Goal: Task Accomplishment & Management: Use online tool/utility

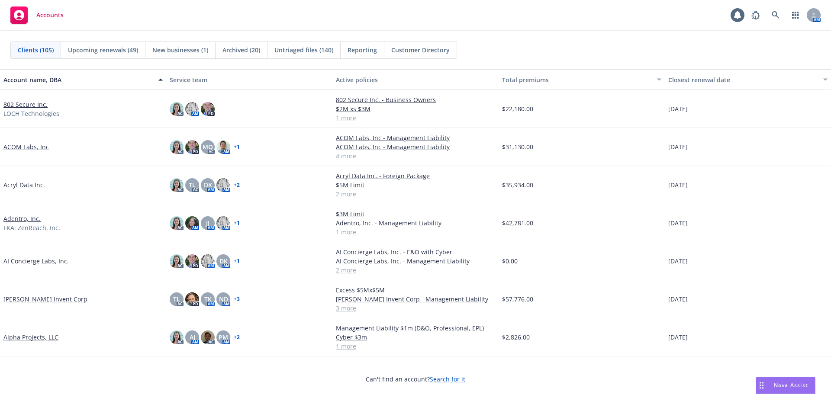
click at [29, 107] on link "802 Secure Inc." at bounding box center [25, 104] width 44 height 9
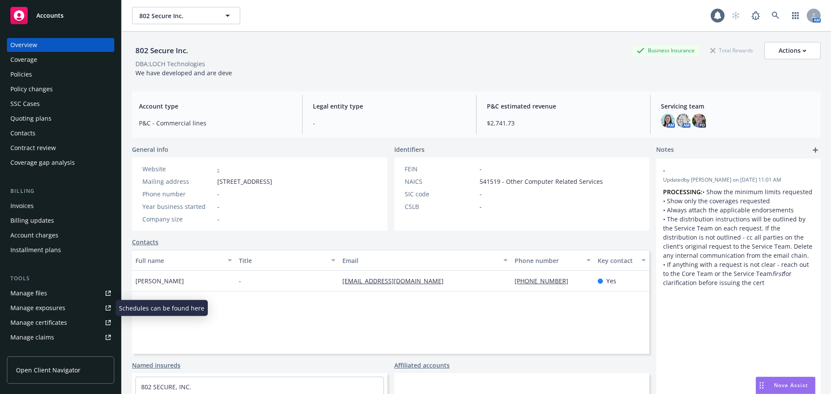
click at [28, 294] on div "Manage files" at bounding box center [28, 294] width 37 height 14
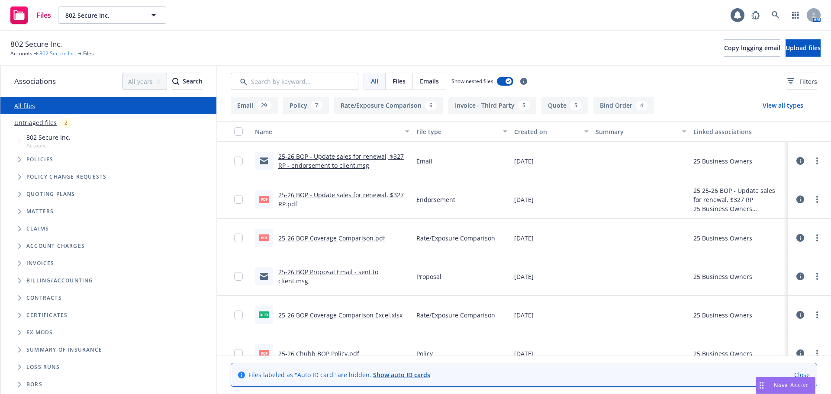
click at [61, 52] on link "802 Secure Inc." at bounding box center [57, 54] width 37 height 8
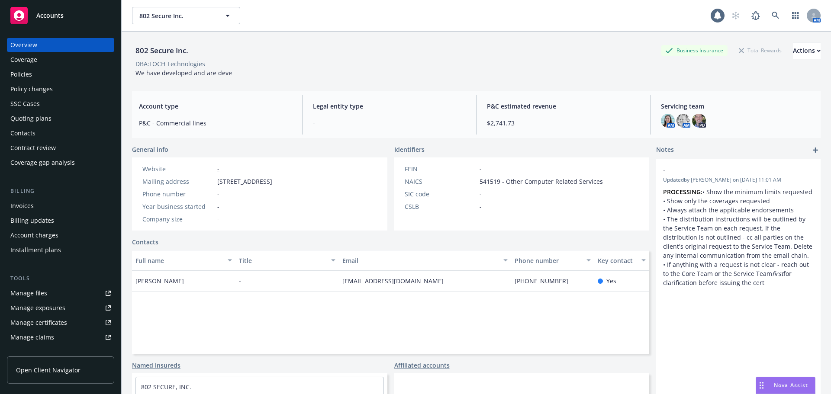
click at [66, 299] on link "Manage files" at bounding box center [60, 294] width 107 height 14
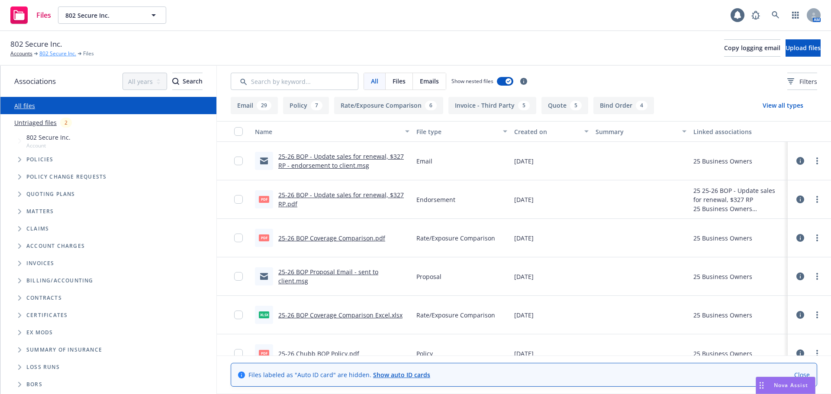
click at [51, 53] on link "802 Secure Inc." at bounding box center [57, 54] width 37 height 8
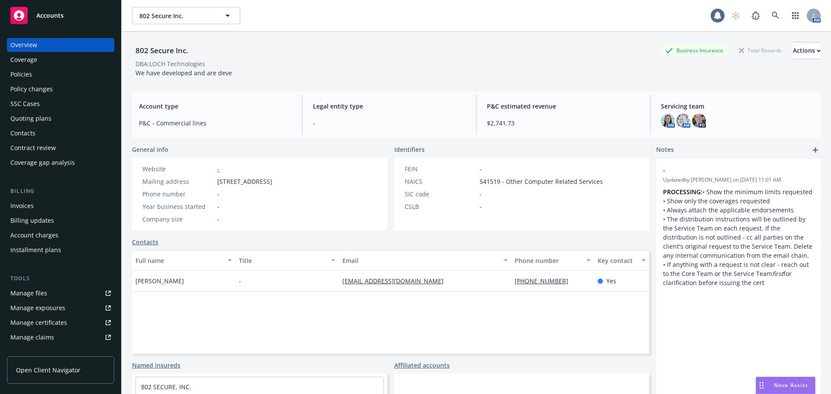
click at [50, 291] on link "Manage files" at bounding box center [60, 294] width 107 height 14
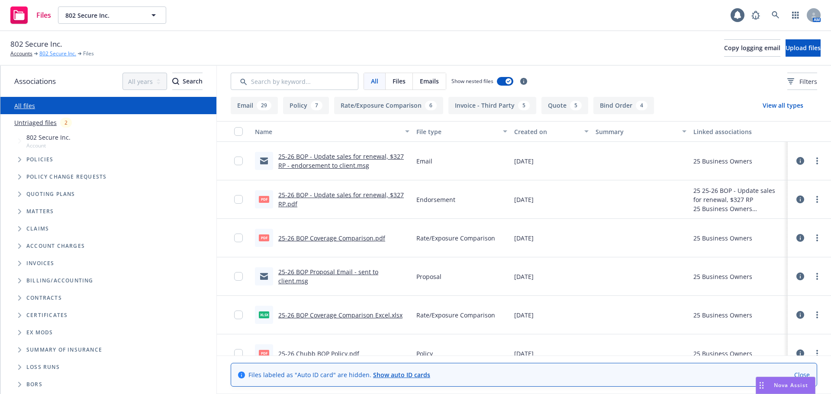
click at [64, 54] on link "802 Secure Inc." at bounding box center [57, 54] width 37 height 8
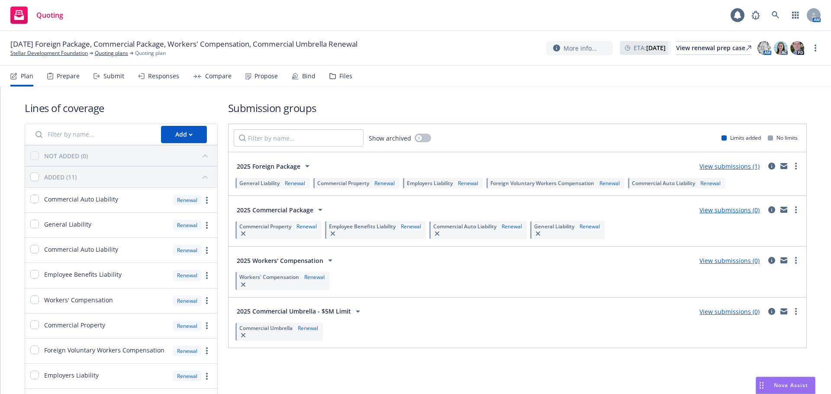
click at [210, 77] on div "Compare" at bounding box center [218, 76] width 26 height 7
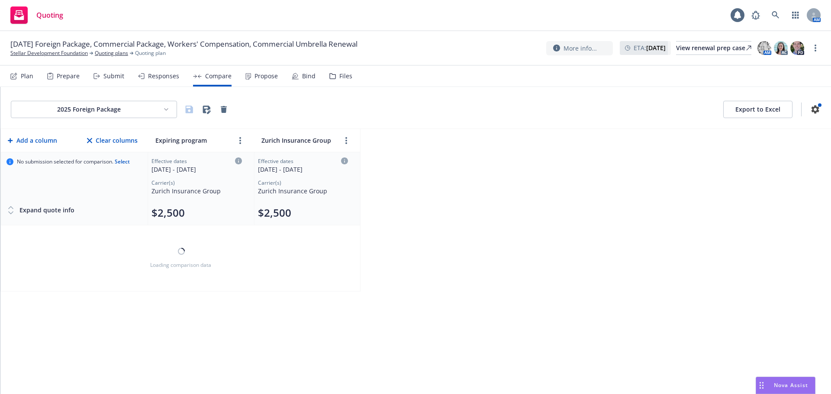
click at [256, 81] on div "Propose" at bounding box center [261, 76] width 32 height 21
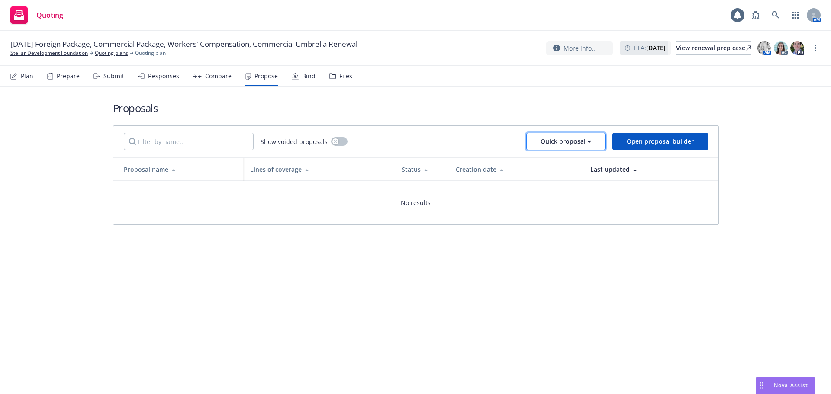
click at [591, 143] on icon "button" at bounding box center [589, 141] width 4 height 3
click at [587, 164] on span "Upload quick proposal" at bounding box center [572, 164] width 86 height 8
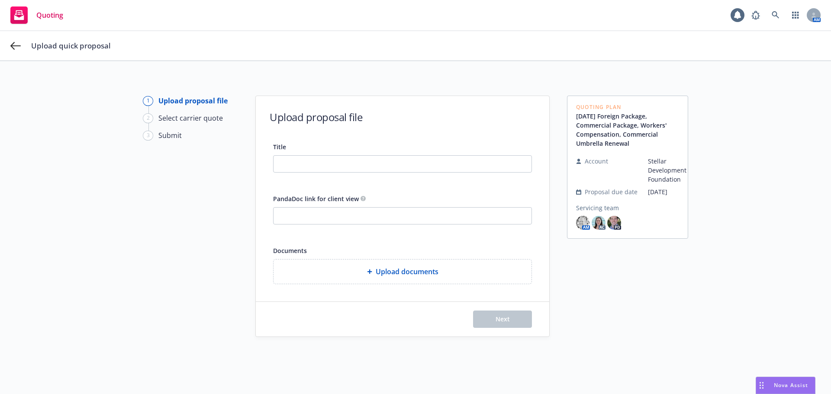
click at [353, 155] on div "Title" at bounding box center [402, 157] width 259 height 31
click at [355, 159] on input "Title" at bounding box center [403, 164] width 258 height 16
drag, startPoint x: 362, startPoint y: 164, endPoint x: 189, endPoint y: 165, distance: 173.2
click at [189, 165] on div "1 Upload proposal file 2 Select carrier quote 3 Submit Upload proposal file Tit…" at bounding box center [415, 243] width 810 height 295
click at [380, 166] on input "25-26 P&C Renewal" at bounding box center [403, 164] width 258 height 16
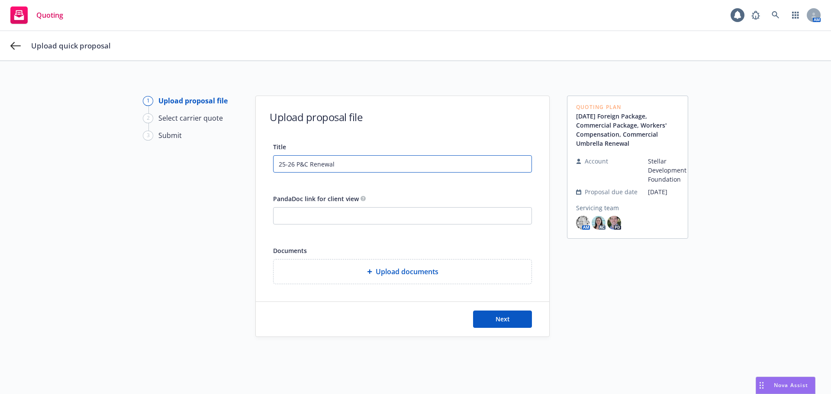
type input "25-26 P&C Renewal"
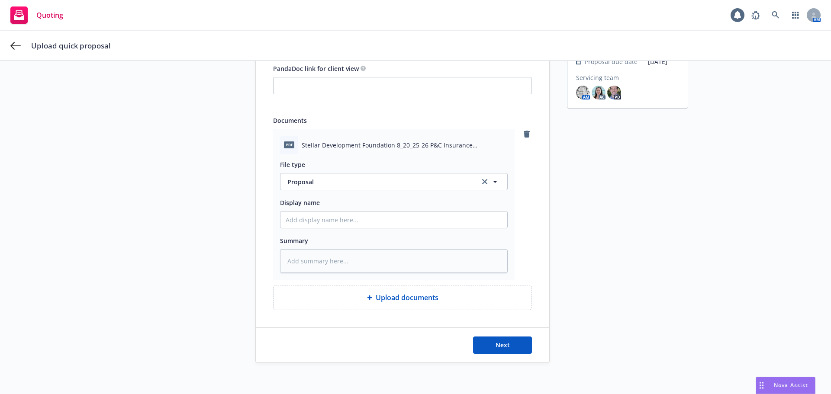
scroll to position [134, 0]
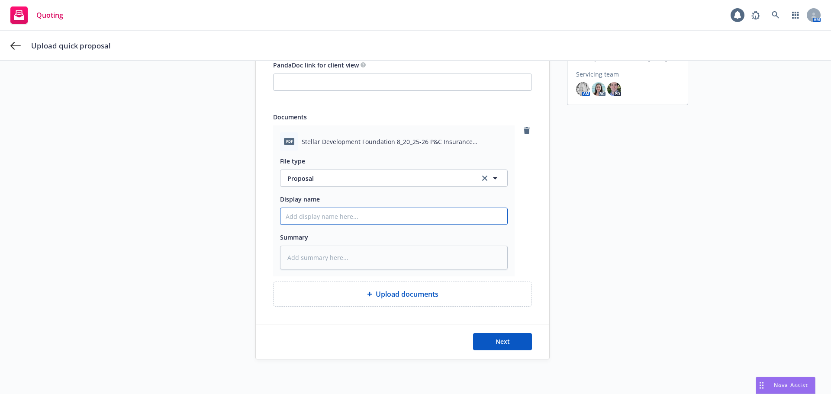
click at [325, 215] on input "Display name" at bounding box center [394, 216] width 227 height 16
paste input "25-26 P&C Renewal"
type textarea "x"
type input "25-26 P&C Renewal"
type textarea "x"
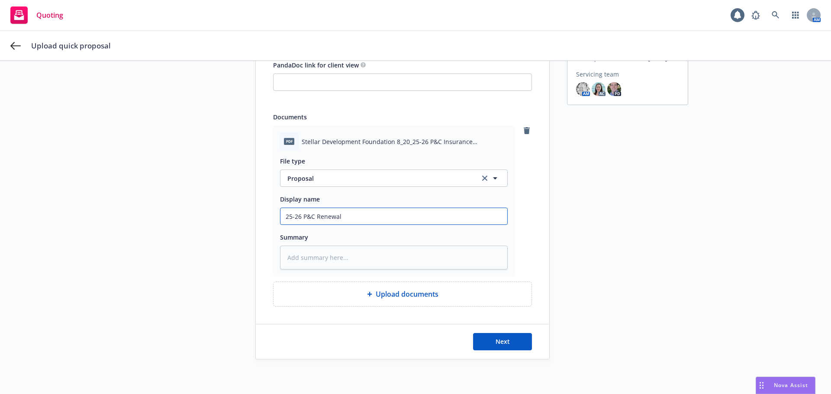
type input "25-26 P&C Renewal"
type textarea "x"
type input "25-26 P&C Renewal -"
type textarea "x"
type input "25-26 P&C Renewal -"
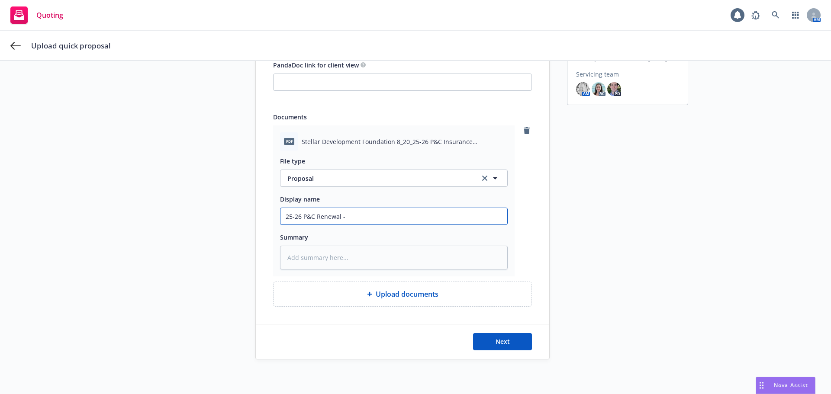
type textarea "x"
type input "25-26 P&C Renewal - P"
type textarea "x"
type input "25-26 P&C Renewal - Pr"
type textarea "x"
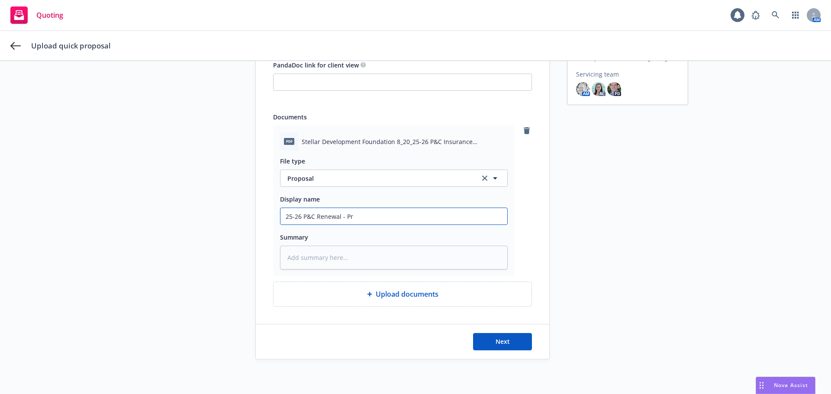
type input "25-26 P&C Renewal - Pro"
type textarea "x"
type input "25-26 P&C Renewal - Prop"
type textarea "x"
type input "25-26 P&C Renewal - Propo"
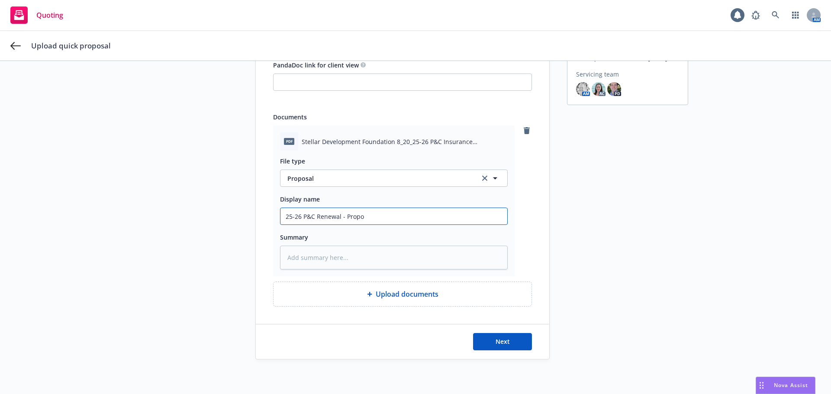
type textarea "x"
type input "25-26 P&C Renewal - Propos"
type textarea "x"
type input "25-26 P&C Renewal - Proposa"
type textarea "x"
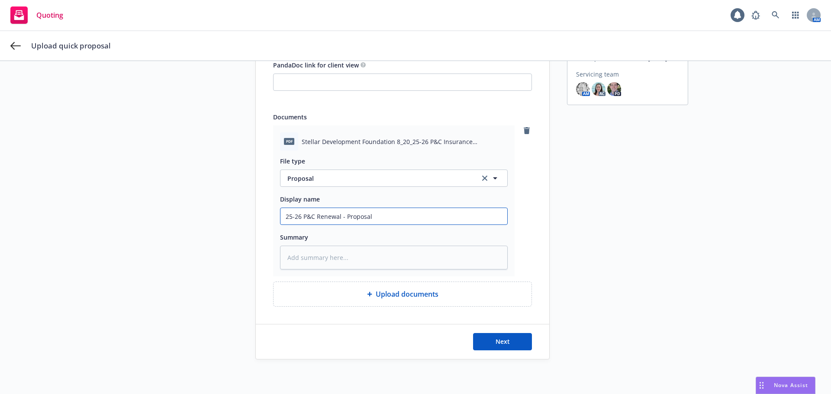
type input "25-26 P&C Renewal - Proposal"
type textarea "x"
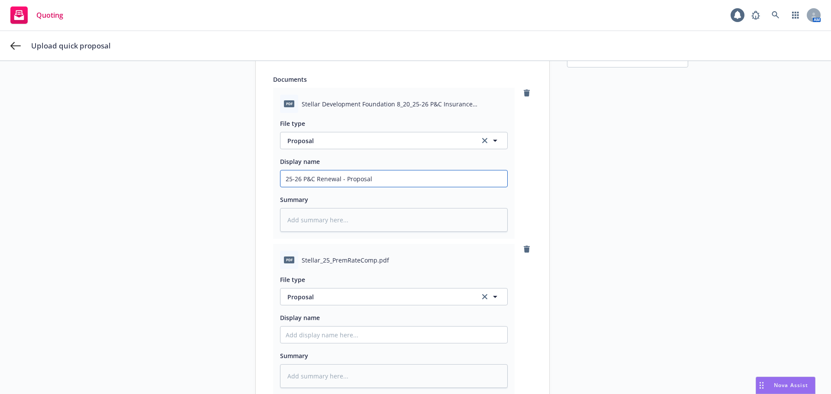
scroll to position [264, 0]
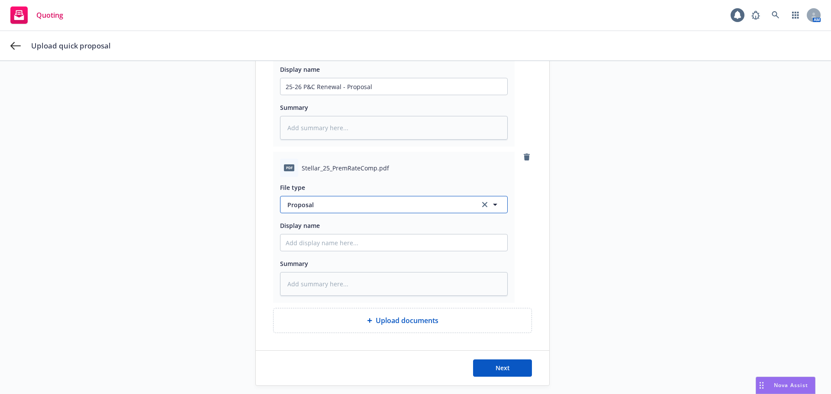
click at [322, 207] on span "Proposal" at bounding box center [378, 204] width 182 height 9
type input "rate"
click at [317, 232] on span "Rate/Exposure Comparison" at bounding box center [329, 228] width 81 height 9
click at [333, 95] on input "Display name" at bounding box center [394, 86] width 227 height 16
paste input "25-26 P&C Renewal"
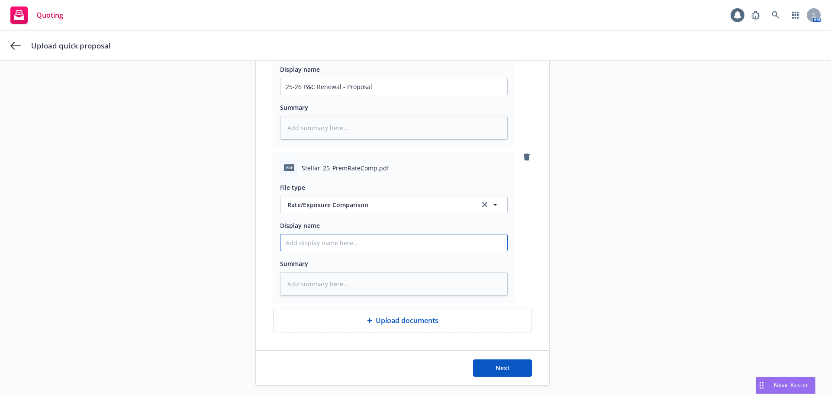
type textarea "x"
type input "25-26 P&C Renewal"
type textarea "x"
type input "25-26 P&C Renewal"
type textarea "x"
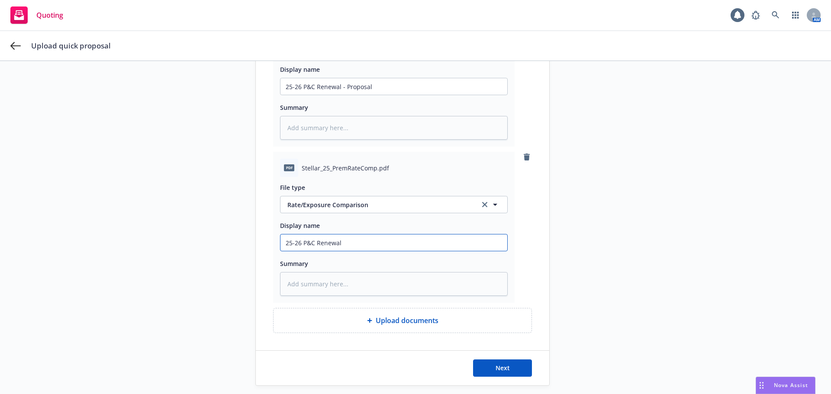
type input "25-26 P&C Renewal -"
type textarea "x"
type input "25-26 P&C Renewal -"
type textarea "x"
type input "25-26 P&C Renewal - C"
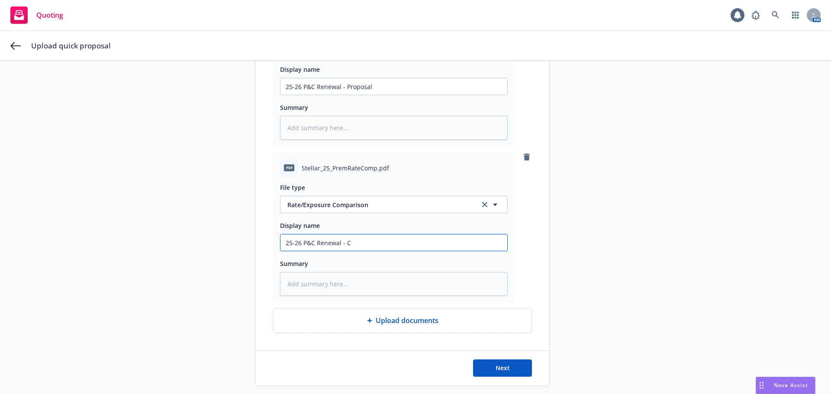
type textarea "x"
type input "25-26 P&C Renewal - Co"
type textarea "x"
type input "25-26 P&C Renewal - Cov"
type textarea "x"
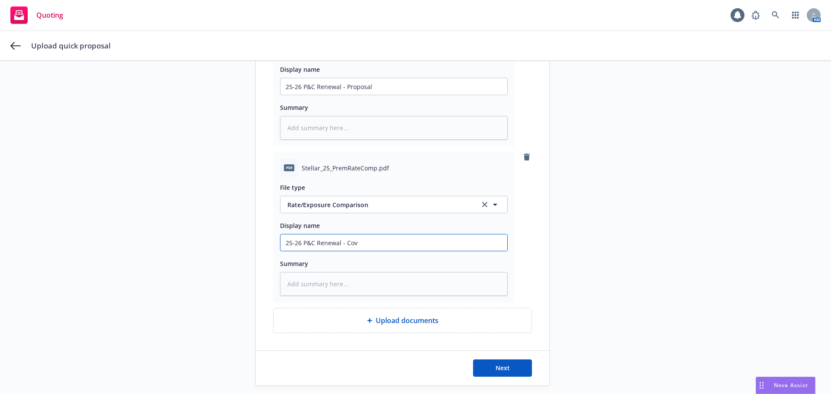
type input "25-26 P&C Renewal - Cove"
type textarea "x"
type input "25-26 P&C Renewal - Cover"
type textarea "x"
type input "25-26 P&C Renewal - Covera"
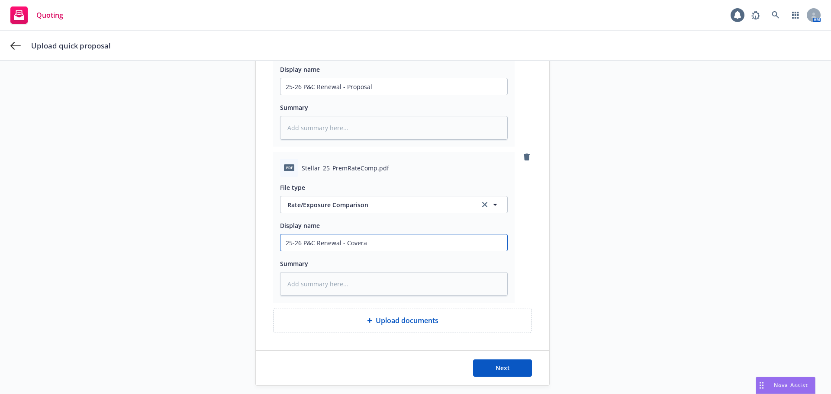
type textarea "x"
type input "25-26 P&C Renewal - Coverag"
type textarea "x"
type input "25-26 P&C Renewal - Coverage"
type textarea "x"
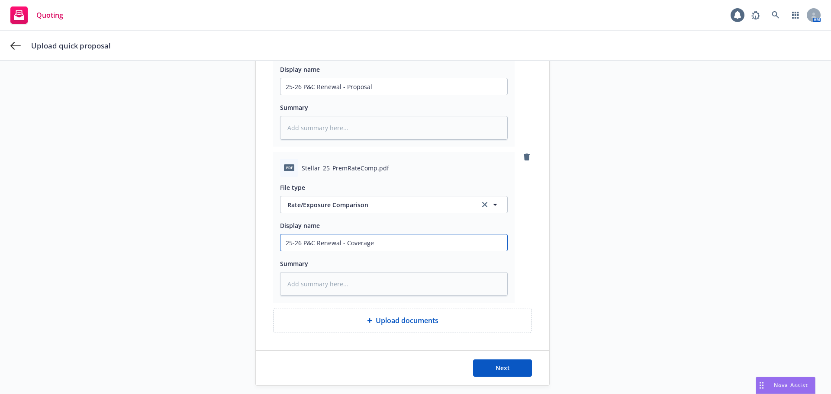
type input "25-26 P&C Renewal - Coverage"
type textarea "x"
type input "25-26 P&C Renewal - Coverage C"
type textarea "x"
type input "25-26 P&C Renewal - Coverage Co"
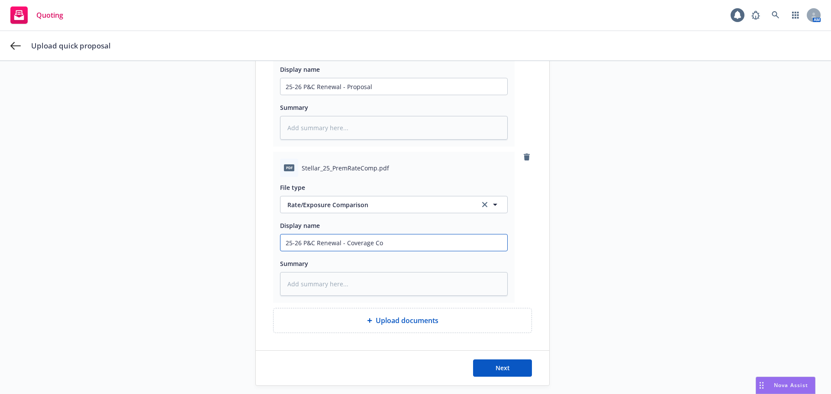
type textarea "x"
type input "25-26 P&C Renewal - Coverage Com"
type textarea "x"
type input "25-26 P&C Renewal - Coverage Comp"
type textarea "x"
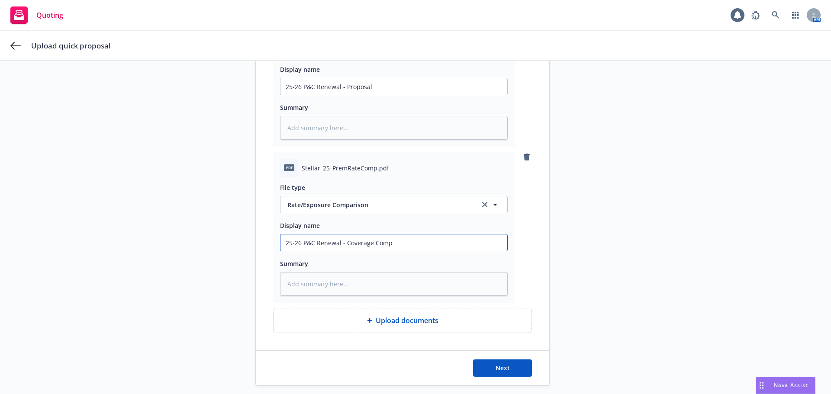
type input "25-26 P&C Renewal - Coverage Compa"
type textarea "x"
type input "25-26 P&C Renewal - Coverage Compar"
type textarea "x"
type input "25-26 P&C Renewal - Coverage Compari"
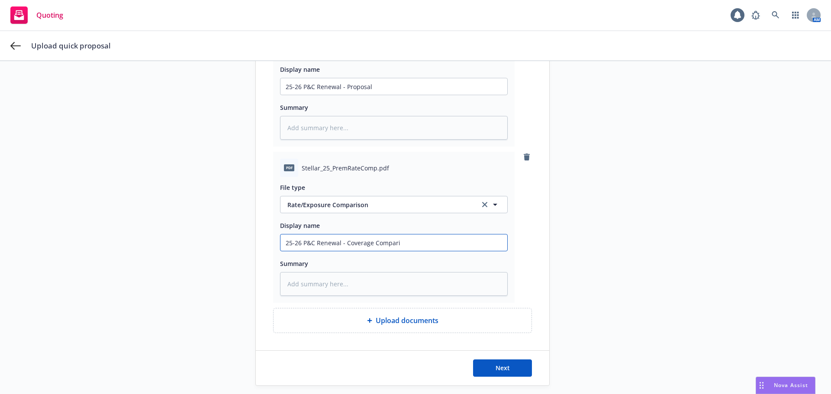
type textarea "x"
type input "25-26 P&C Renewal - Coverage Comparis"
type textarea "x"
type input "25-26 P&C Renewal - Coverage Compariso"
type textarea "x"
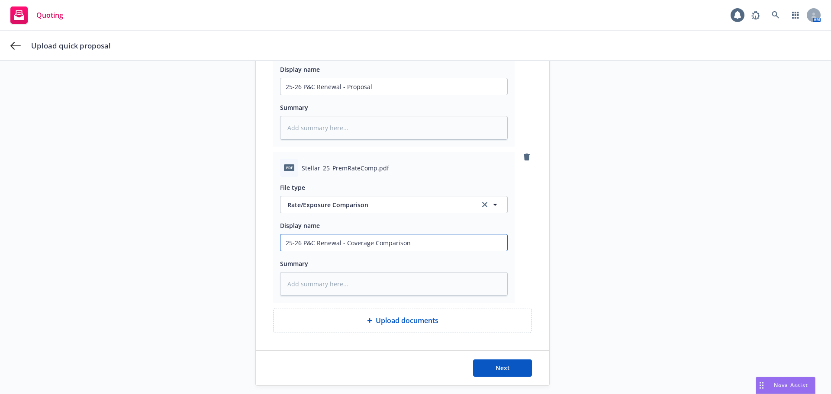
drag, startPoint x: 181, startPoint y: 249, endPoint x: 153, endPoint y: 252, distance: 27.5
click at [153, 252] on div "1 Upload proposal file 2 Select carrier quote 3 Submit Upload proposal file Tit…" at bounding box center [415, 109] width 810 height 554
type input "25-26 P&C Renewal - Coverage Comparison"
type textarea "x"
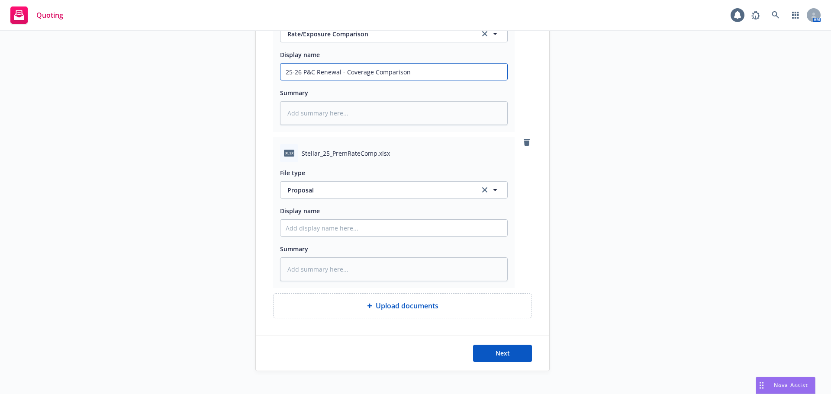
scroll to position [446, 0]
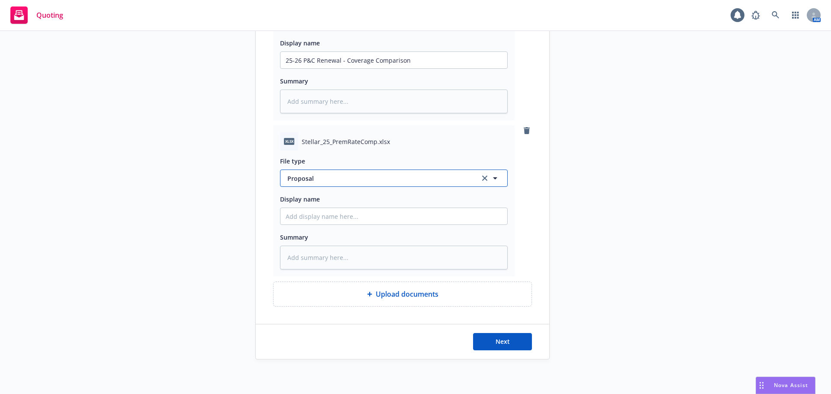
click at [337, 177] on span "Proposal" at bounding box center [378, 178] width 182 height 9
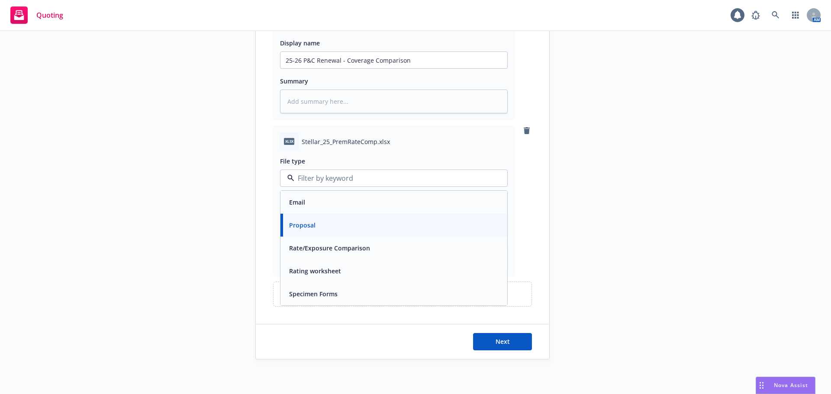
click at [329, 249] on span "Rate/Exposure Comparison" at bounding box center [329, 248] width 81 height 9
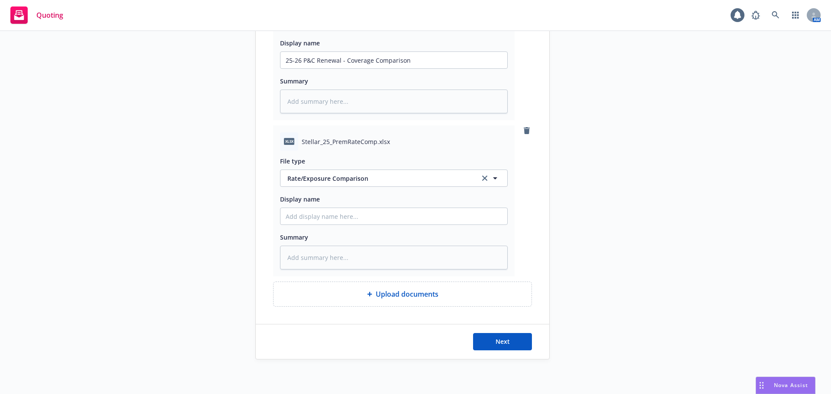
drag, startPoint x: 330, startPoint y: 232, endPoint x: 332, endPoint y: 227, distance: 5.5
click at [330, 232] on div "Summary" at bounding box center [394, 237] width 228 height 10
paste input "25-26 P&C Renewal - Coverage Comparison"
type textarea "x"
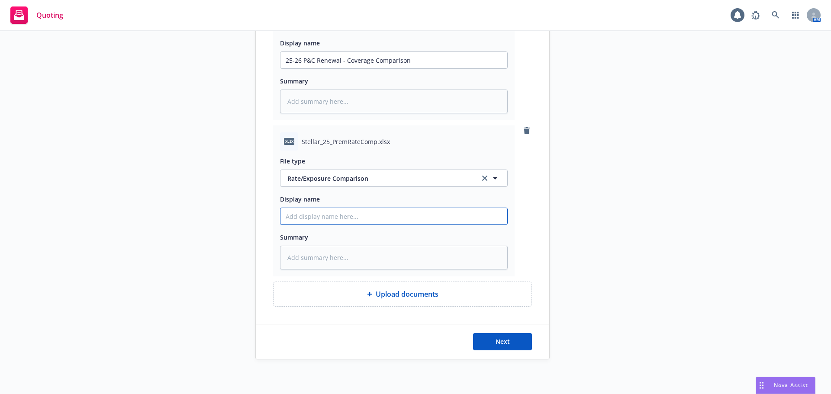
type input "25-26 P&C Renewal - Coverage Comparison"
type textarea "x"
type input "25-26 P&C Renewal - Coverage Comparison"
type textarea "x"
type input "25-26 P&C Renewal - Coverage Comparison E"
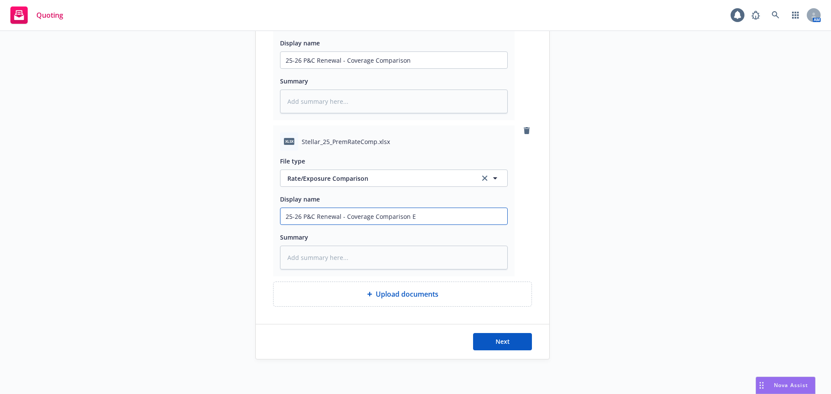
type textarea "x"
type input "25-26 P&C Renewal - Coverage Comparison Ex"
type textarea "x"
type input "25-26 P&C Renewal - Coverage Comparison Exc"
type textarea "x"
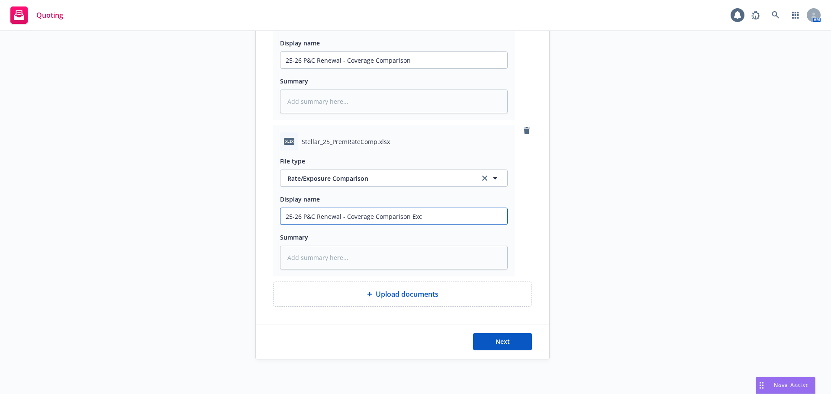
type input "25-26 P&C Renewal - Coverage Comparison Exce"
type textarea "x"
type input "25-26 P&C Renewal - Coverage Comparison Excel"
click at [501, 349] on button "Next" at bounding box center [502, 341] width 59 height 17
click at [497, 333] on div "Next" at bounding box center [402, 342] width 293 height 35
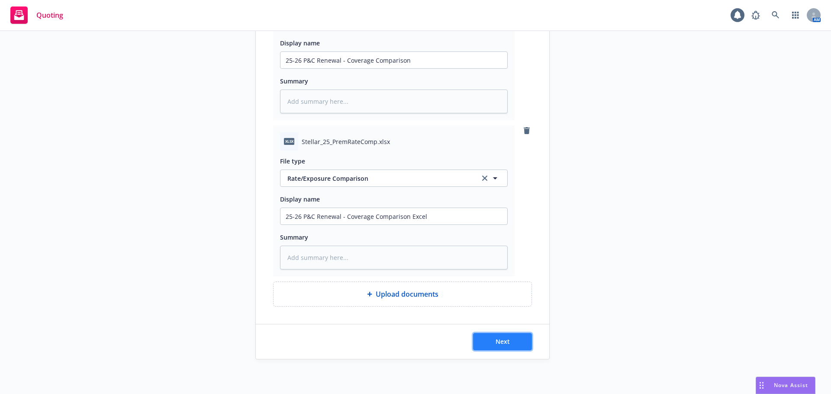
click at [492, 347] on button "Next" at bounding box center [502, 341] width 59 height 17
click at [524, 131] on icon "remove" at bounding box center [527, 130] width 6 height 7
click at [499, 340] on span "Next" at bounding box center [503, 342] width 14 height 8
type textarea "x"
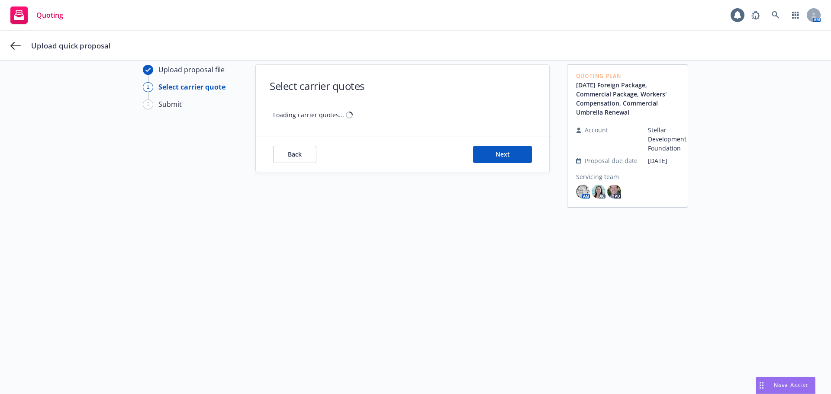
scroll to position [31, 0]
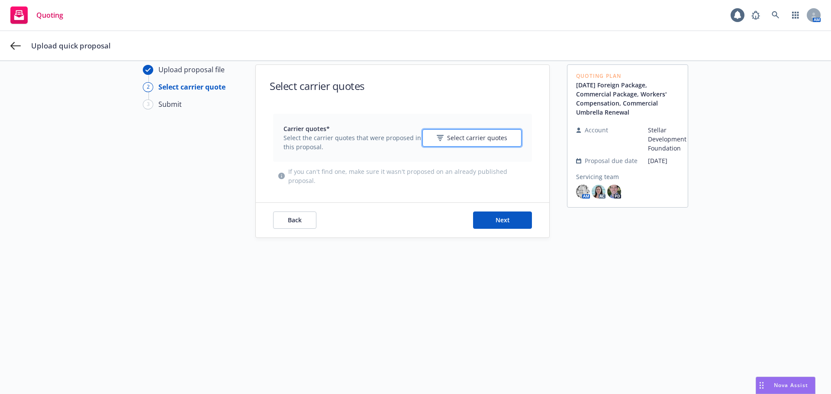
click at [477, 139] on span "Select carrier quotes" at bounding box center [477, 137] width 60 height 9
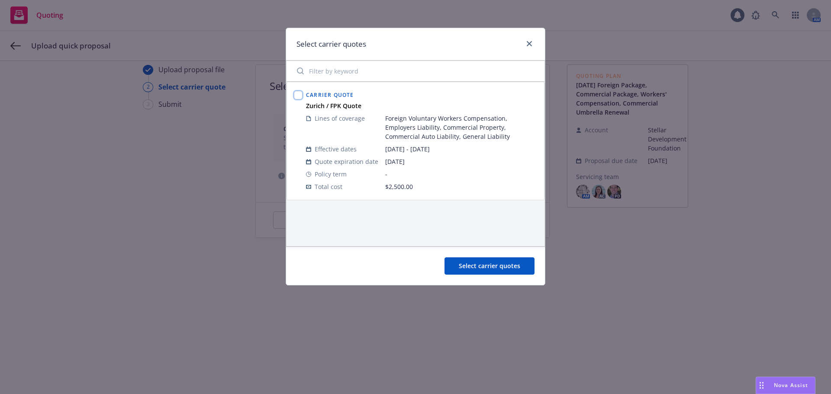
click at [298, 94] on input "checkbox" at bounding box center [298, 95] width 9 height 9
checkbox input "true"
click at [501, 268] on span "Select carrier quotes" at bounding box center [489, 266] width 61 height 8
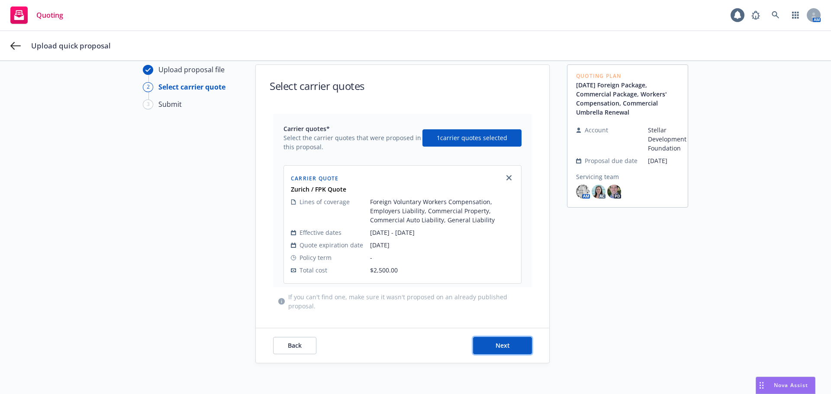
click at [497, 339] on button "Next" at bounding box center [502, 345] width 59 height 17
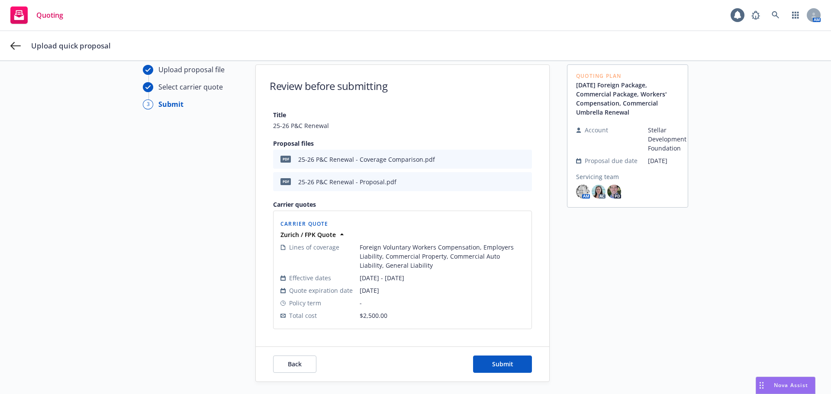
scroll to position [54, 0]
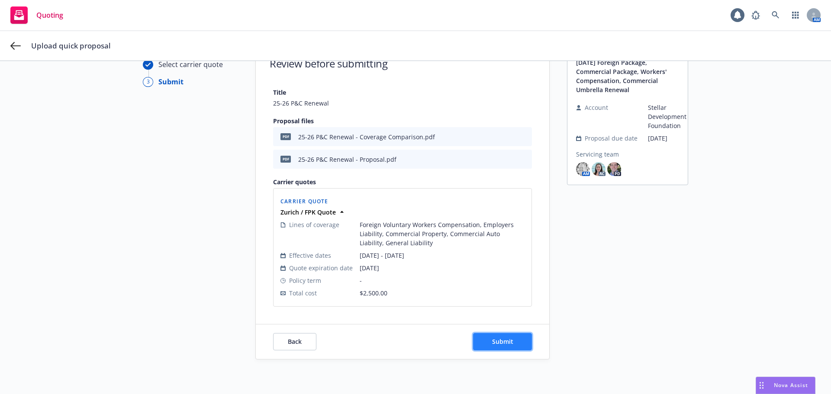
click at [497, 338] on button "Submit" at bounding box center [502, 341] width 59 height 17
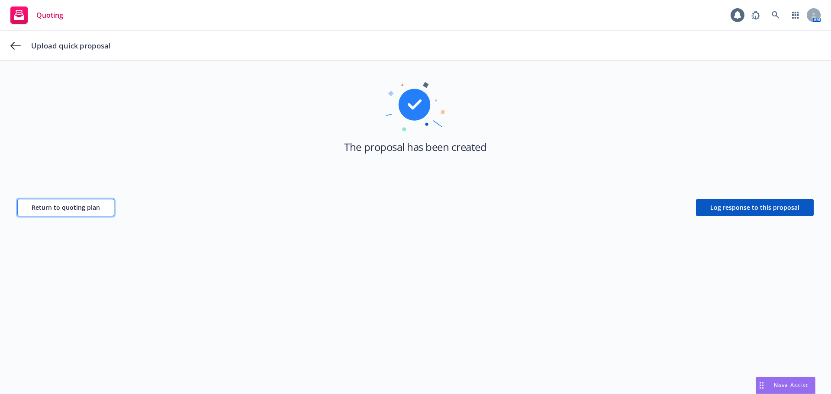
click at [64, 212] on button "Return to quoting plan" at bounding box center [65, 207] width 97 height 17
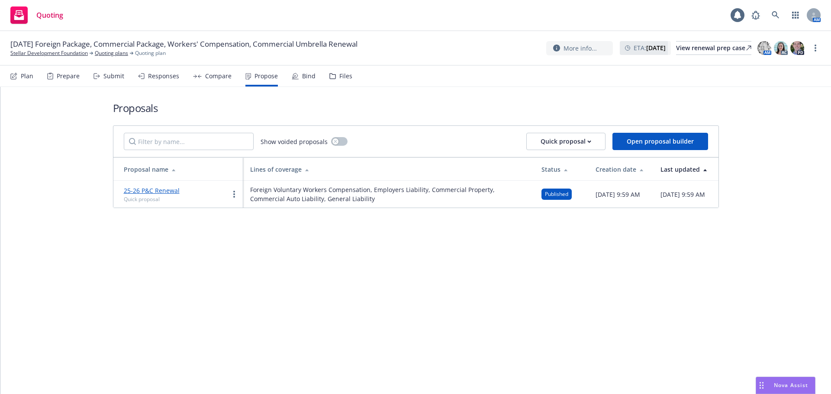
click at [201, 83] on div "Compare" at bounding box center [212, 76] width 39 height 21
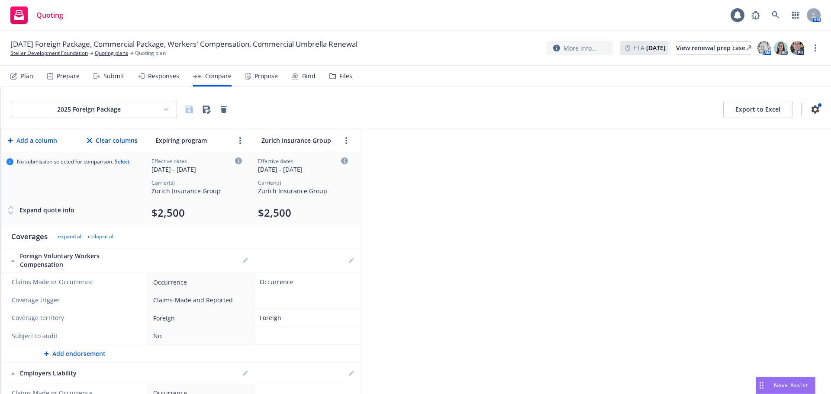
click at [156, 77] on div "Responses" at bounding box center [163, 76] width 31 height 7
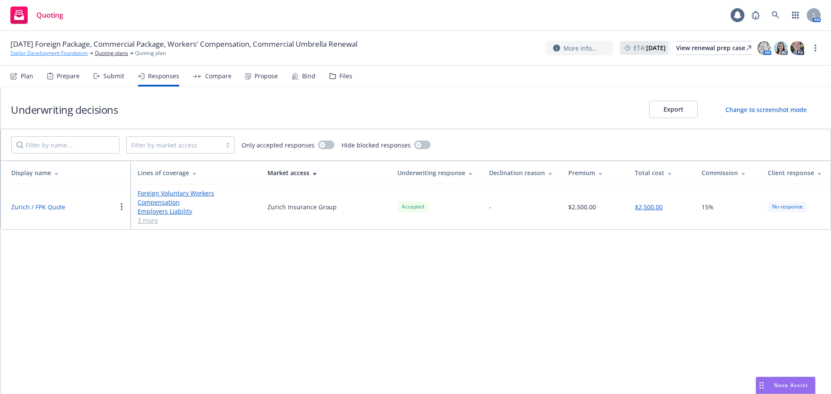
click at [36, 51] on link "Stellar Development Foundation" at bounding box center [48, 53] width 77 height 8
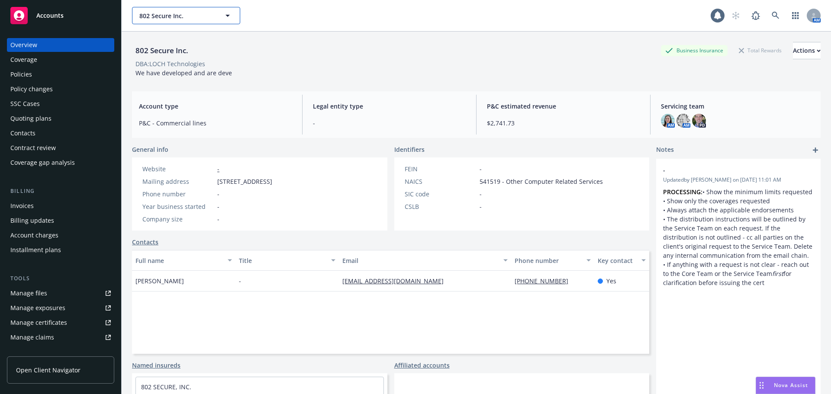
click at [189, 16] on span "802 Secure Inc." at bounding box center [176, 15] width 75 height 9
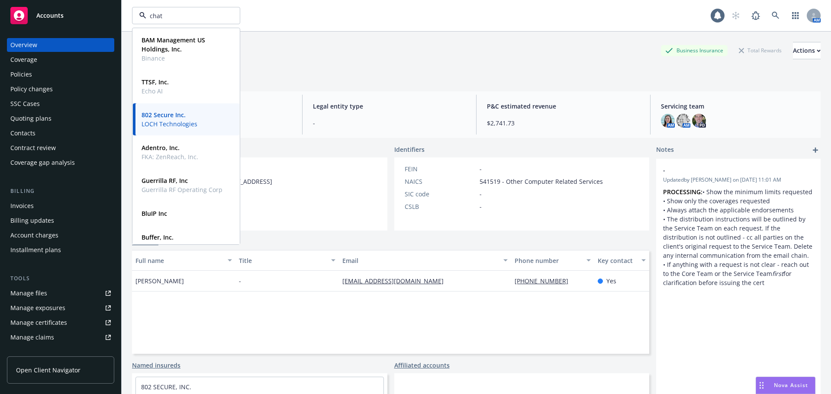
type input "chata"
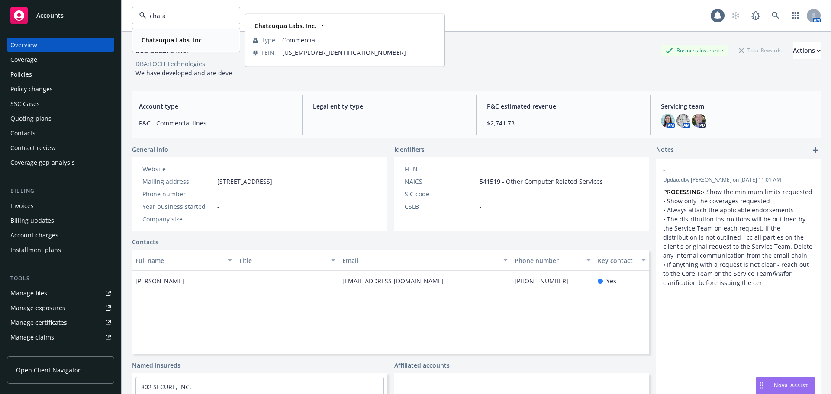
click at [176, 40] on strong "Chatauqua Labs, Inc." at bounding box center [173, 40] width 62 height 8
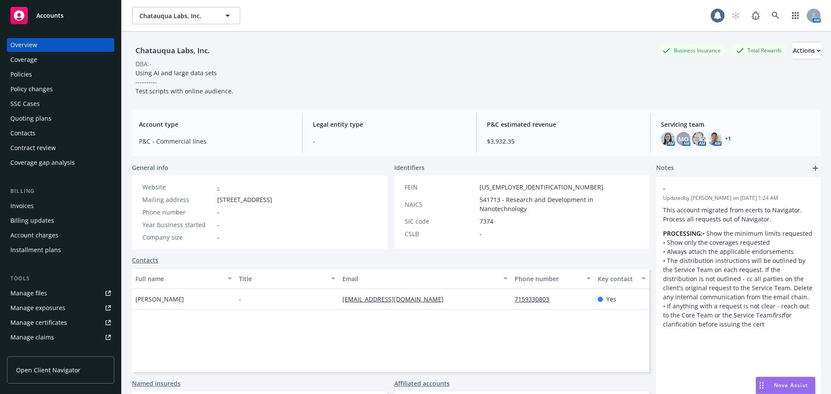
click at [35, 71] on div "Policies" at bounding box center [60, 75] width 100 height 14
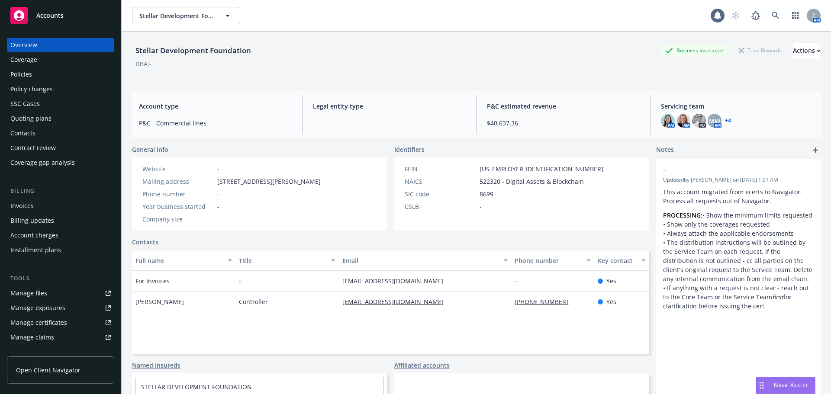
click at [55, 90] on div "Policy changes" at bounding box center [60, 89] width 100 height 14
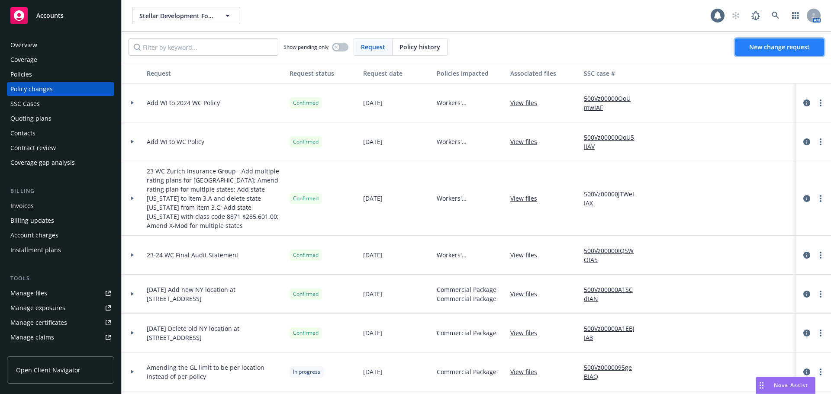
click at [768, 53] on link "New change request" at bounding box center [779, 47] width 89 height 17
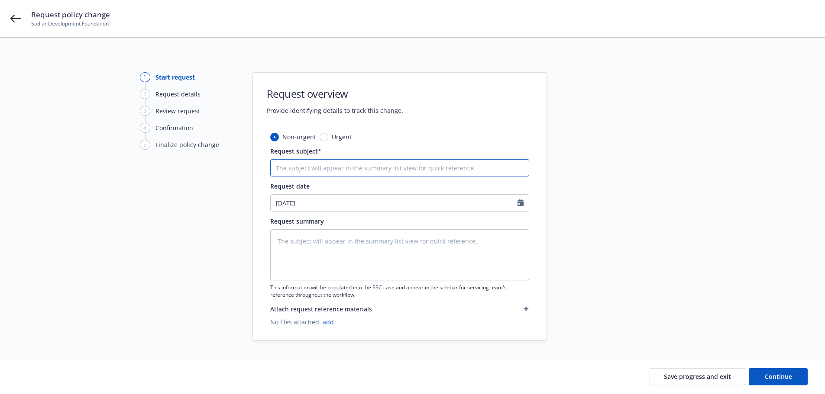
click at [371, 169] on input "Request subject*" at bounding box center [399, 167] width 259 height 17
type textarea "x"
type input "2"
type textarea "x"
type input "25"
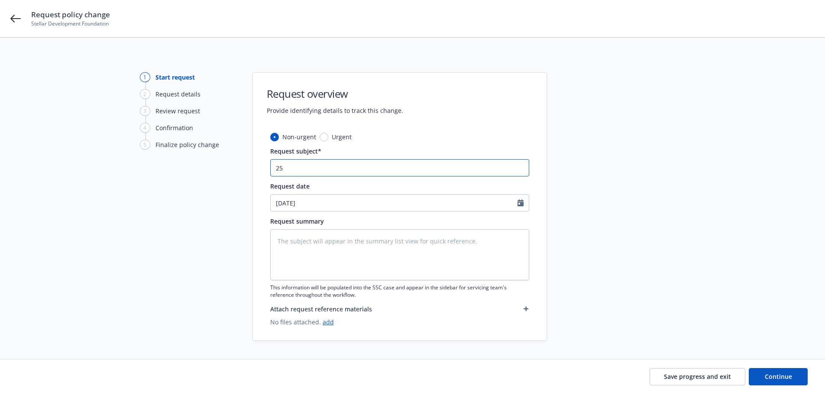
type textarea "x"
type input "25-2"
type textarea "x"
type input "25-26"
type textarea "x"
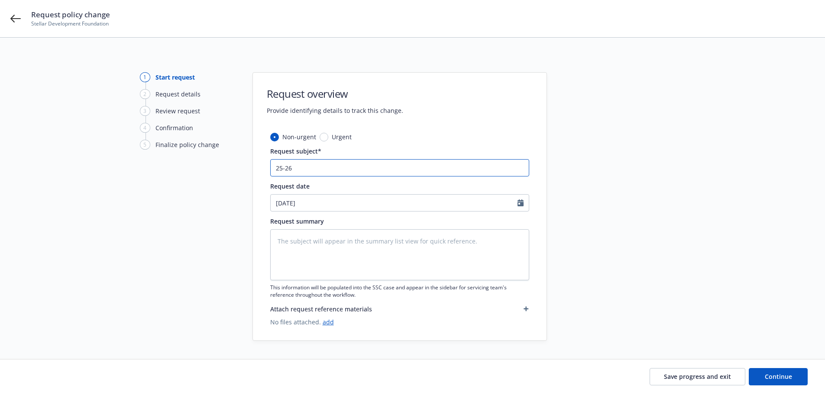
type input "25-26"
type textarea "x"
type input "25-26 P"
type textarea "x"
type input "25-26 Pa"
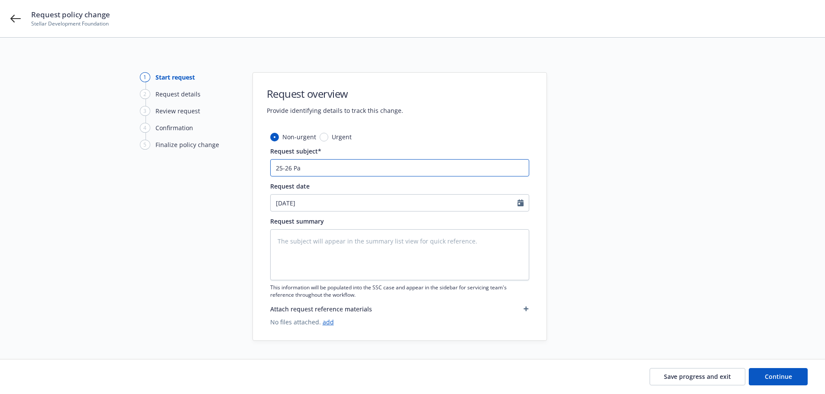
type textarea "x"
type input "25-26 Pac"
type textarea "x"
type input "25-26 Pack"
type textarea "x"
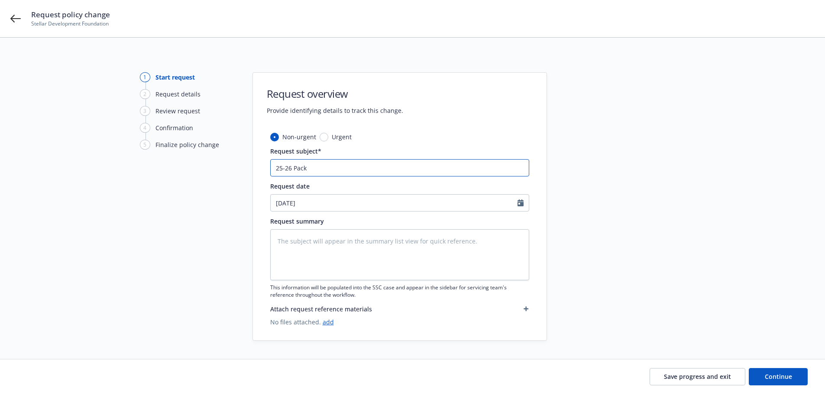
type input "25-26 Packa"
type textarea "x"
type input "25-26 Packag"
type textarea "x"
type input "25-26 Package"
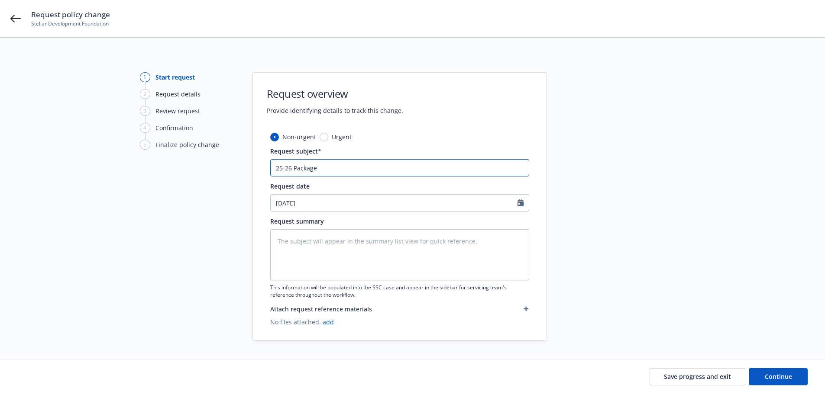
type textarea "x"
type input "25-26 Package -"
type textarea "x"
type input "25-26 Package -"
type textarea "x"
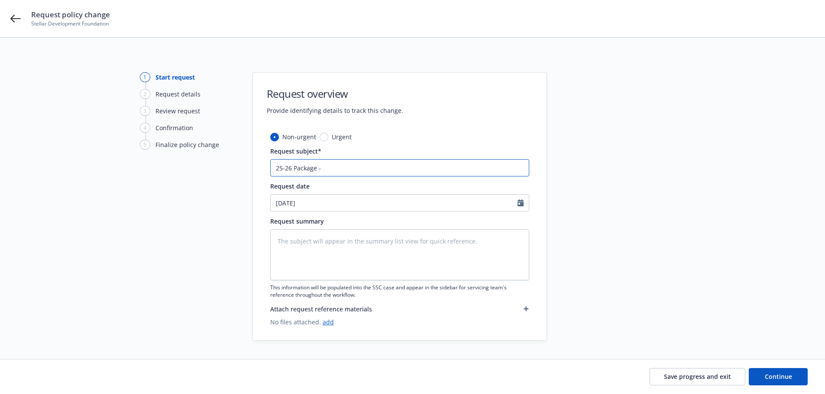
type input "25-26 Package - R"
type textarea "x"
type input "25-26 Package - Re"
type textarea "x"
type input "25-26 Package - Ren"
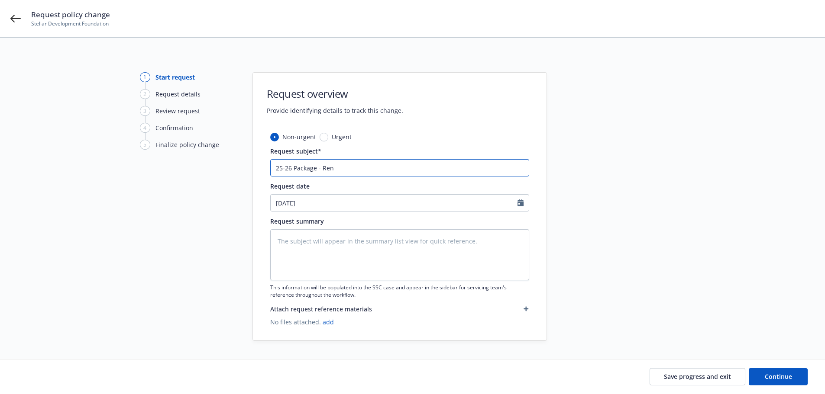
type textarea "x"
type input "25-26 Package - Rene"
type textarea "x"
type input "25-26 Package - Renew"
type textarea "x"
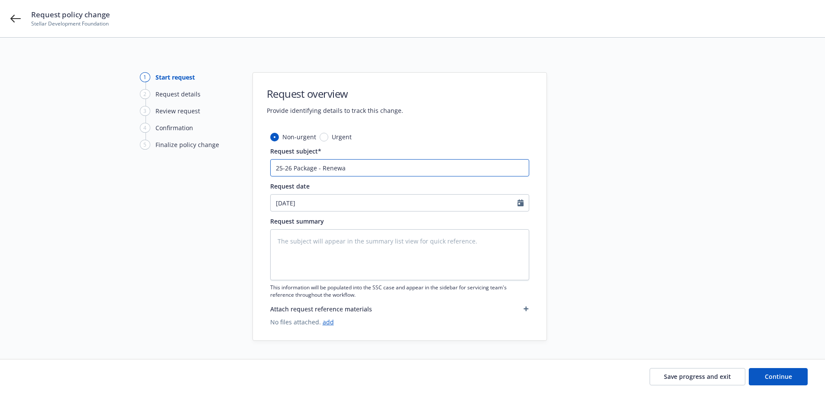
type input "25-26 Package - Renewal"
type textarea "x"
type input "25-26 Package - Renewal"
type textarea "x"
type input "25-26 Package - Renewal U"
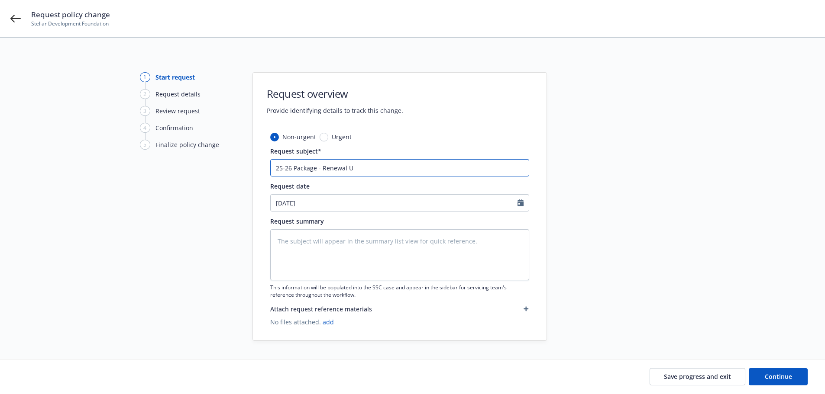
type textarea "x"
type input "25-26 Package - Renewal Up"
type textarea "x"
type input "25-26 Package - Renewal Upd"
type textarea "x"
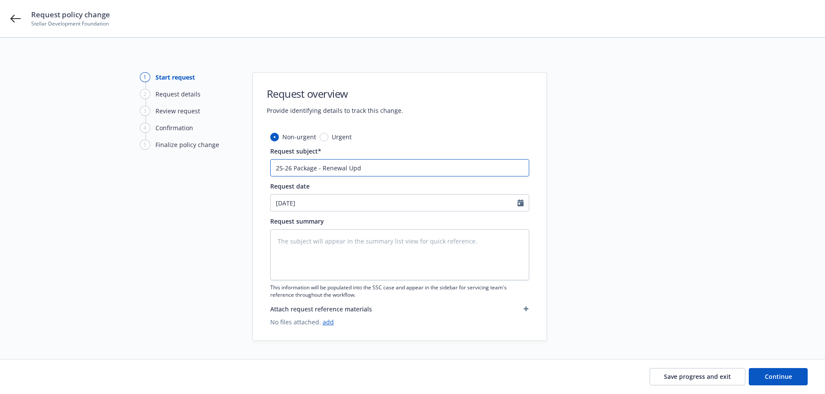
type input "25-26 Package - Renewal Upda"
type textarea "x"
type input "25-26 Package - Renewal Updat"
type textarea "x"
type input "25-26 Package - Renewal Updates"
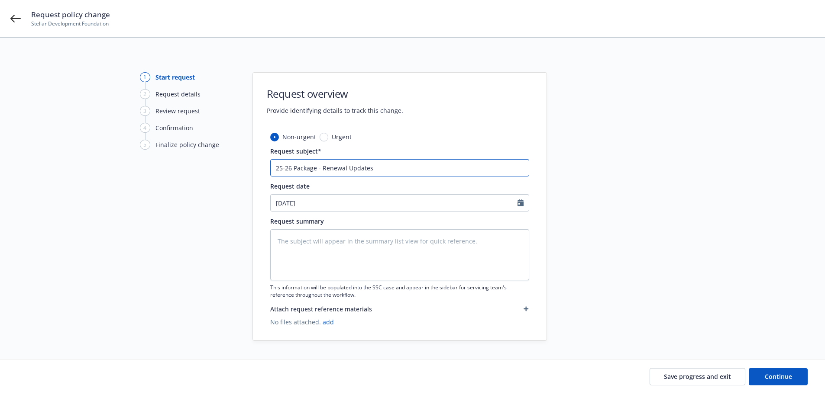
type textarea "x"
type input "25-26 Package - Renewal Updates,"
type textarea "x"
type input "25-26 Package - Renewal Updates,"
type textarea "x"
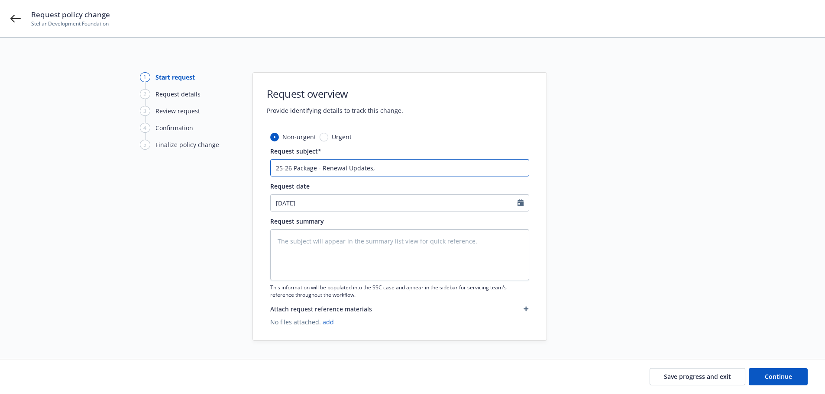
type input "25-26 Package - Renewal Updates, $"
type textarea "x"
type input "25-26 Package - Renewal Updates, $2"
type textarea "x"
type input "25-26 Package - Renewal Updates, $2,"
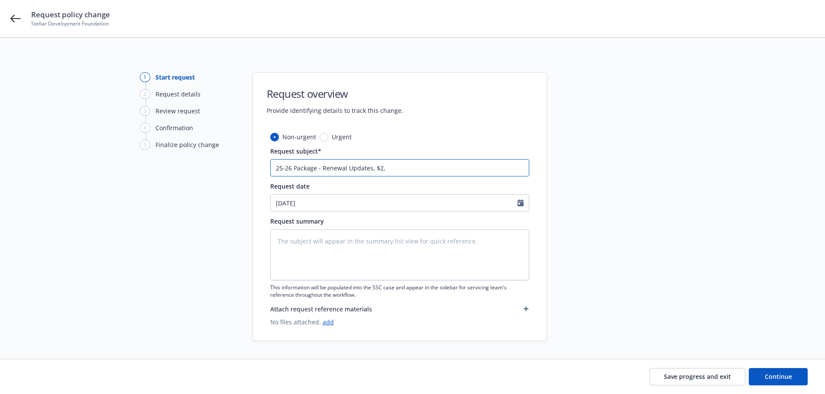
type textarea "x"
type input "25-26 Package - Renewal Updates, $2,2"
type textarea "x"
type input "25-26 Package - Renewal Updates, $2,28"
type textarea "x"
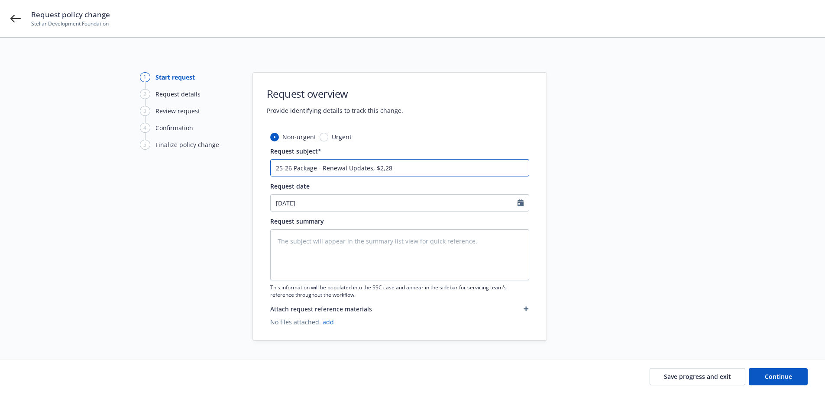
type input "25-26 Package - Renewal Updates, $2,288"
type textarea "x"
type input "25-26 Package - Renewal Updates, $2,288"
type textarea "x"
type input "25-26 Package - Renewal Updates, $2,288 R"
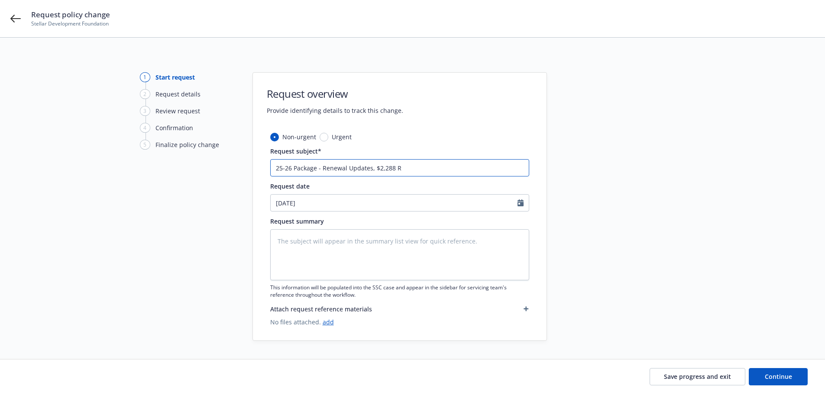
type textarea "x"
drag, startPoint x: 419, startPoint y: 165, endPoint x: 213, endPoint y: 165, distance: 206.1
click at [213, 165] on div "1 Start request 2 Request details 3 Review request 4 Confirmation 5 Finalize po…" at bounding box center [412, 206] width 804 height 269
type input "25-26 Package - Renewal Updates, $2,288 RP"
click at [354, 240] on textarea at bounding box center [399, 254] width 259 height 51
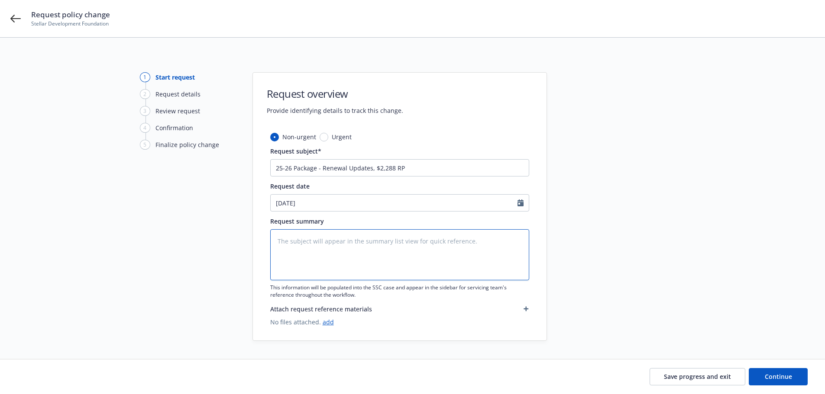
paste textarea "25-26 Package - Renewal Updates, $2,288 RP"
type textarea "x"
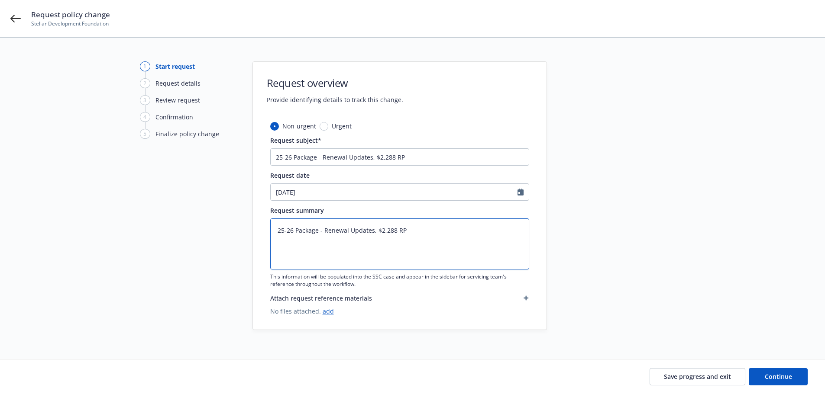
scroll to position [16, 0]
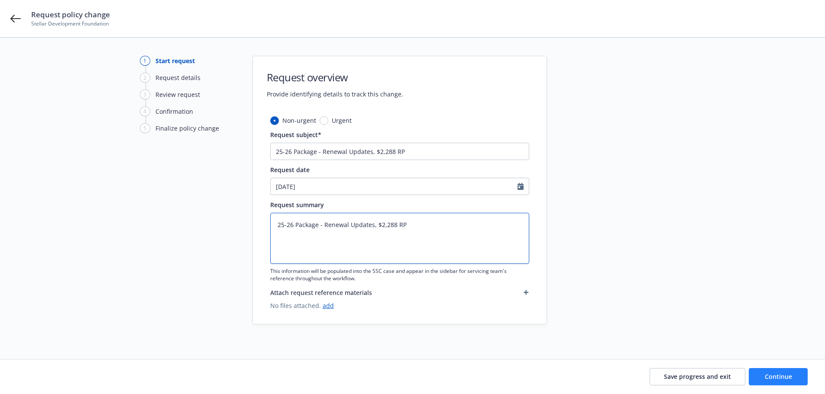
type textarea "25-26 Package - Renewal Updates, $2,288 RP"
click at [771, 374] on span "Continue" at bounding box center [777, 377] width 27 height 8
type textarea "x"
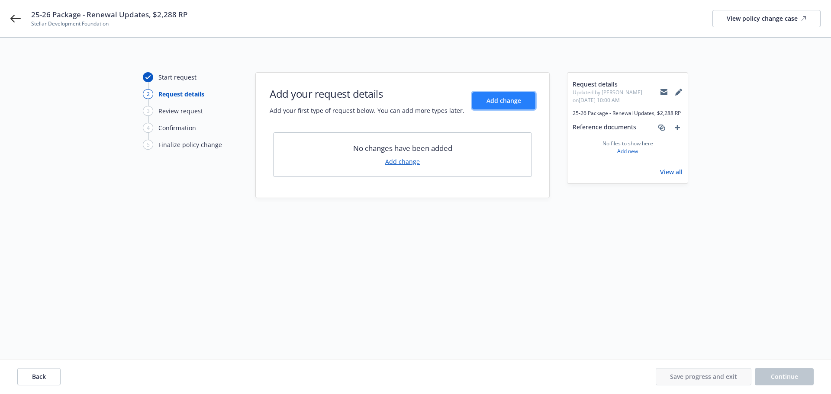
click at [509, 100] on span "Add change" at bounding box center [504, 101] width 35 height 8
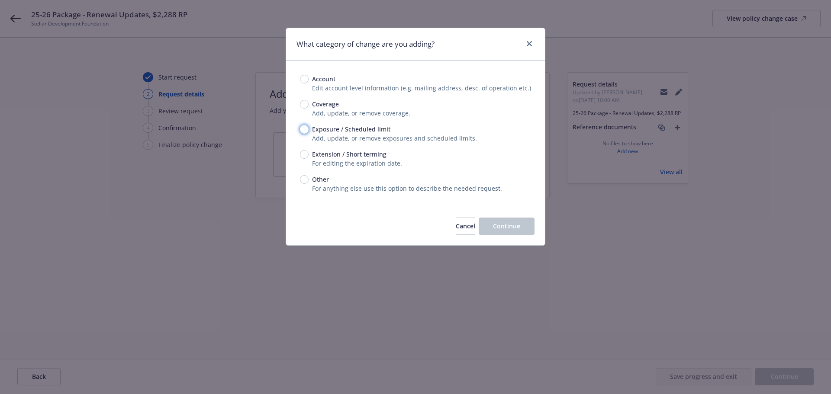
click at [303, 129] on input "Exposure / Scheduled limit" at bounding box center [304, 129] width 9 height 9
radio input "true"
click at [517, 224] on span "Continue" at bounding box center [506, 226] width 27 height 8
type textarea "x"
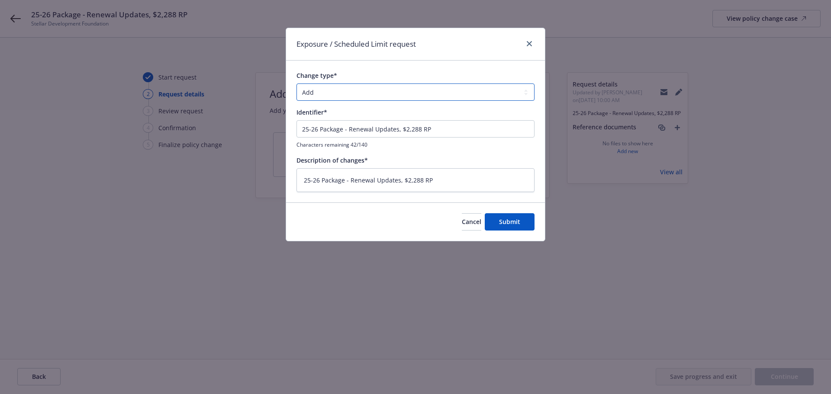
drag, startPoint x: 358, startPoint y: 85, endPoint x: 361, endPoint y: 98, distance: 12.8
click at [358, 86] on select "Add Audit Change Remove" at bounding box center [416, 92] width 238 height 17
select select "CHANGE"
click at [297, 84] on select "Add Audit Change Remove" at bounding box center [416, 92] width 238 height 17
click at [513, 222] on span "Submit" at bounding box center [509, 222] width 21 height 8
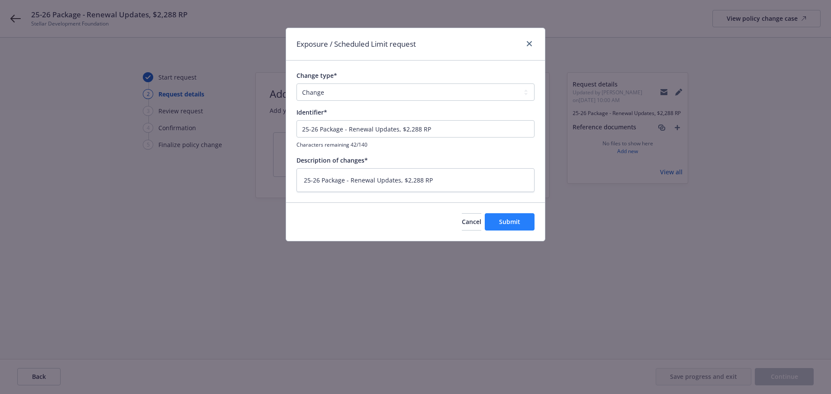
type textarea "x"
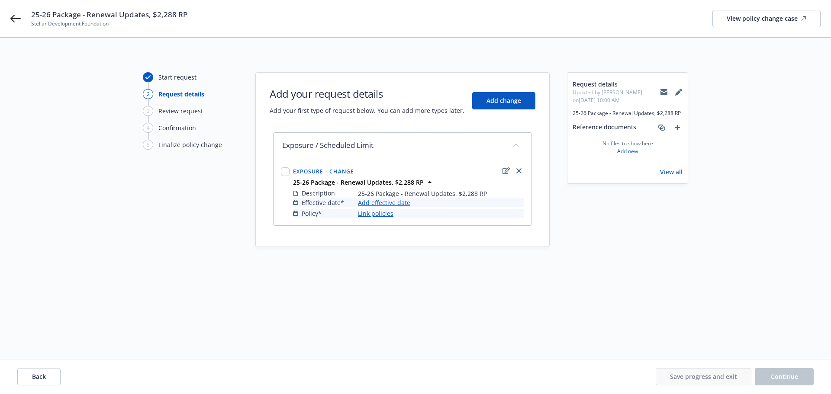
click at [393, 201] on link "Add effective date" at bounding box center [384, 202] width 52 height 9
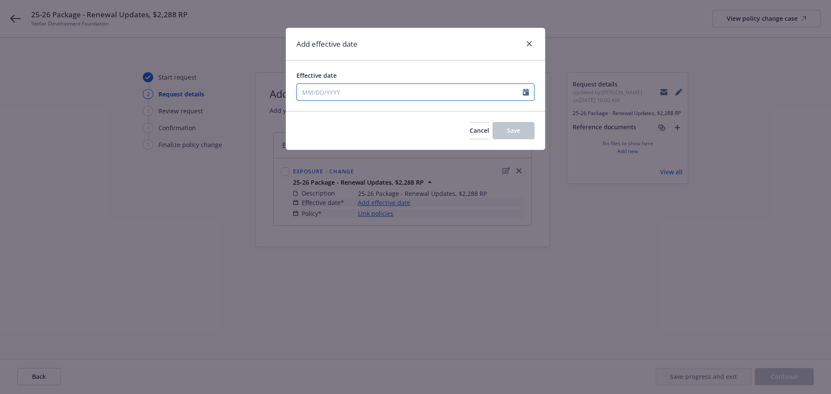
click at [410, 92] on input "Effective date" at bounding box center [410, 92] width 226 height 16
select select "8"
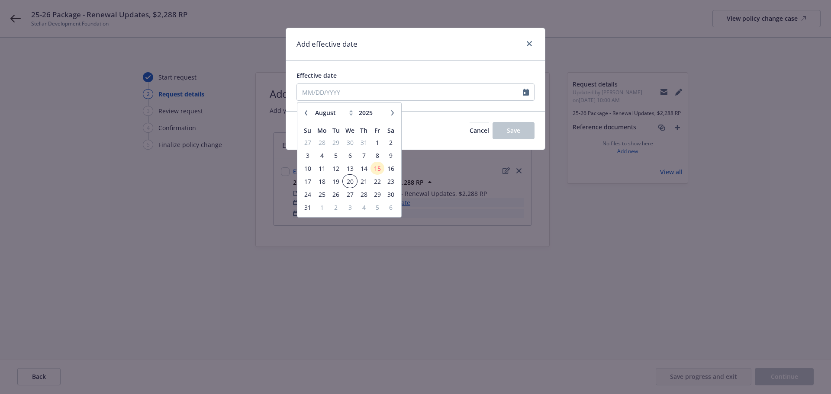
click at [348, 181] on span "20" at bounding box center [350, 181] width 13 height 11
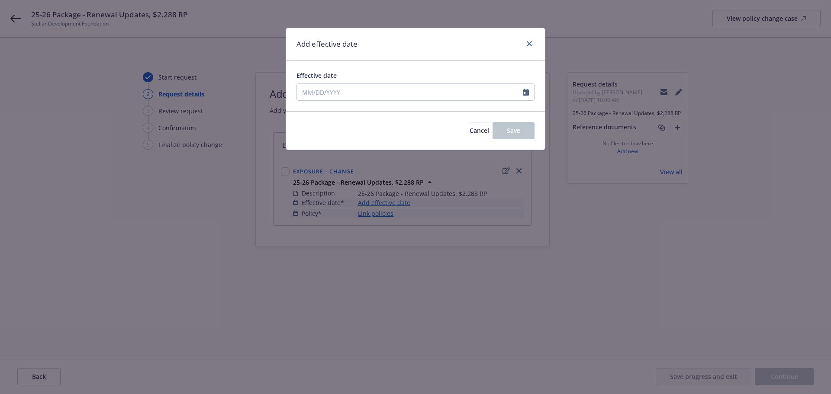
type input "[DATE]"
click at [503, 128] on button "Save" at bounding box center [514, 130] width 42 height 17
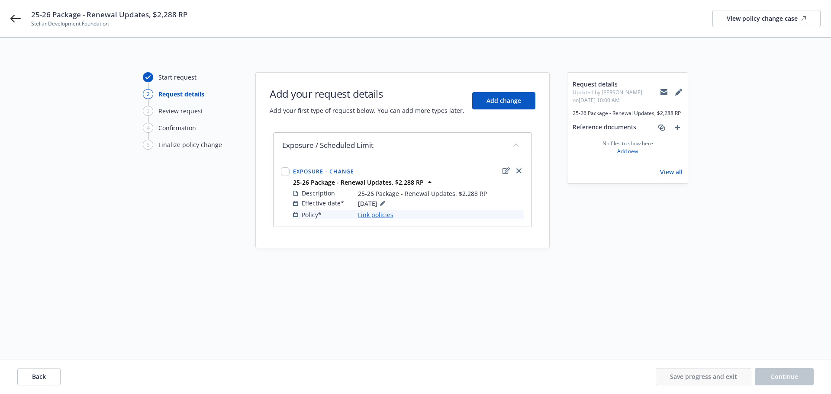
click at [378, 215] on link "Link policies" at bounding box center [375, 214] width 35 height 9
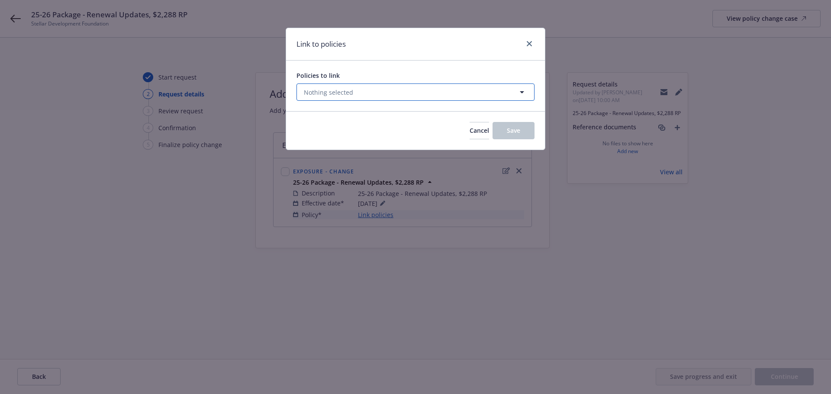
click at [519, 91] on icon "button" at bounding box center [522, 92] width 10 height 10
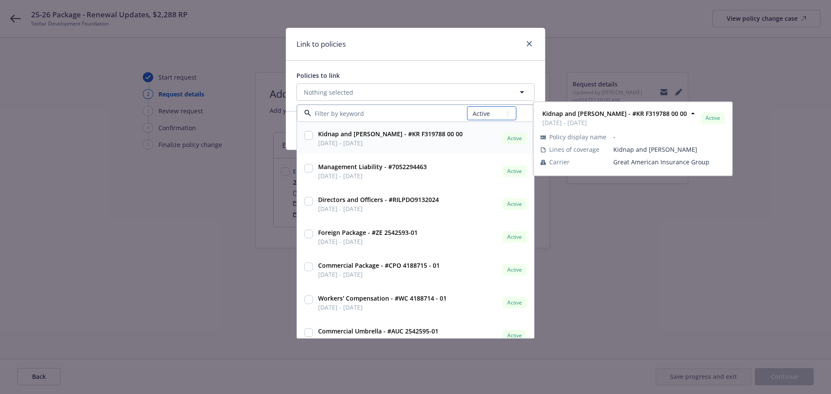
click at [487, 113] on select "All Active Upcoming Expired Cancelled" at bounding box center [491, 113] width 49 height 14
select select "UPCOMING"
click at [468, 106] on select "All Active Upcoming Expired Cancelled" at bounding box center [491, 113] width 49 height 14
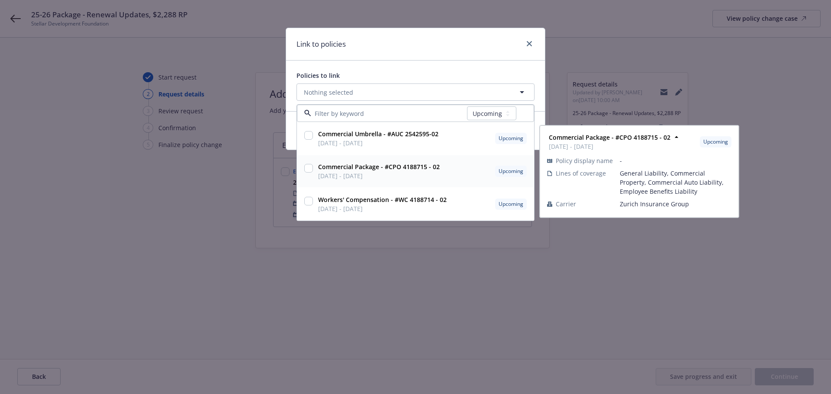
click at [309, 169] on input "checkbox" at bounding box center [308, 168] width 9 height 9
checkbox input "true"
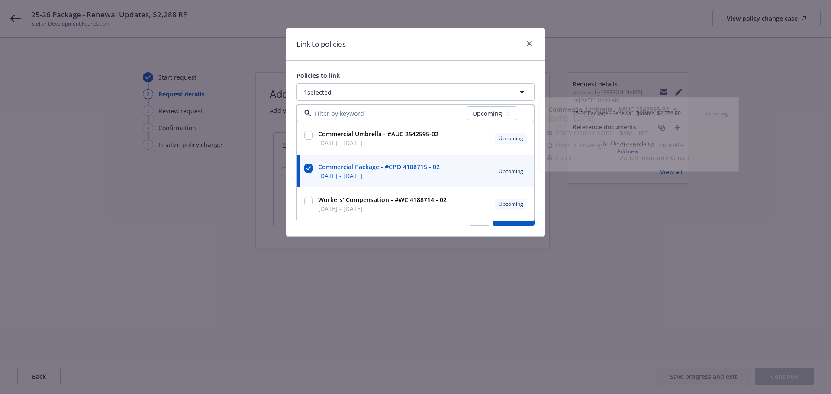
click at [475, 73] on div "Policies to link" at bounding box center [416, 75] width 238 height 9
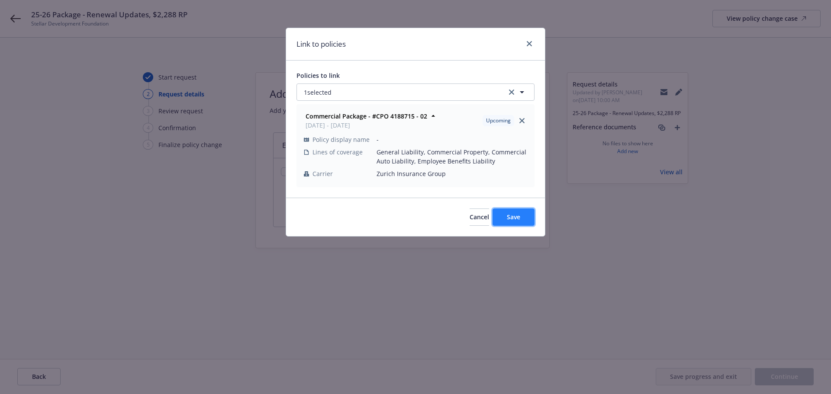
click at [518, 217] on span "Save" at bounding box center [513, 217] width 13 height 8
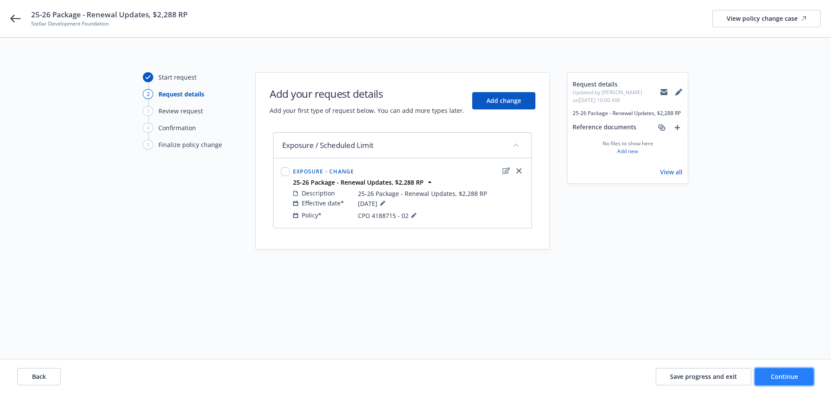
click at [789, 381] on button "Continue" at bounding box center [784, 376] width 59 height 17
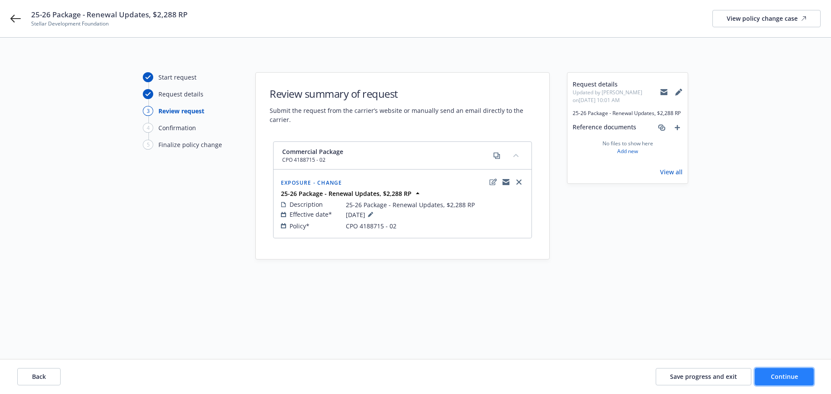
click at [787, 380] on span "Continue" at bounding box center [784, 377] width 27 height 8
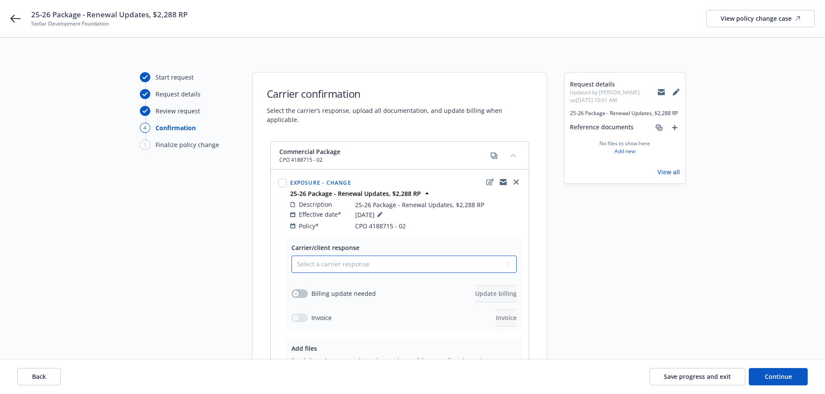
click at [338, 256] on select "Select a carrier response Accepted Accepted with revision No endorsement needed…" at bounding box center [403, 264] width 225 height 17
select select "ACCEPTED"
click at [291, 256] on select "Select a carrier response Accepted Accepted with revision No endorsement needed…" at bounding box center [403, 264] width 225 height 17
click at [304, 290] on button "button" at bounding box center [299, 294] width 16 height 9
click at [475, 290] on span "Update billing" at bounding box center [496, 294] width 42 height 8
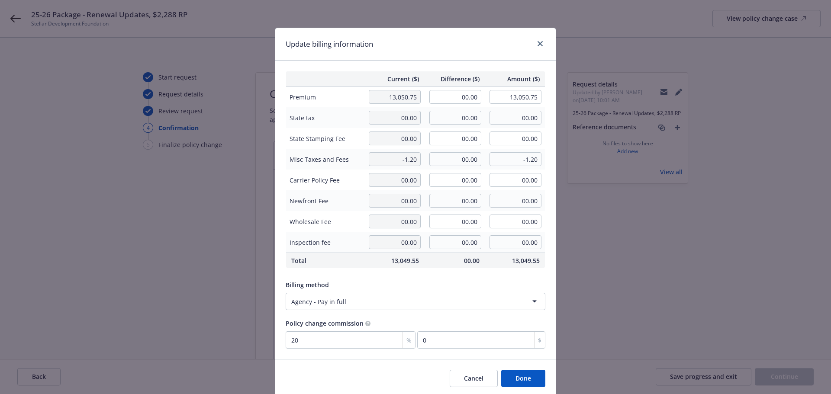
drag, startPoint x: 454, startPoint y: 90, endPoint x: 445, endPoint y: 100, distance: 13.9
click at [457, 94] on td "00.00" at bounding box center [454, 97] width 61 height 21
drag, startPoint x: 451, startPoint y: 99, endPoint x: 509, endPoint y: 99, distance: 58.0
click at [509, 99] on tr "Premium 13,050.75 00.00 13,050.75" at bounding box center [415, 97] width 259 height 21
type input "-2,288.00"
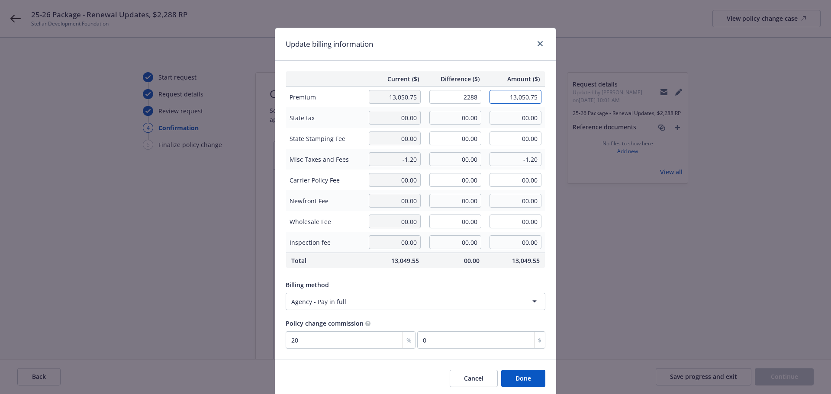
type input "10,762.75"
type input "-457.6"
click at [519, 374] on button "Done" at bounding box center [523, 378] width 44 height 17
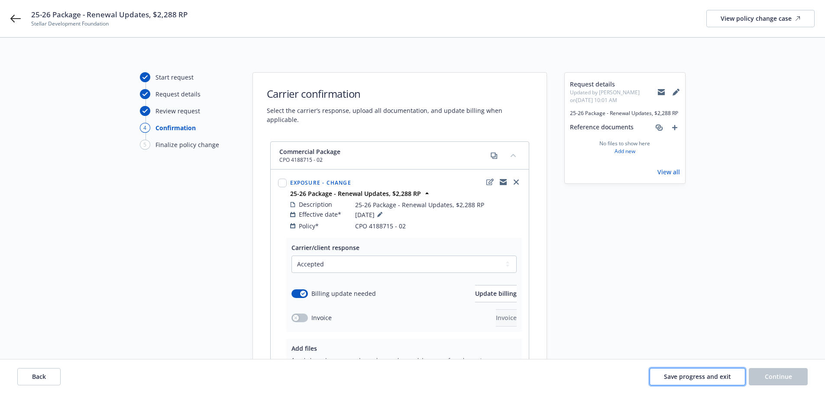
click at [700, 378] on span "Save progress and exit" at bounding box center [697, 377] width 67 height 8
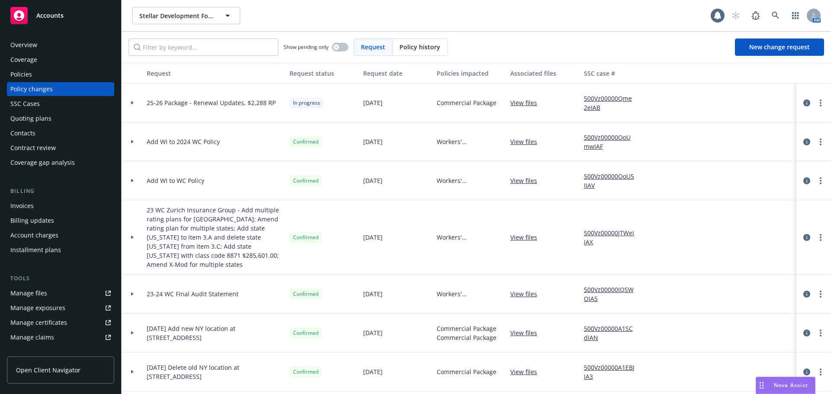
click at [47, 74] on div "Policies" at bounding box center [60, 75] width 100 height 14
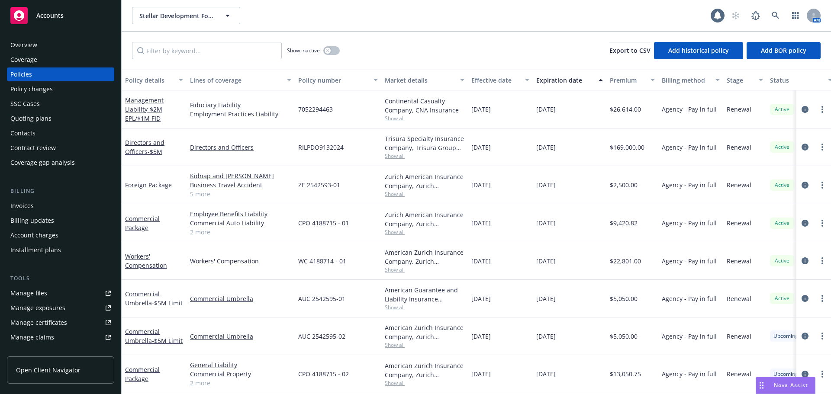
click at [507, 80] on div "Effective date" at bounding box center [495, 80] width 48 height 9
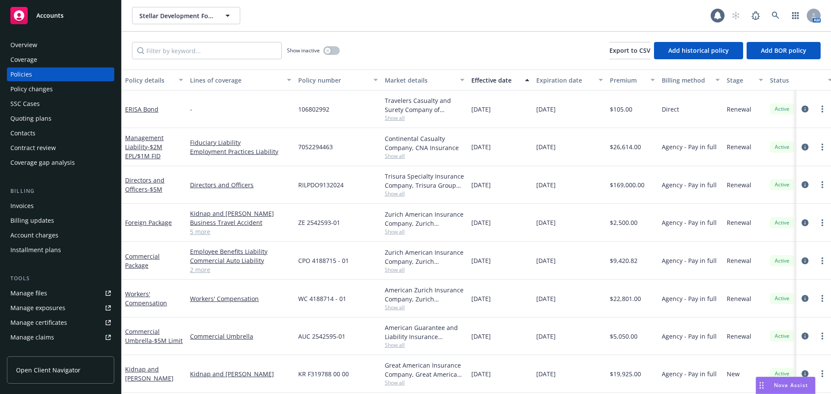
click at [506, 80] on div "Effective date" at bounding box center [495, 80] width 48 height 9
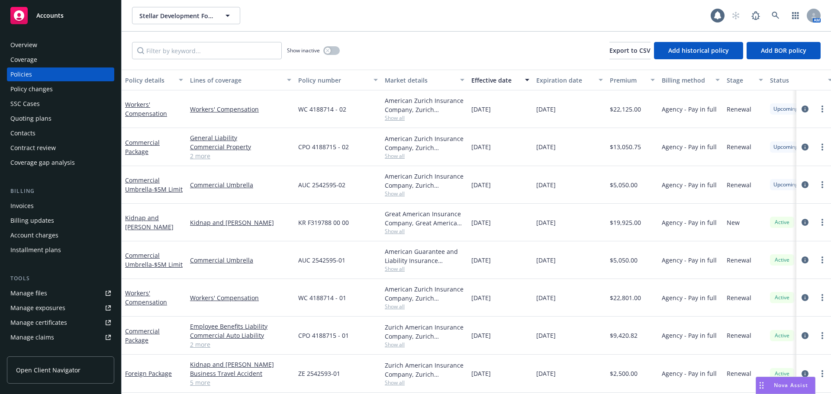
click at [56, 135] on div "Contacts" at bounding box center [60, 133] width 100 height 14
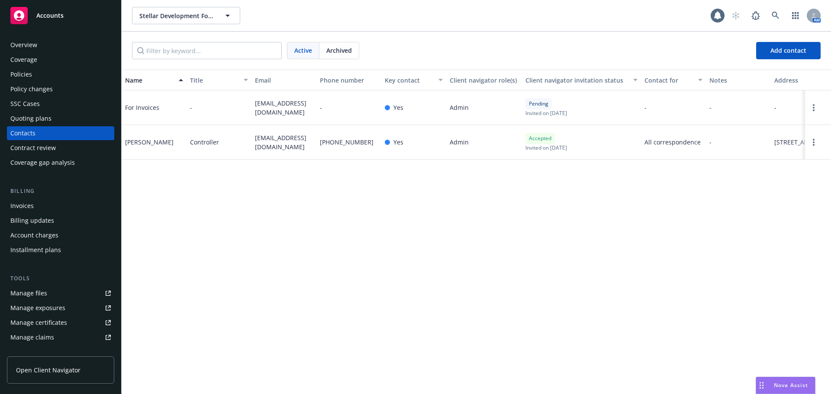
click at [55, 120] on div "Quoting plans" at bounding box center [60, 119] width 100 height 14
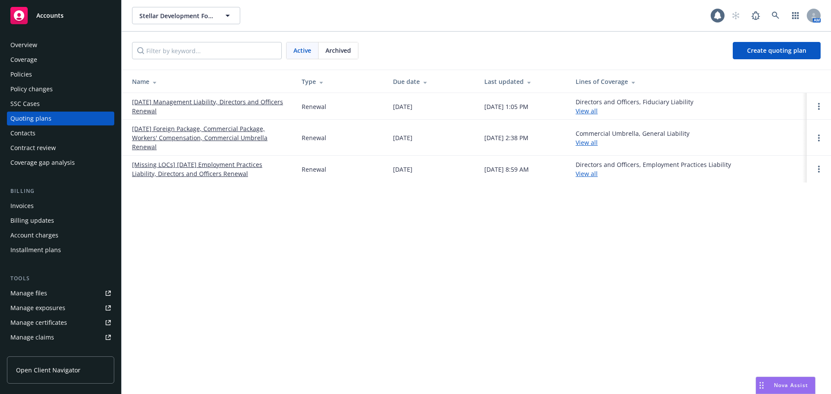
click at [196, 138] on link "08/20/25 Foreign Package, Commercial Package, Workers' Compensation, Commercial…" at bounding box center [210, 137] width 156 height 27
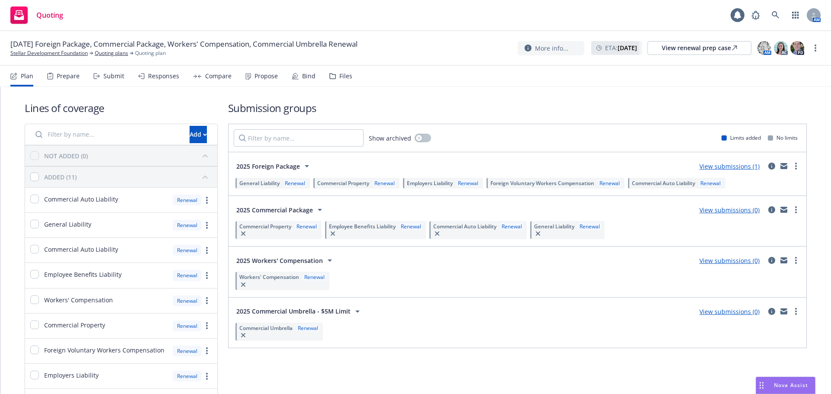
click at [350, 83] on nav "Plan Prepare Submit Responses Compare Propose Bind Files" at bounding box center [415, 76] width 810 height 21
click at [344, 77] on div "Files" at bounding box center [345, 76] width 13 height 7
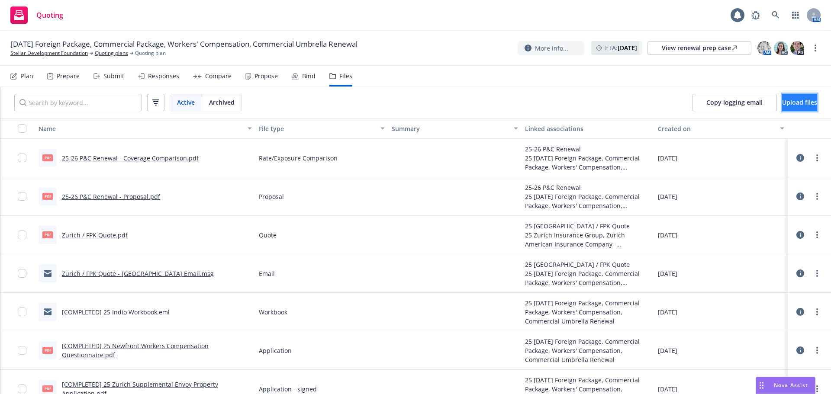
click at [787, 103] on span "Upload files" at bounding box center [799, 102] width 35 height 8
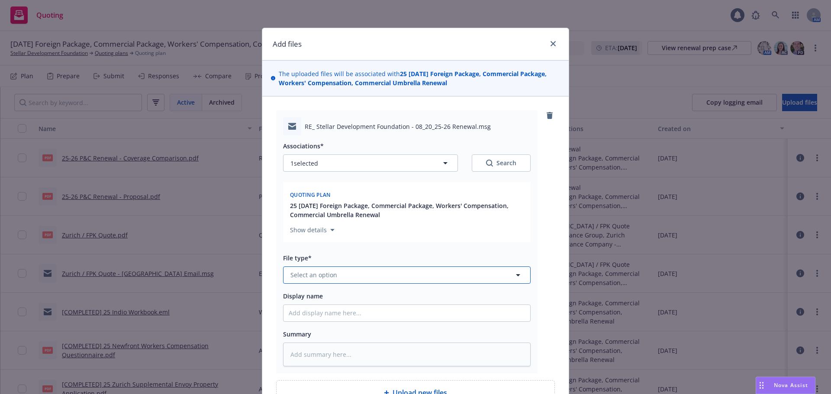
click at [326, 269] on button "Select an option" at bounding box center [407, 275] width 248 height 17
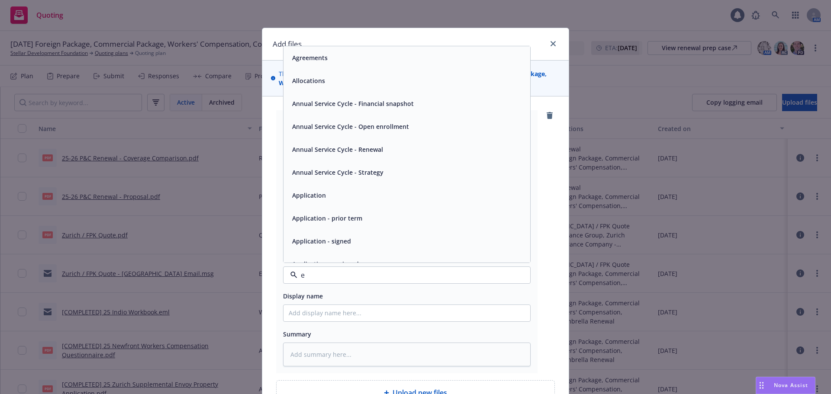
type input "em"
click at [380, 90] on div "Email" at bounding box center [407, 80] width 247 height 23
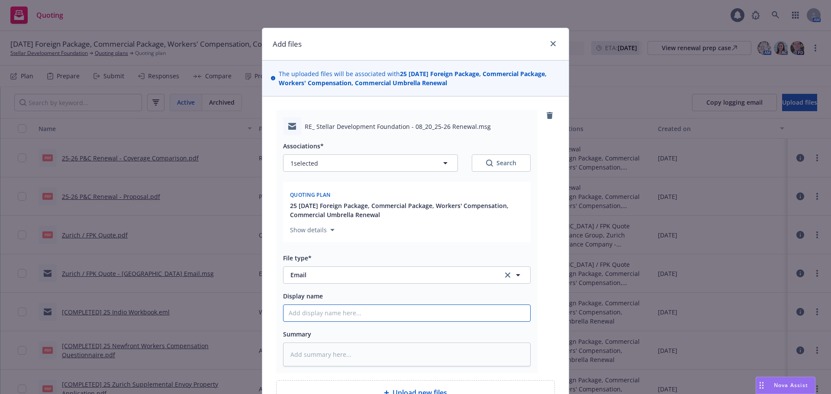
click at [348, 314] on input "Display name" at bounding box center [407, 313] width 247 height 16
type textarea "x"
type input "2"
type textarea "x"
type input "25"
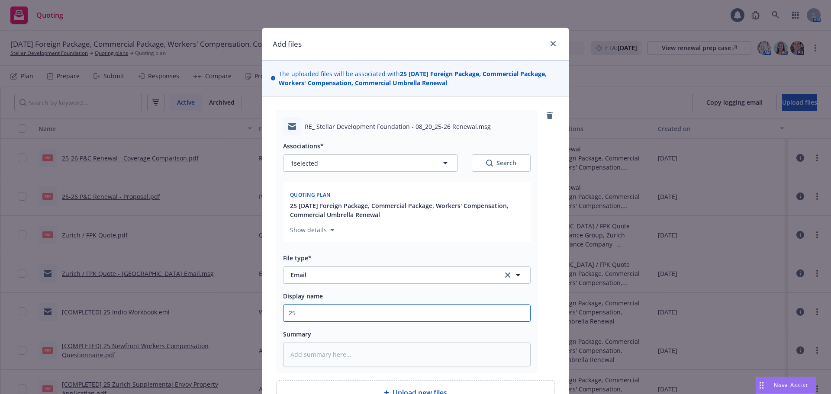
type textarea "x"
type input "25-"
type textarea "x"
type input "25-2"
type textarea "x"
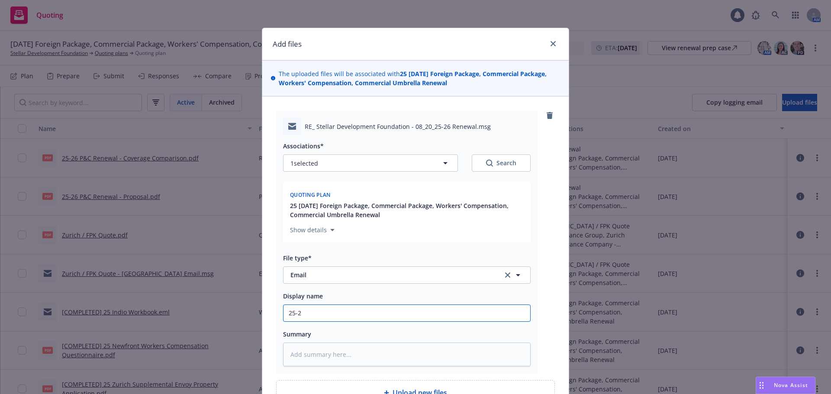
type input "25-26"
type textarea "x"
type input "25-26"
type textarea "x"
type input "25-26 P"
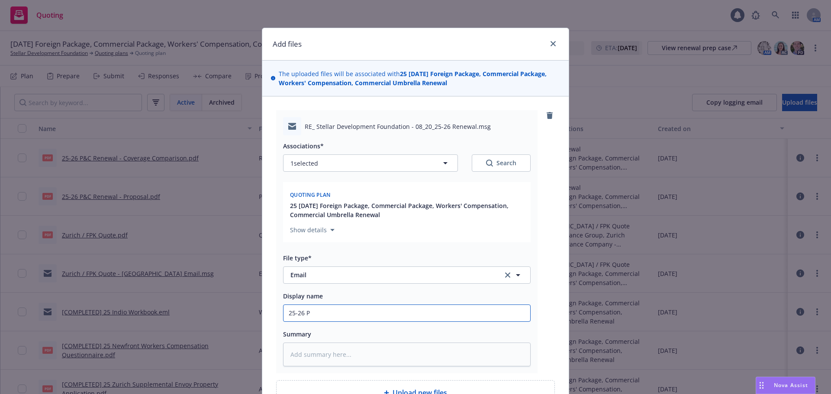
type textarea "x"
type input "25-26 P&"
type textarea "x"
type input "25-26 P&C"
type textarea "x"
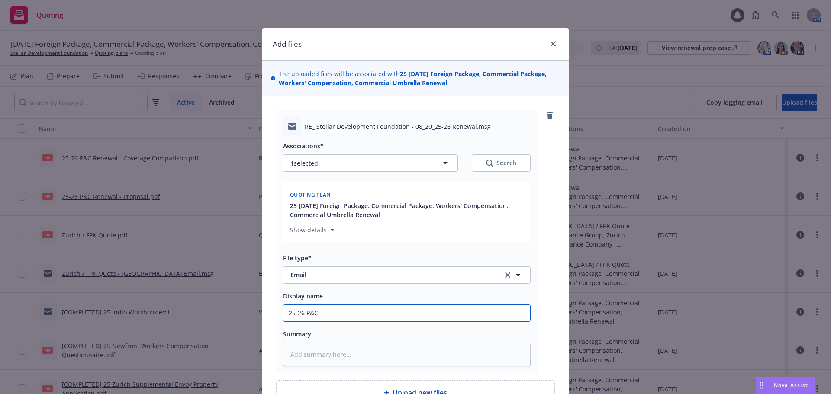
type input "25-26 P&C"
type textarea "x"
type input "25-26 P&C -"
type textarea "x"
type input "25-26 P&C -"
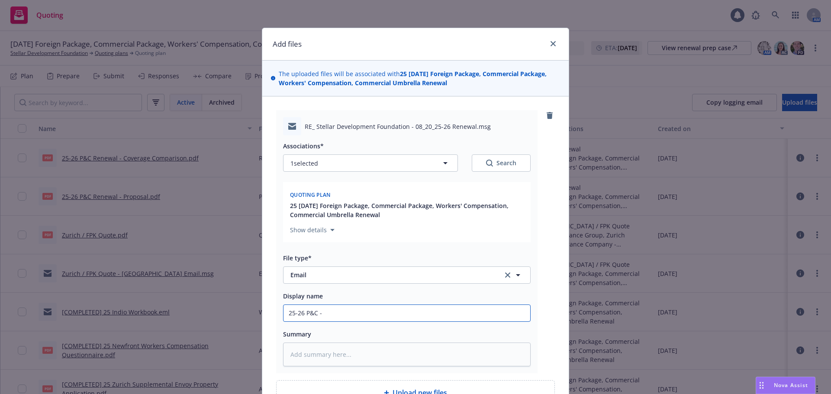
type textarea "x"
type input "25-26 P&C - R"
type textarea "x"
type input "25-26 P&C - Re"
type textarea "x"
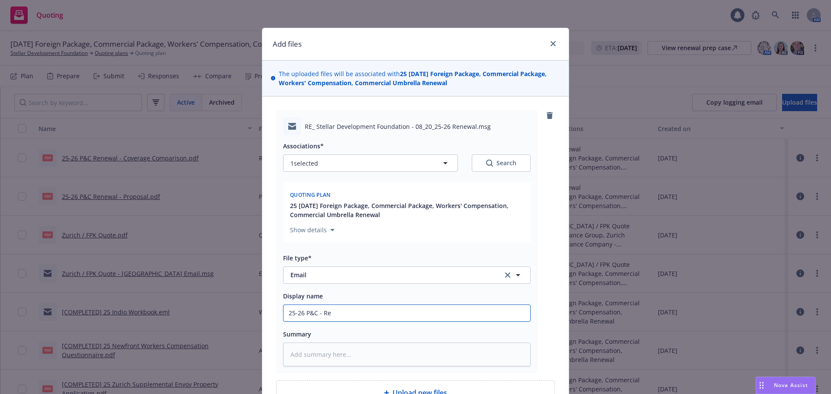
type input "25-26 P&C - Ren"
type textarea "x"
type input "25-26 P&C - Rene"
type textarea "x"
type input "25-26 P&C - Renewa"
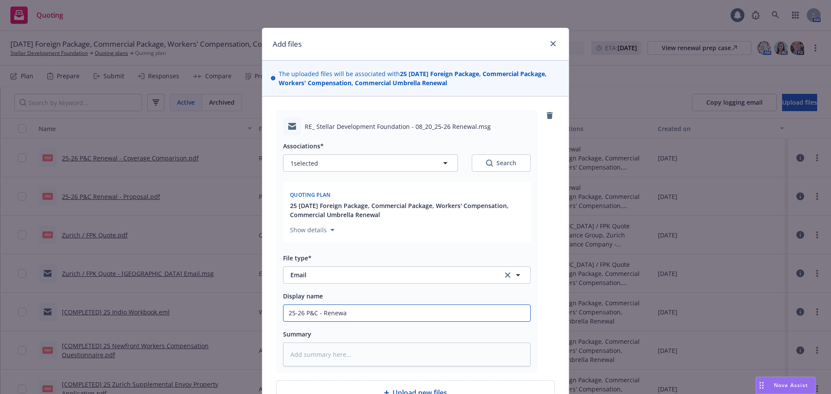
type textarea "x"
type input "25-26 P&C - Renewal"
type textarea "x"
type input "25-26 P&C - Renewal"
type textarea "x"
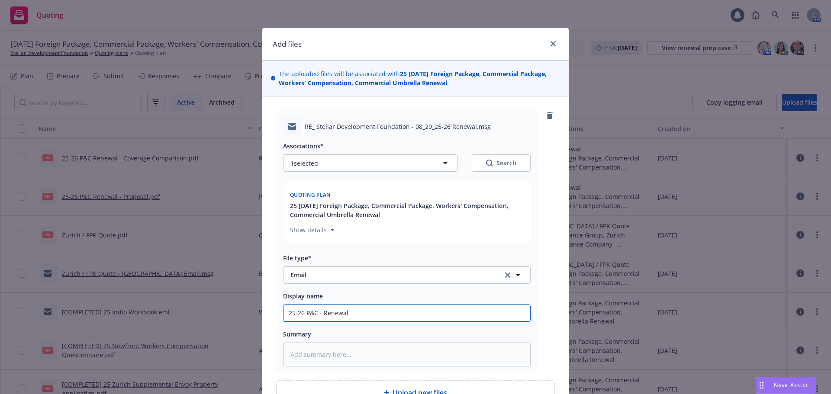
type input "25-26 P&C - Renewal u"
type textarea "x"
type input "25-26 P&C - Renewal up"
type textarea "x"
type input "25-26 P&C - Renewal upd"
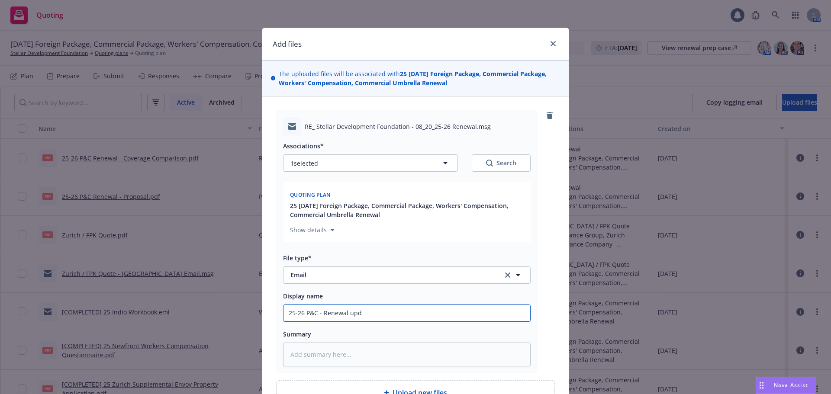
type textarea "x"
type input "25-26 P&C - Renewal upda"
type textarea "x"
type input "25-26 P&C - Renewal updat"
type textarea "x"
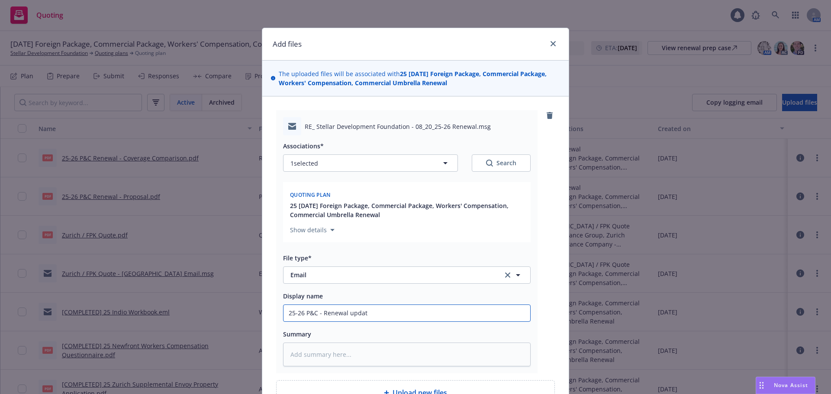
type input "25-26 P&C - Renewal update"
type textarea "x"
type input "25-26 P&C - Renewal updates"
type textarea "x"
type input "25-26 P&C - Renewal updates"
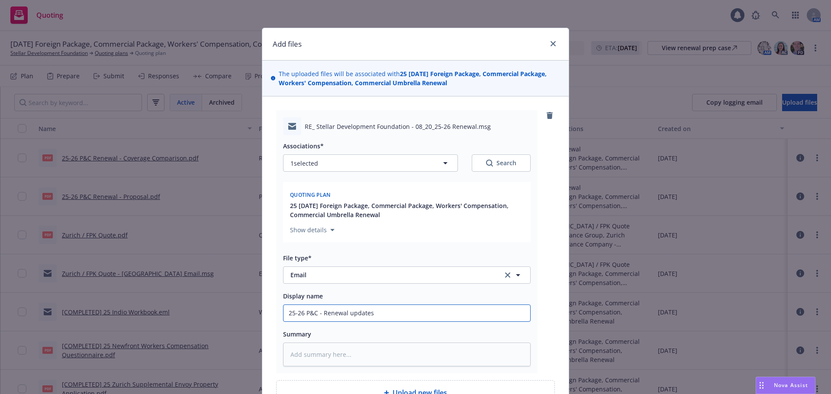
type textarea "x"
type input "25-26 P&C - Renewal updates f"
type textarea "x"
type input "25-26 P&C - Renewal updates fr"
type textarea "x"
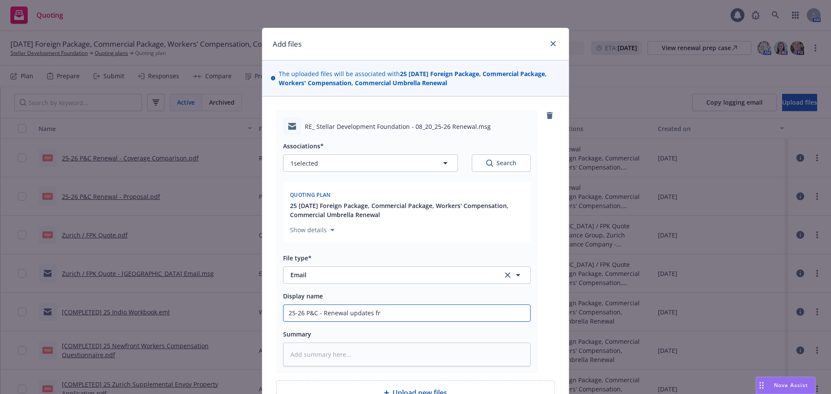
type input "25-26 P&C - Renewal updates fro"
type textarea "x"
type input "25-26 P&C - Renewal updates from"
type textarea "x"
type input "25-26 P&C - Renewal updates from"
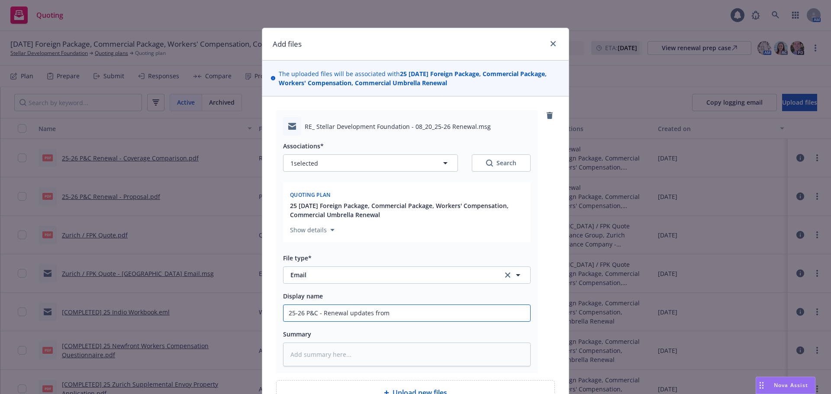
type textarea "x"
type input "25-26 P&C - Renewal updates from Z"
type textarea "x"
type input "25-26 P&C - Renewal updates from Zu"
type textarea "x"
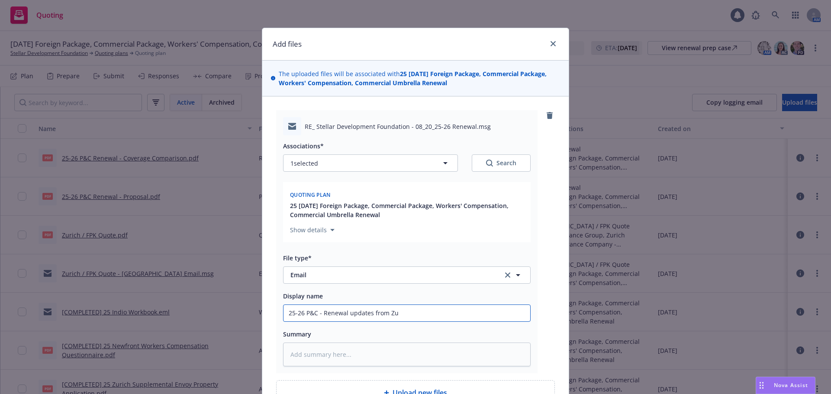
type input "25-26 P&C - Renewal updates from Zur"
type textarea "x"
type input "25-26 P&C - Renewal updates from Zurc"
type textarea "x"
type input "25-26 P&C - Renewal updates from Zurci"
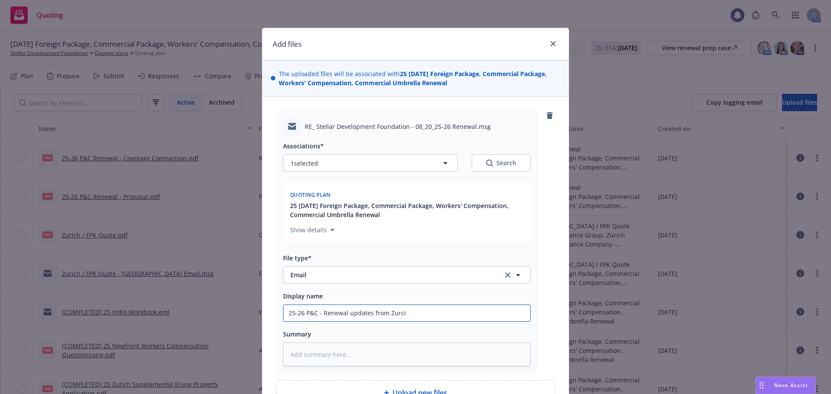
type textarea "x"
type input "25-26 P&C - Renewal updates from Zurc"
type textarea "x"
type input "25-26 P&C - Renewal updates from Zur"
type textarea "x"
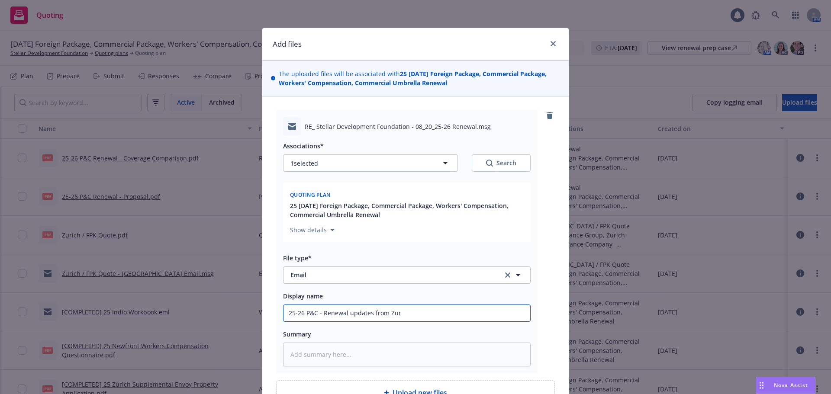
type input "25-26 P&C - Renewal updates from Zuri"
type textarea "x"
type input "25-26 P&C - Renewal updates from Zuric"
type textarea "x"
type input "25-26 P&C - Renewal updates from Zuricj"
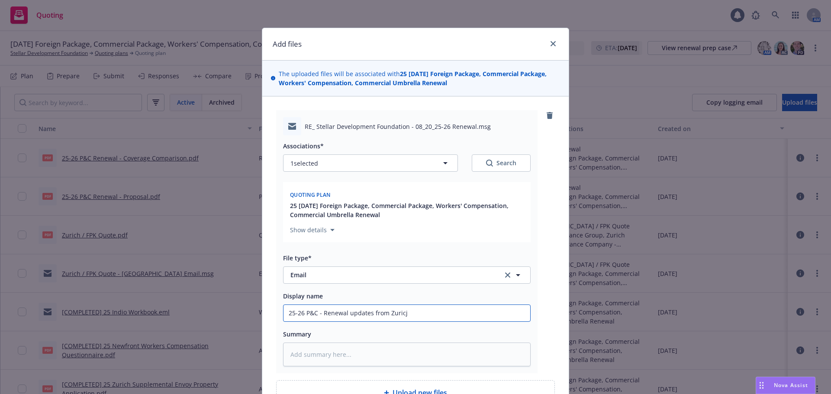
type textarea "x"
type input "25-26 P&C - Renewal updates from Zuric"
type textarea "x"
drag, startPoint x: 440, startPoint y: 319, endPoint x: 151, endPoint y: 303, distance: 290.1
click at [151, 303] on div "Add files The uploaded files will be associated with 25 08/20/25 Foreign Packag…" at bounding box center [415, 197] width 831 height 394
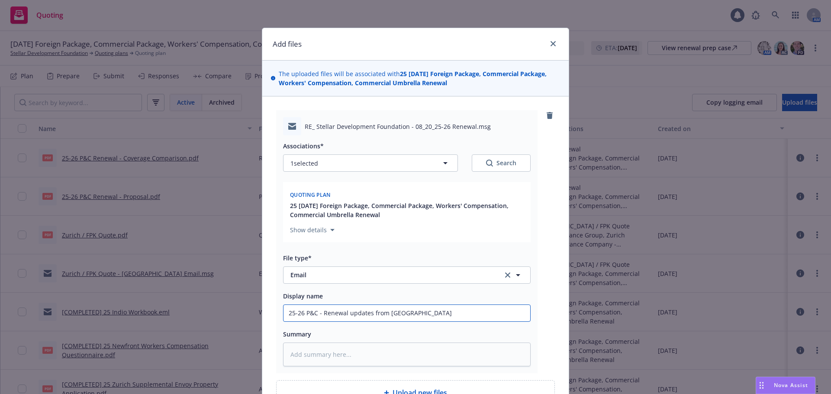
click at [439, 312] on input "25-26 P&C - Renewal updates from Zurich" at bounding box center [407, 313] width 247 height 16
type input "25-26 P&C - Renewal updates from Zurich"
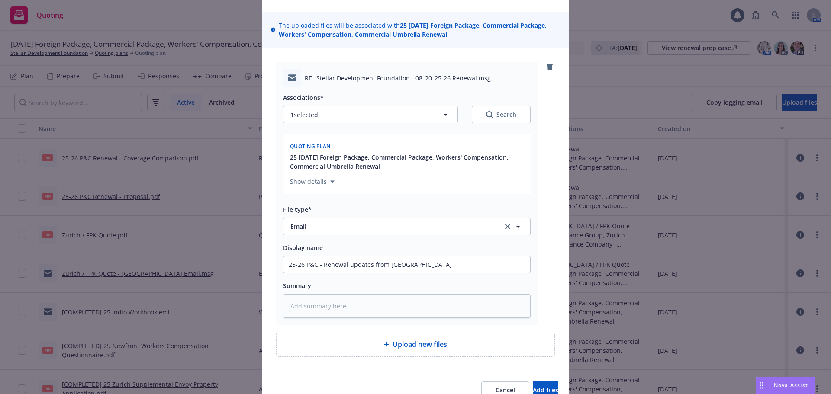
scroll to position [73, 0]
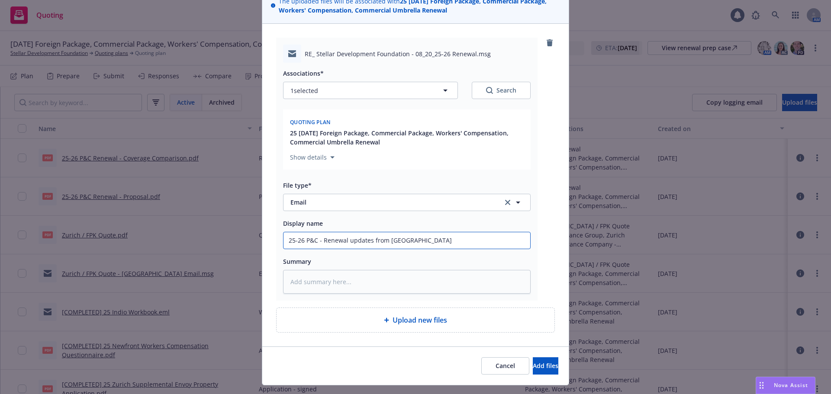
type textarea "x"
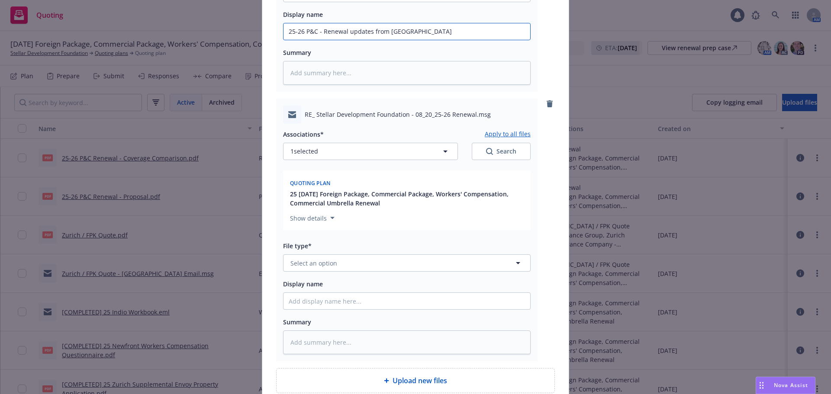
scroll to position [289, 0]
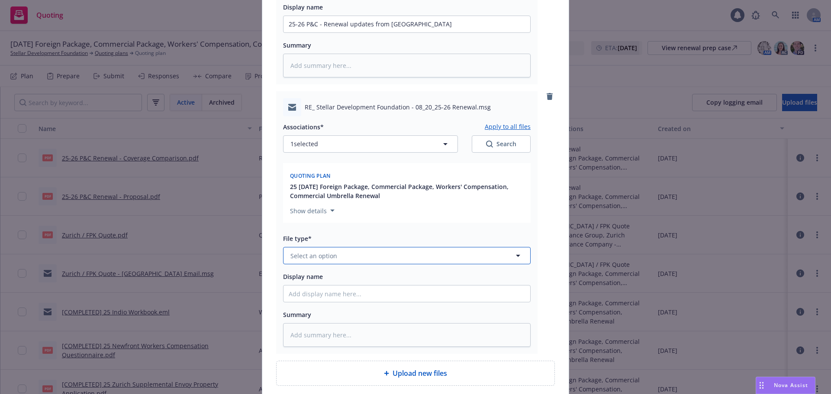
click at [332, 255] on span "Select an option" at bounding box center [313, 256] width 47 height 9
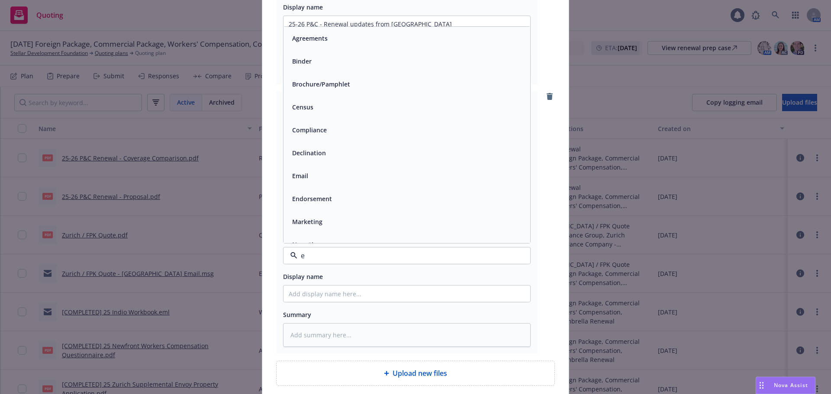
type input "em"
click at [415, 63] on div "Email" at bounding box center [407, 61] width 236 height 13
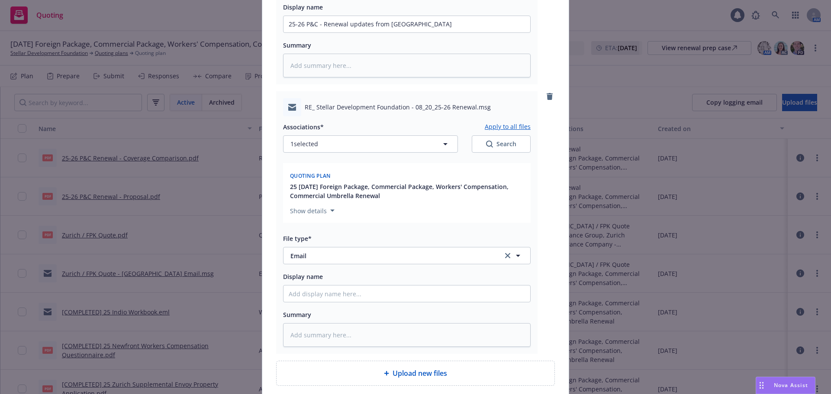
drag, startPoint x: 342, startPoint y: 303, endPoint x: 342, endPoint y: 298, distance: 5.6
click at [342, 302] on div "Associations* Apply to all files 1 selected Search Quoting plan 25 08/20/25 For…" at bounding box center [407, 231] width 248 height 231
click at [355, 32] on input "Display name" at bounding box center [407, 24] width 247 height 16
paste input "25-26 P&C - Renewal updates from Zurich"
type textarea "x"
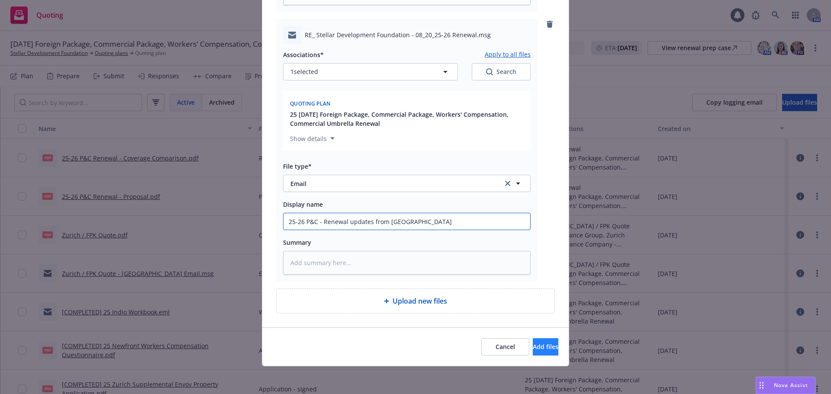
type input "25-26 P&C - Renewal updates from Zurich"
click at [533, 348] on span "Add files" at bounding box center [546, 347] width 26 height 8
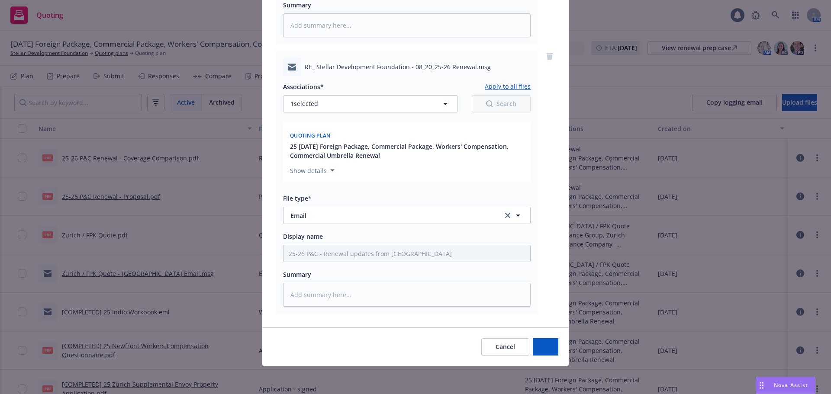
scroll to position [329, 0]
type textarea "x"
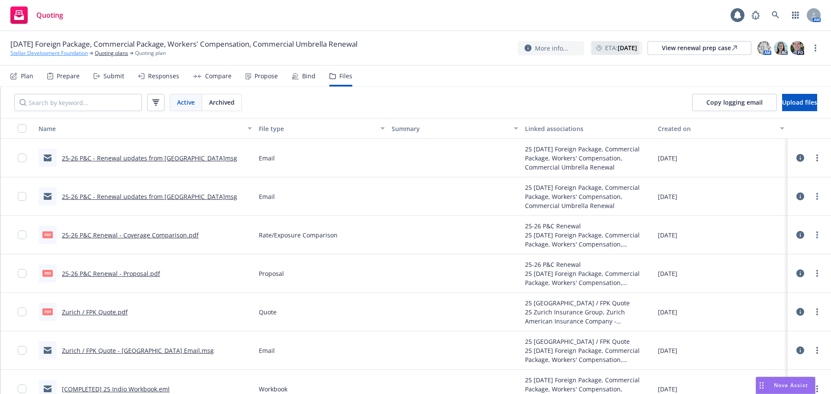
click at [45, 55] on link "Stellar Development Foundation" at bounding box center [48, 53] width 77 height 8
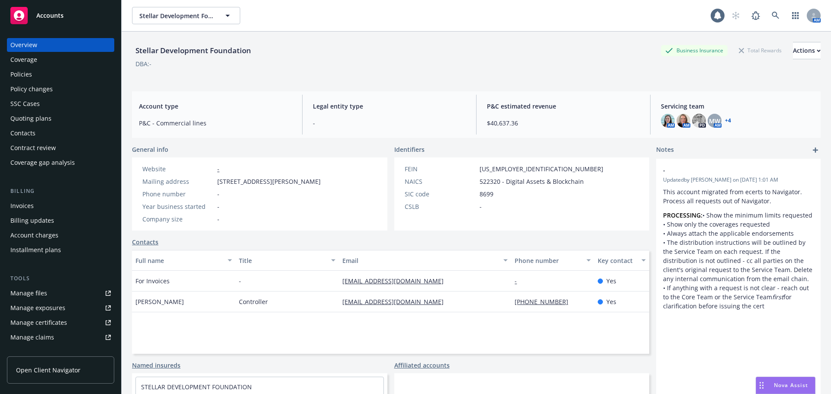
click at [22, 68] on div "Policies" at bounding box center [21, 75] width 22 height 14
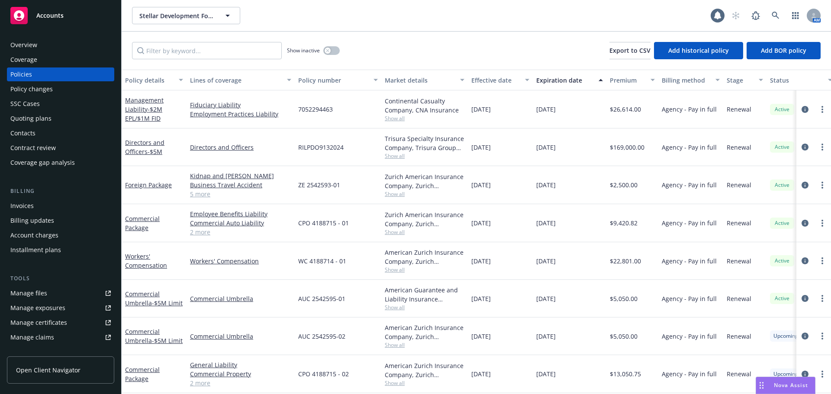
click at [47, 119] on div "Quoting plans" at bounding box center [30, 119] width 41 height 14
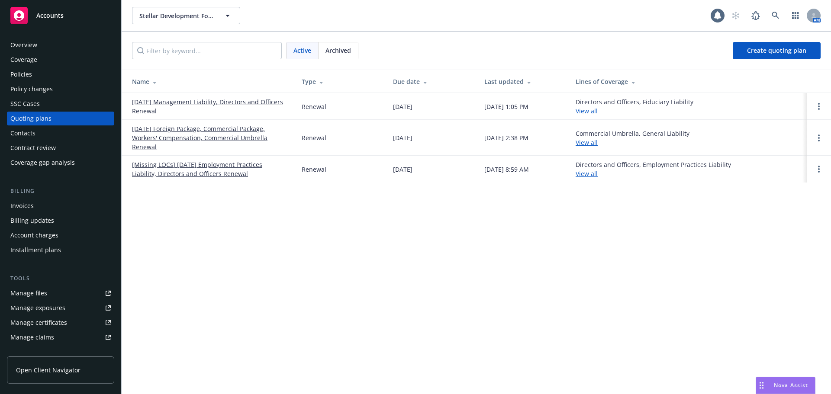
click at [198, 139] on link "[DATE] Foreign Package, Commercial Package, Workers' Compensation, Commercial U…" at bounding box center [210, 137] width 156 height 27
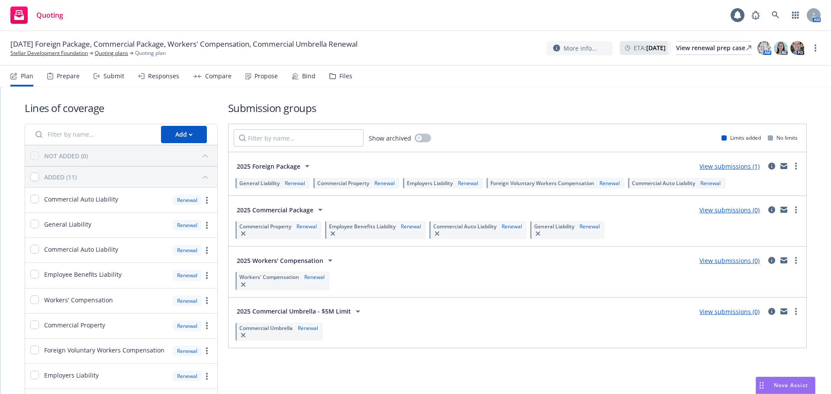
click at [255, 74] on div "Propose" at bounding box center [266, 76] width 23 height 7
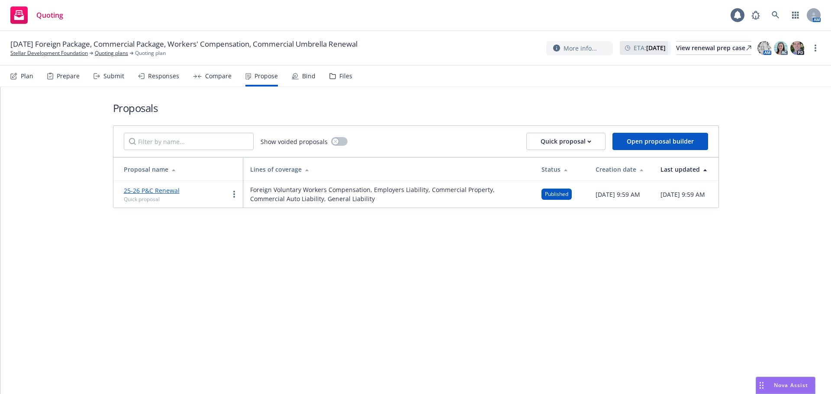
click at [160, 190] on link "25-26 P&C Renewal" at bounding box center [152, 191] width 56 height 8
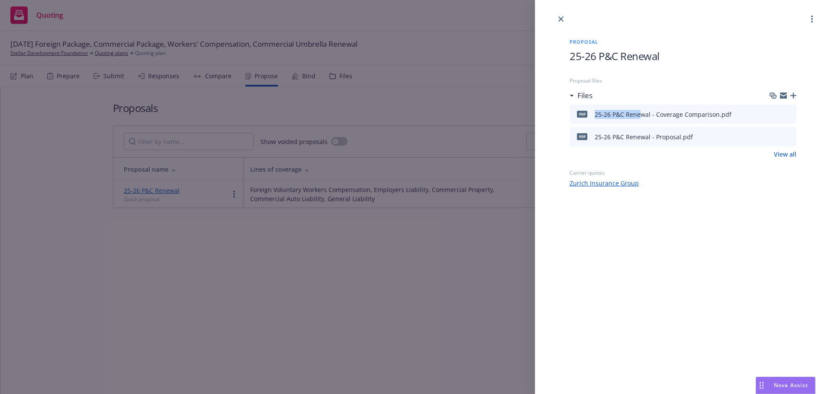
drag, startPoint x: 590, startPoint y: 116, endPoint x: 642, endPoint y: 112, distance: 52.1
click at [642, 112] on div "pdf 25-26 P&C Renewal - Coverage Comparison.pdf" at bounding box center [652, 114] width 158 height 18
drag, startPoint x: 590, startPoint y: 139, endPoint x: 680, endPoint y: 145, distance: 90.2
click at [680, 145] on div "pdf 25-26 P&C Renewal - Proposal.pdf" at bounding box center [633, 137] width 120 height 18
copy div "25-26 P&C Renewal - Proposal"
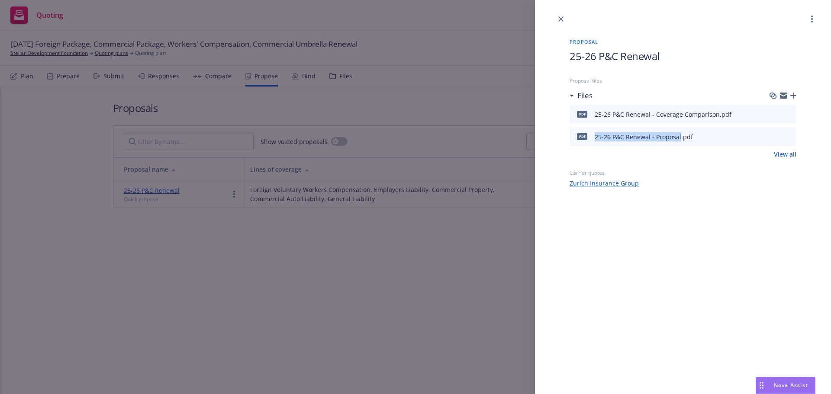
click at [792, 98] on icon "button" at bounding box center [793, 96] width 6 height 6
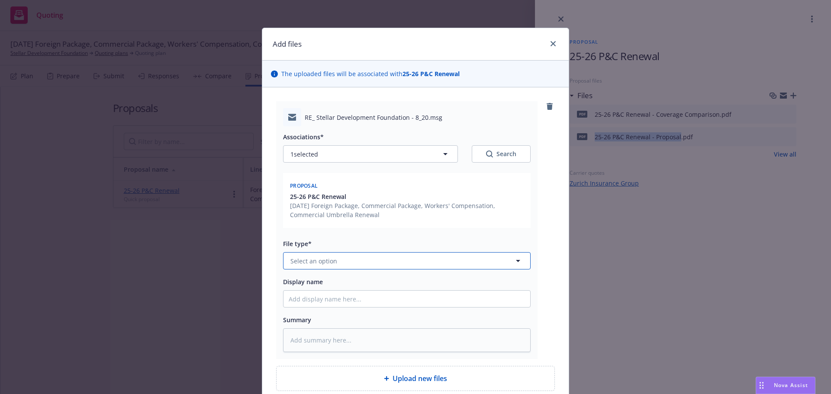
click at [338, 259] on button "Select an option" at bounding box center [407, 260] width 248 height 17
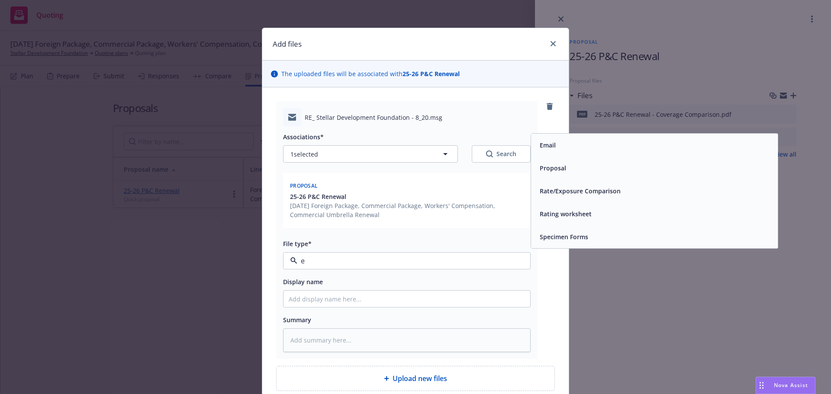
type input "em"
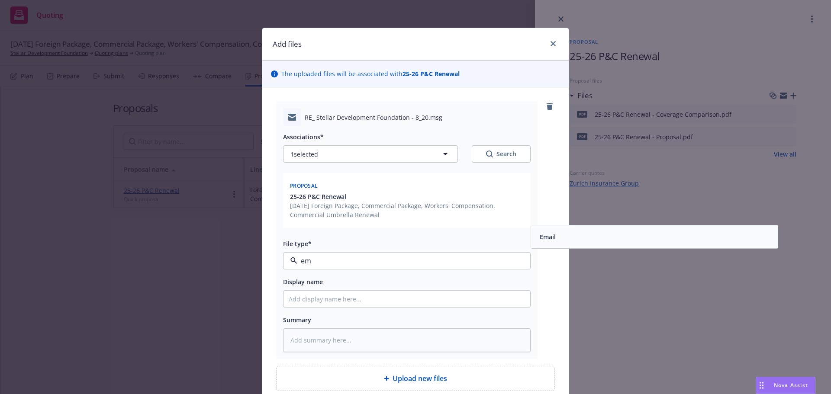
click at [580, 240] on div "Email" at bounding box center [654, 237] width 236 height 13
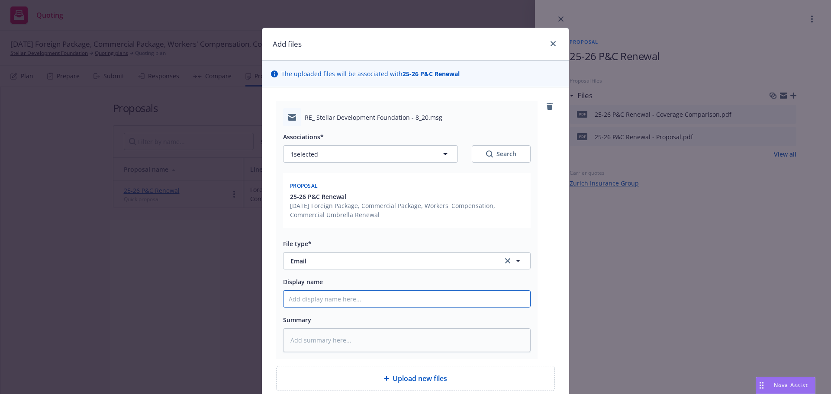
drag, startPoint x: 296, startPoint y: 305, endPoint x: 301, endPoint y: 305, distance: 5.2
click at [297, 305] on input "Display name" at bounding box center [407, 299] width 247 height 16
paste input "25-26 P&C Renewal - Proposal"
type textarea "x"
type input "25-26 P&C Renewal - Proposal"
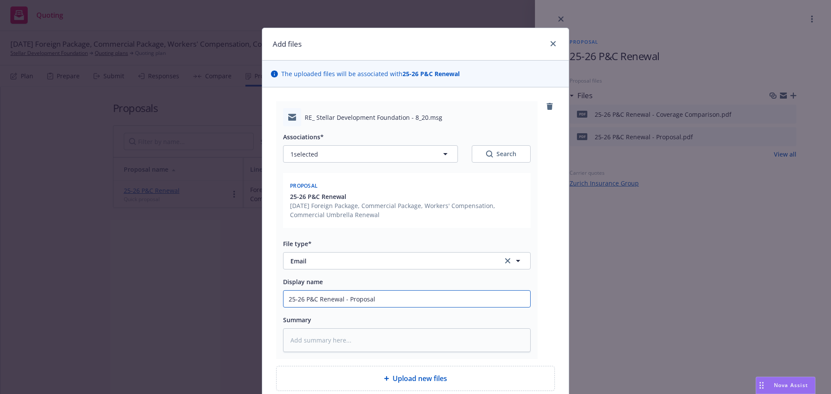
type textarea "x"
type input "25-26 P&C Renewal - Proposal,"
type textarea "x"
type input "25-26 P&C Renewal - Proposal,"
type textarea "x"
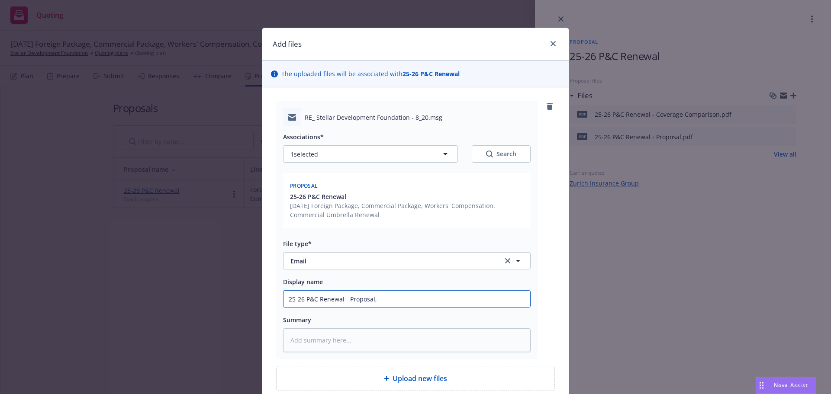
type input "25-26 P&C Renewal - Proposal, r"
type textarea "x"
type input "25-26 P&C Renewal - Proposal, re"
type textarea "x"
type input "25-26 P&C Renewal - Proposal, rea"
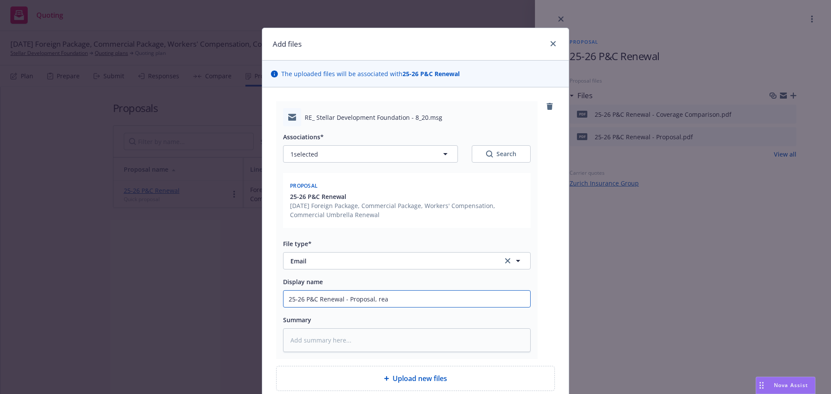
type textarea "x"
type input "25-26 P&C Renewal - Proposal, read"
type textarea "x"
type input "25-26 P&C Renewal - Proposal, ready"
type textarea "x"
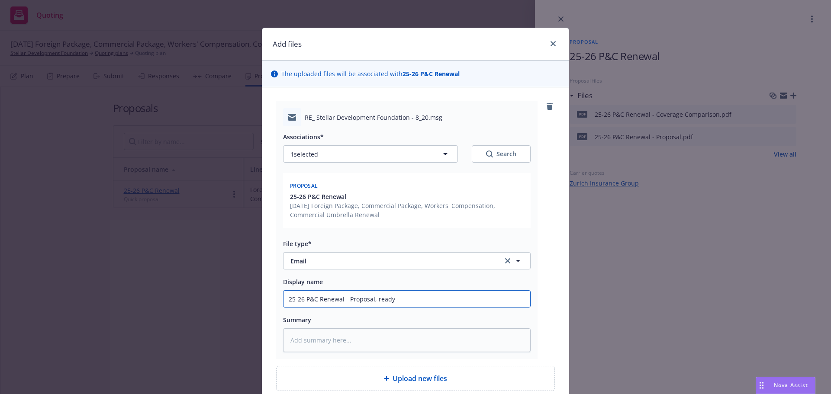
type input "25-26 P&C Renewal - Proposal, ready"
type textarea "x"
type input "25-26 P&C Renewal - Proposal, ready t"
type textarea "x"
type input "25-26 P&C Renewal - Proposal, ready to"
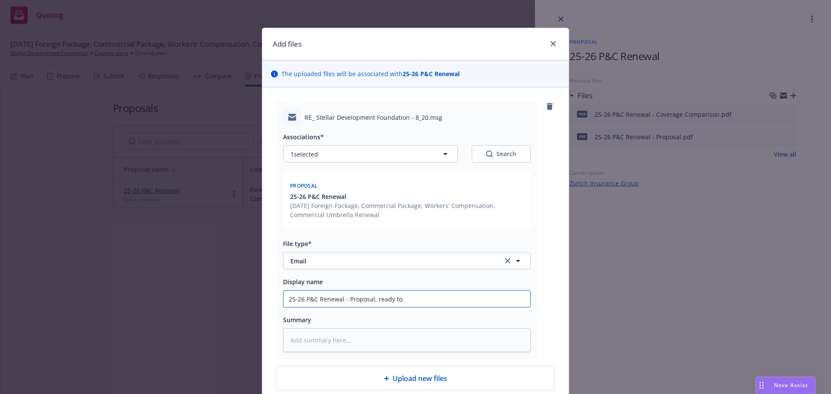
type textarea "x"
type input "25-26 P&C Renewal - Proposal, ready to"
type textarea "x"
type input "25-26 P&C Renewal - Proposal, ready to s"
type textarea "x"
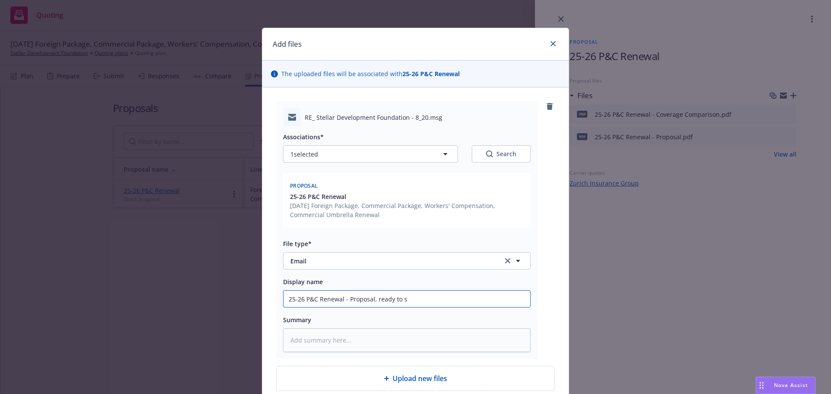
type input "25-26 P&C Renewal - Proposal, ready to se"
type textarea "x"
type input "25-26 P&C Renewal - Proposal, ready to sen"
type textarea "x"
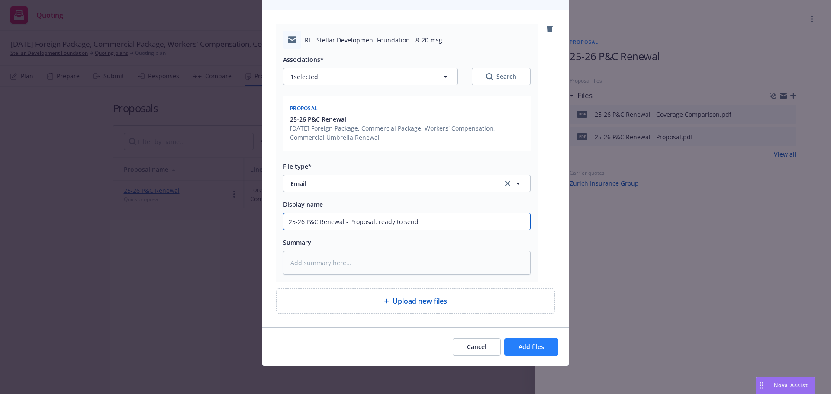
type input "25-26 P&C Renewal - Proposal, ready to send"
click at [522, 350] on span "Add files" at bounding box center [532, 347] width 26 height 8
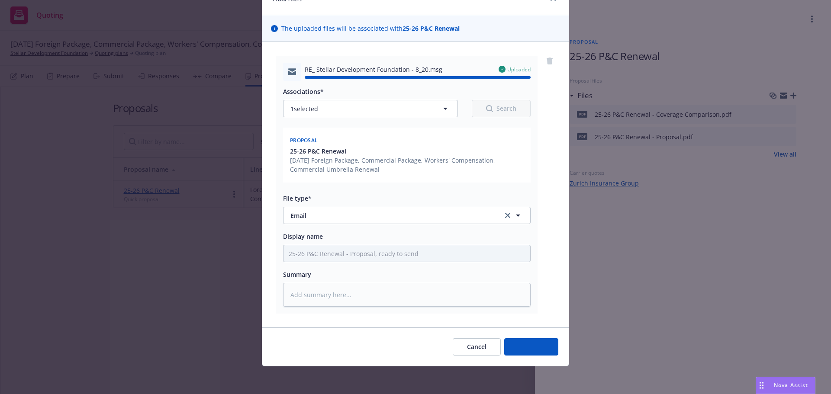
type textarea "x"
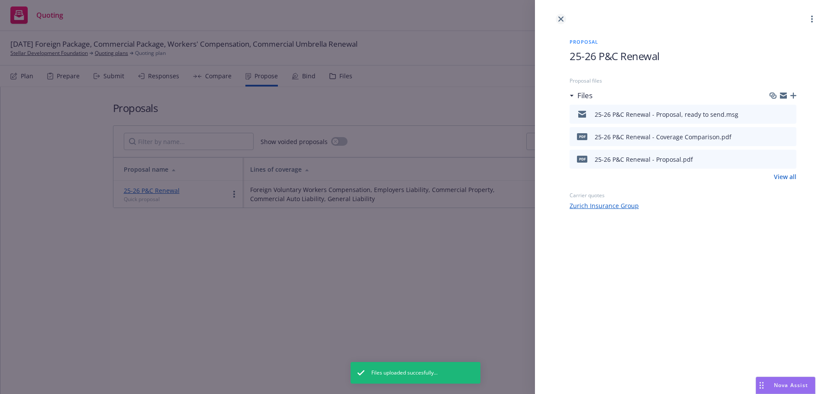
click at [563, 19] on icon "close" at bounding box center [560, 18] width 5 height 5
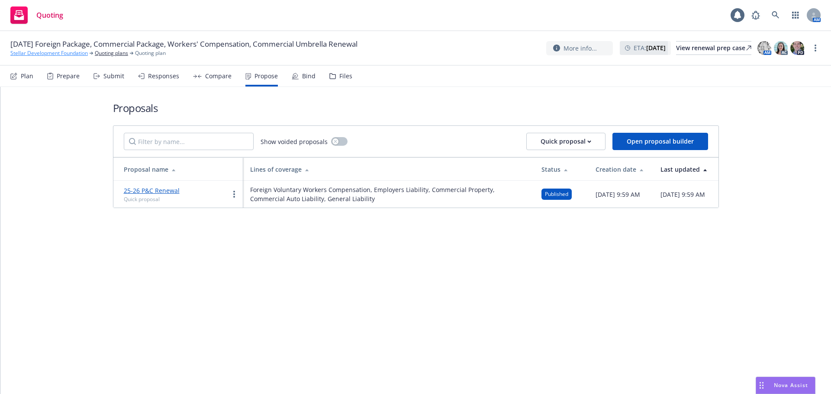
click at [55, 53] on link "Stellar Development Foundation" at bounding box center [48, 53] width 77 height 8
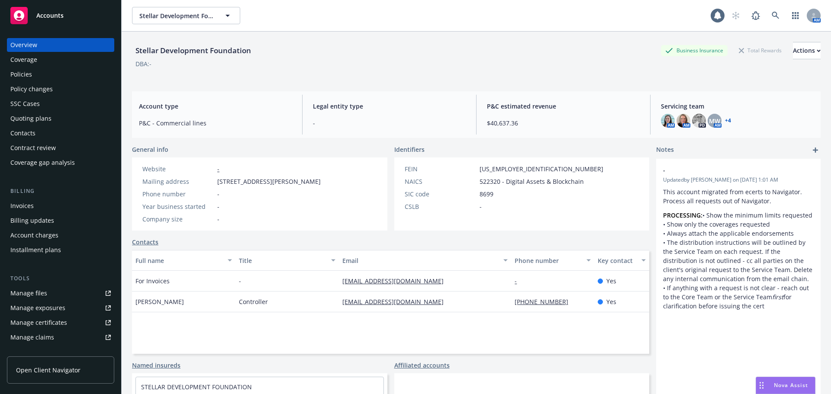
click at [46, 81] on div "Policies" at bounding box center [60, 75] width 100 height 14
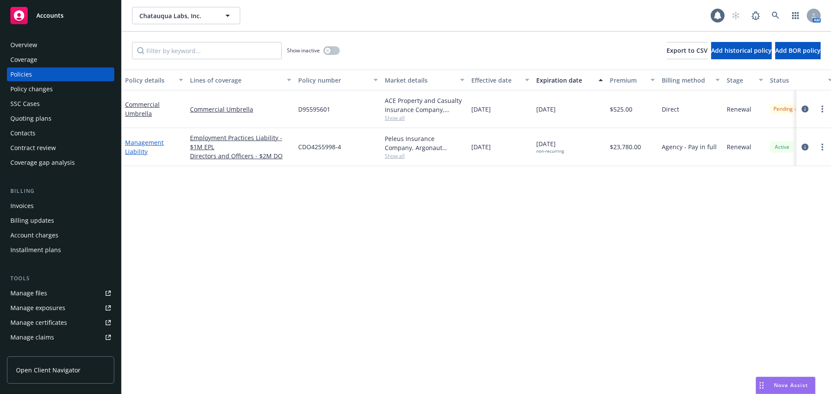
click at [136, 153] on link "Management Liability" at bounding box center [144, 147] width 39 height 17
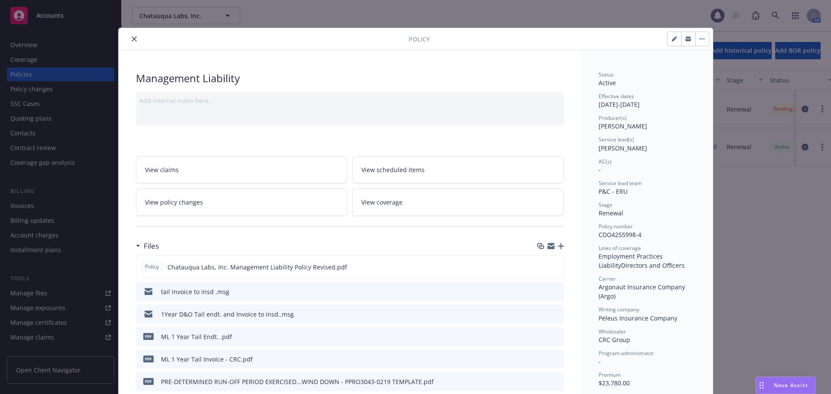
click at [558, 246] on icon "button" at bounding box center [561, 246] width 6 height 6
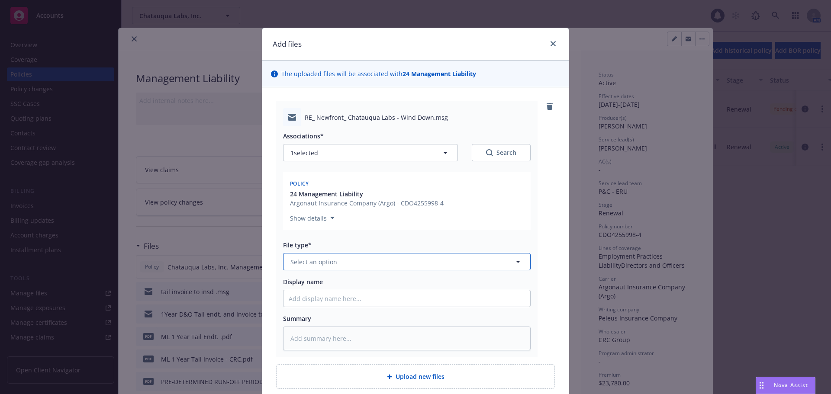
click at [322, 263] on span "Select an option" at bounding box center [313, 262] width 47 height 9
type input "em"
click at [307, 311] on div "Email" at bounding box center [407, 309] width 236 height 13
click at [323, 297] on input "Display name" at bounding box center [407, 298] width 247 height 16
type textarea "x"
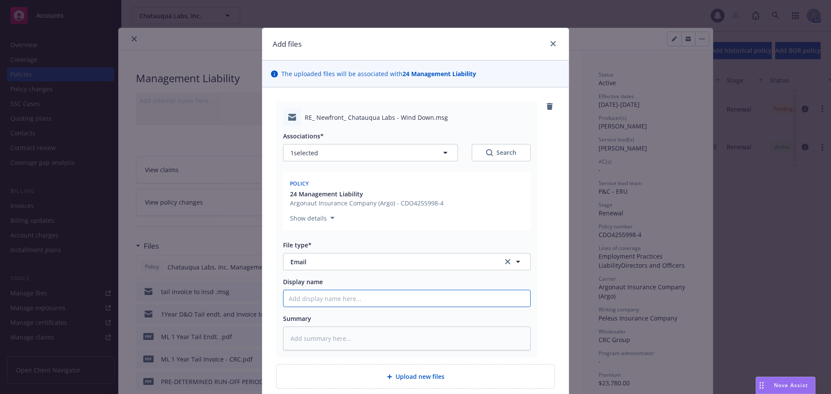
type input "M"
type textarea "x"
type input "2"
type textarea "x"
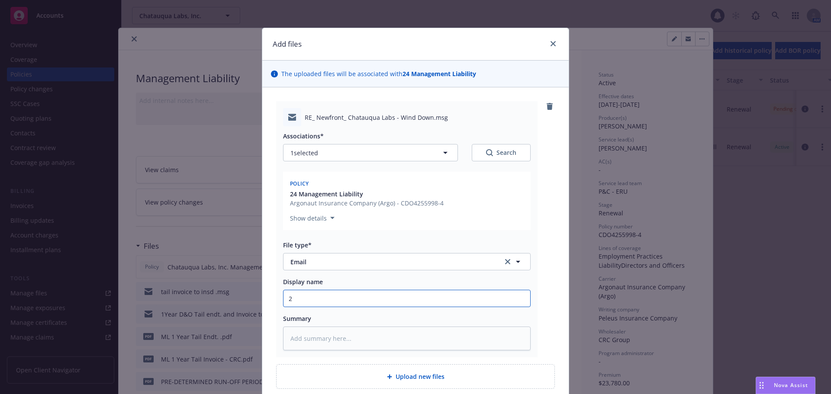
type input "25"
type textarea "x"
type input "25"
type textarea "x"
type input "25 M"
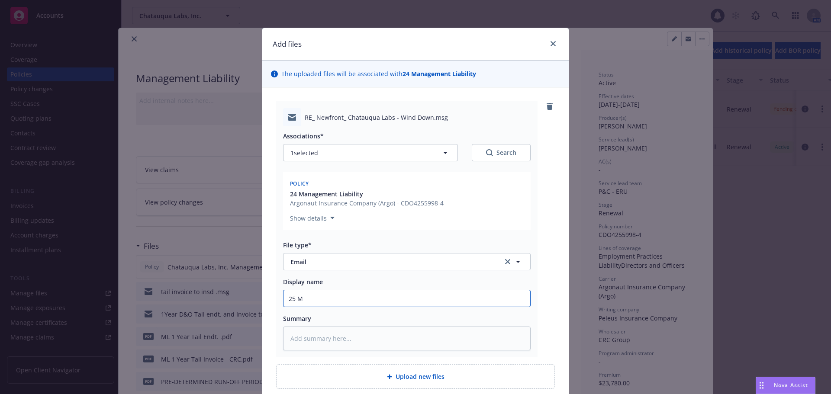
type textarea "x"
type input "25 Mg"
type textarea "x"
type input "25 Mgm"
type textarea "x"
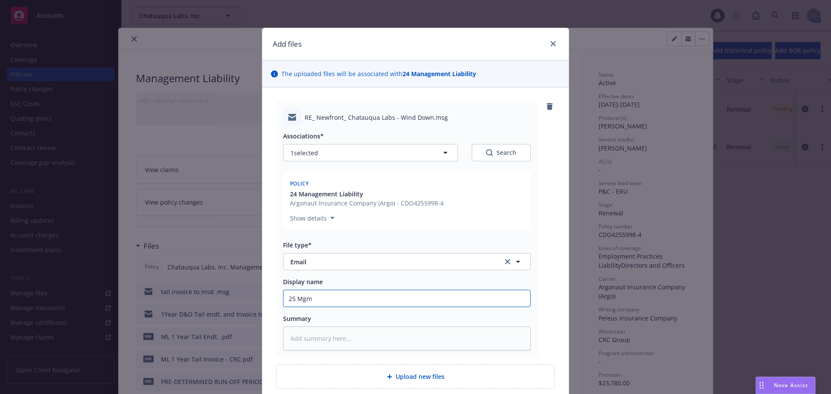
type input "25 Mgmt"
type textarea "x"
type input "25 Mgmt"
type textarea "x"
type input "25 Mgmt L"
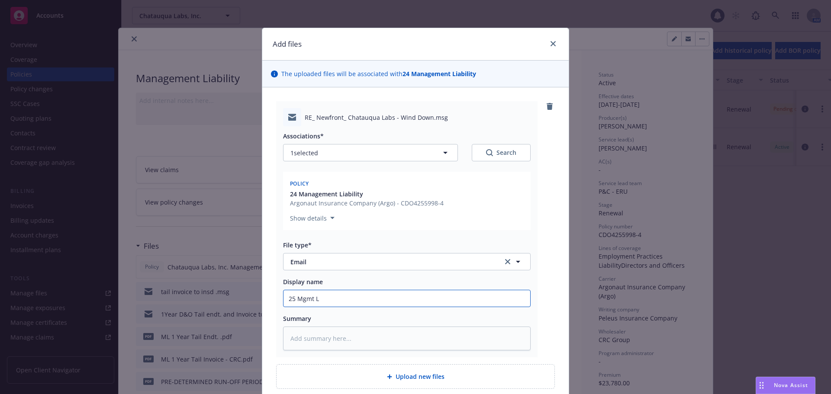
type textarea "x"
type input "25 Mgmt Li"
type textarea "x"
type input "25 Mgmt Lia"
type textarea "x"
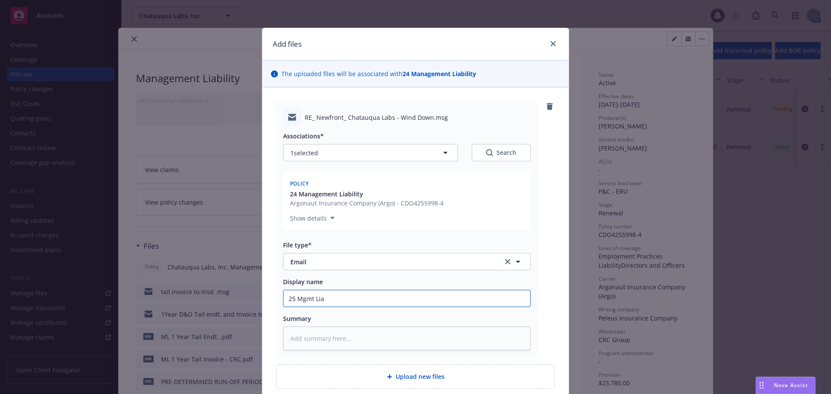
type input "25 Mgmt Liab"
type textarea "x"
type input "25 Mgmt Liab -"
type textarea "x"
type input "25 Mgmt Liab -"
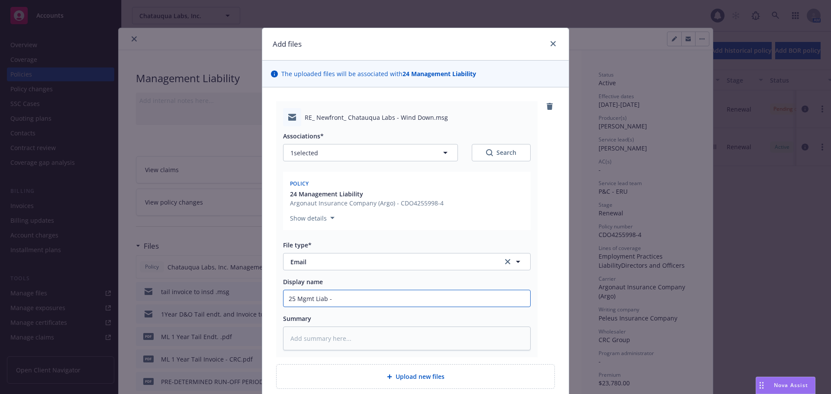
type textarea "x"
type input "25 Mgmt Liab - n"
type textarea "x"
type input "25 Mgmt Liab - no"
type textarea "x"
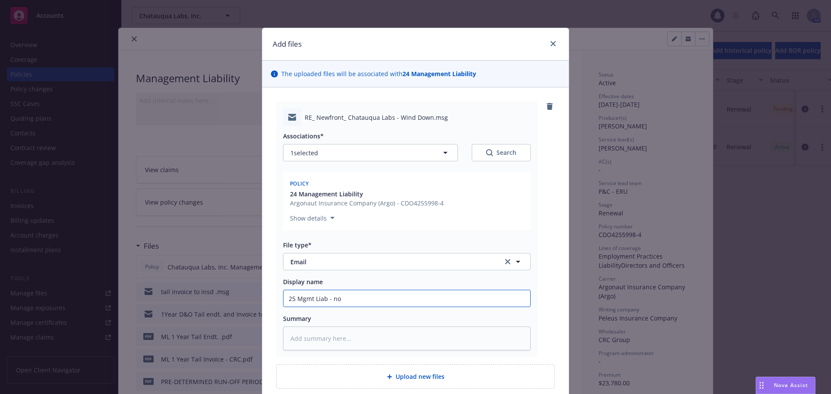
type input "25 Mgmt Liab - no"
type textarea "x"
type input "25 Mgmt Liab - no r"
type textarea "x"
type input "25 Mgmt Liab - no re"
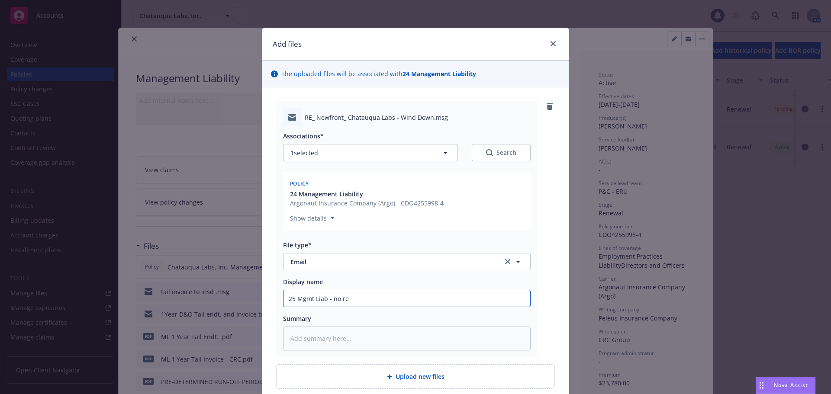
type textarea "x"
type input "25 Mgmt Liab - no ren"
type textarea "x"
type input "25 Mgmt Liab - no rene"
type textarea "x"
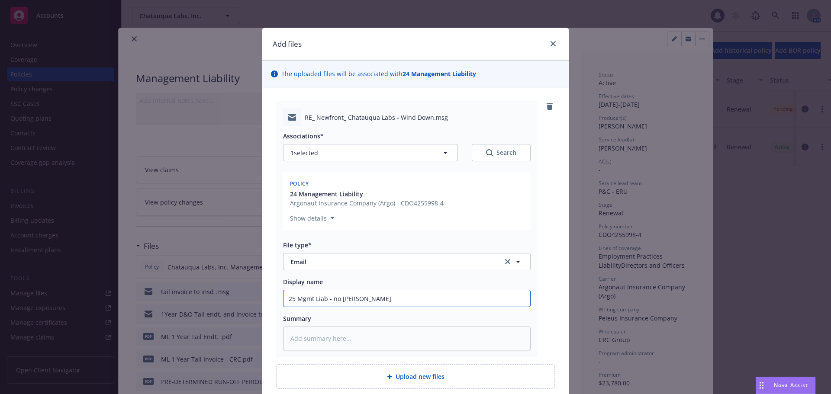
type input "25 Mgmt Liab - no renew"
type textarea "x"
type input "25 Mgmt Liab - no renewa"
type textarea "x"
type input "25 Mgmt Liab - no renewal"
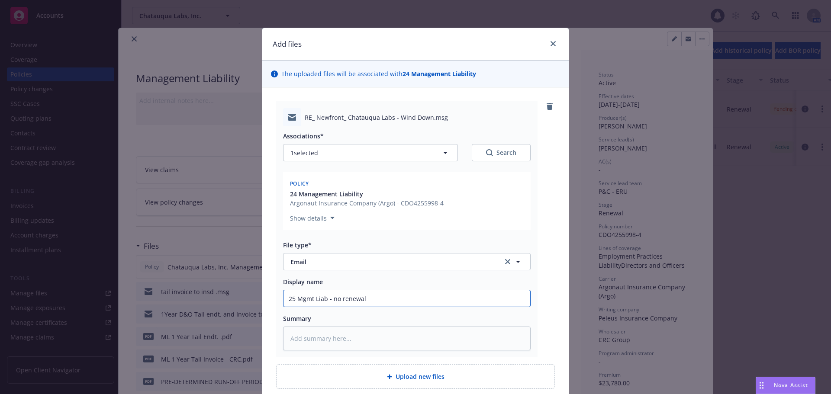
type textarea "x"
type input "25 Mgmt Liab - no renewal,"
type textarea "x"
type input "25 Mgmt Liab - no renewal,"
type textarea "x"
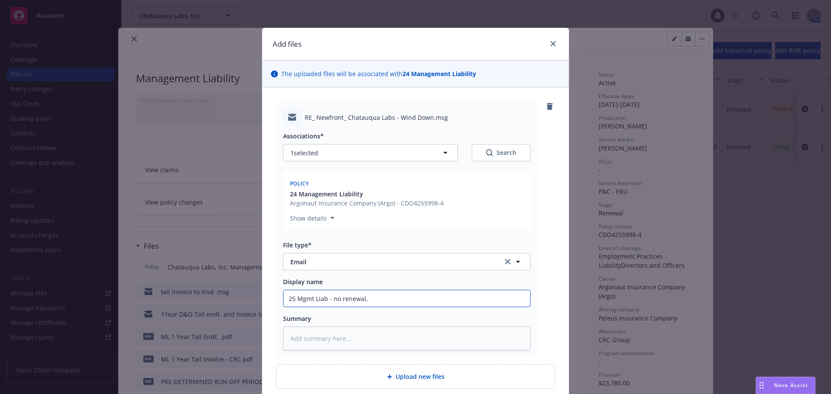
type input "25 Mgmt Liab - no renewal, i"
type textarea "x"
type input "25 Mgmt Liab - no renewal, in"
type textarea "x"
type input "25 Mgmt Liab - no renewal, in"
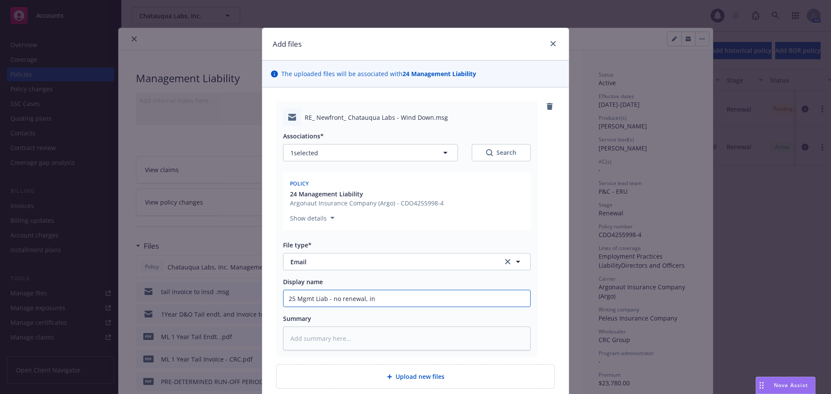
type textarea "x"
type input "25 Mgmt Liab - no renewal, in r"
type textarea "x"
type input "25 Mgmt Liab - no renewal, in ru"
type textarea "x"
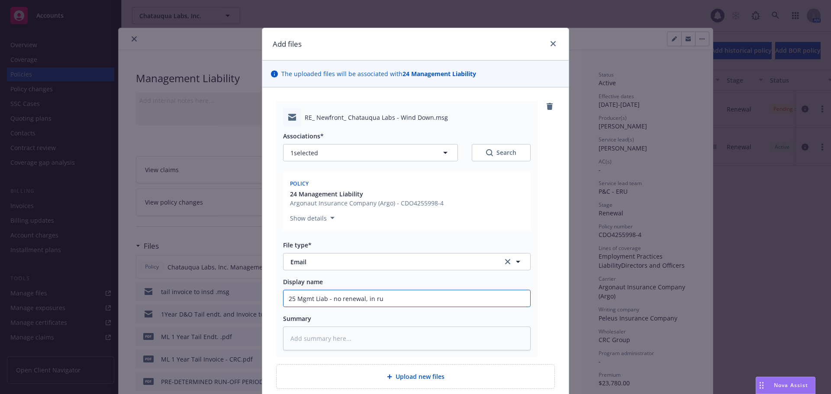
type input "25 Mgmt Liab - no renewal, in run"
type textarea "x"
type input "25 Mgmt Liab - no renewal, in run-"
type textarea "x"
type input "25 Mgmt Liab - no renewal, in run-o"
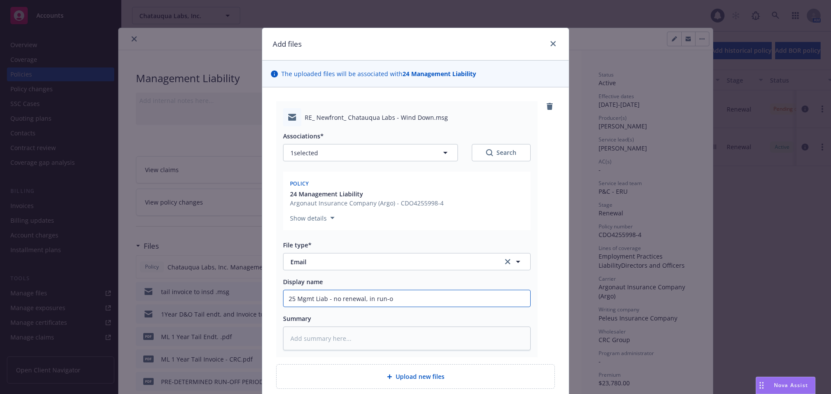
type textarea "x"
type input "25 Mgmt Liab - no renewal, in run-of"
type textarea "x"
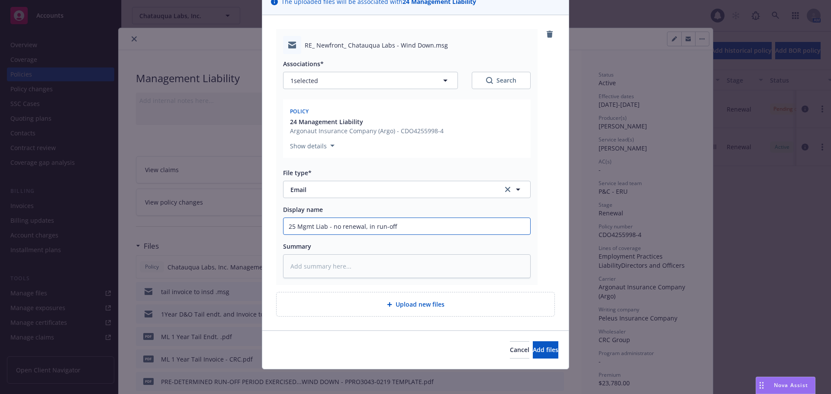
scroll to position [75, 0]
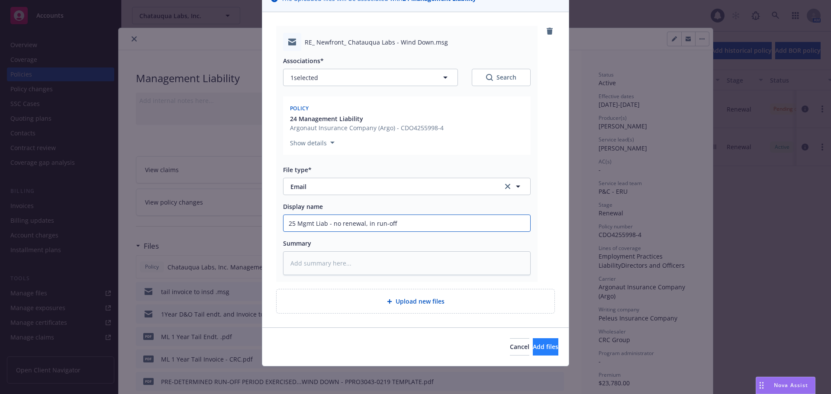
type input "25 Mgmt Liab - no renewal, in run-off"
click at [533, 351] on span "Add files" at bounding box center [546, 347] width 26 height 8
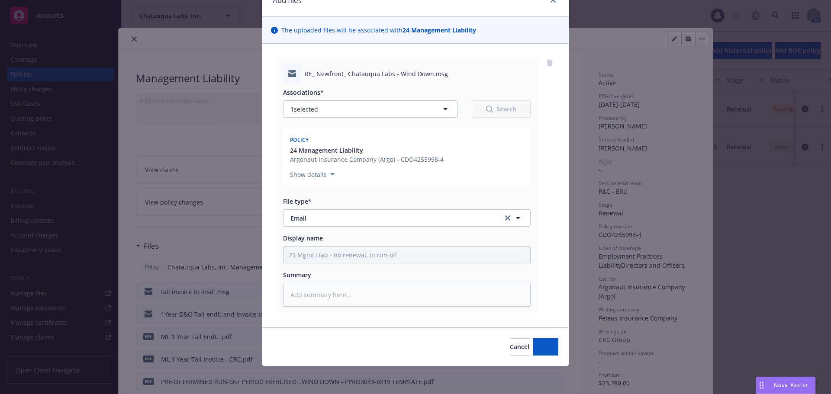
scroll to position [44, 0]
type textarea "x"
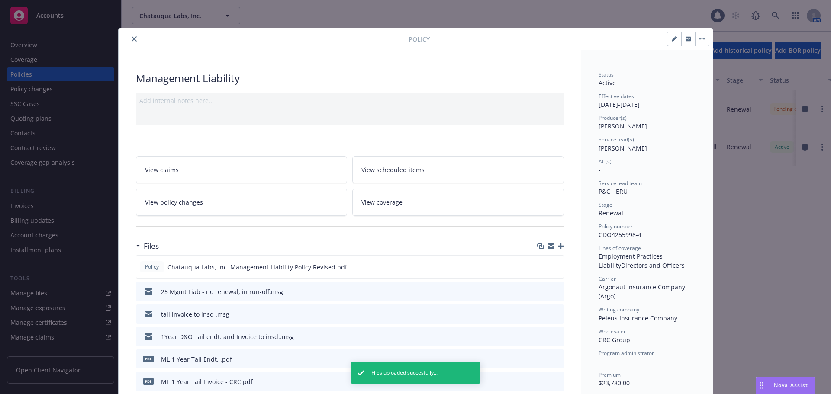
click at [133, 39] on button "close" at bounding box center [134, 39] width 10 height 10
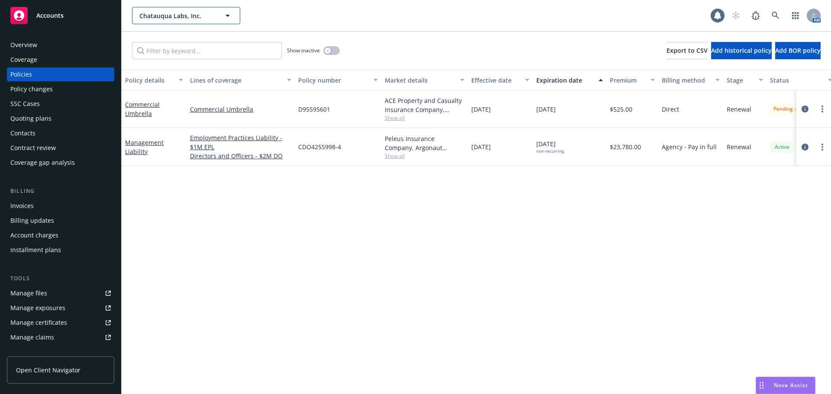
click at [173, 16] on span "Chatauqua Labs, Inc." at bounding box center [176, 15] width 75 height 9
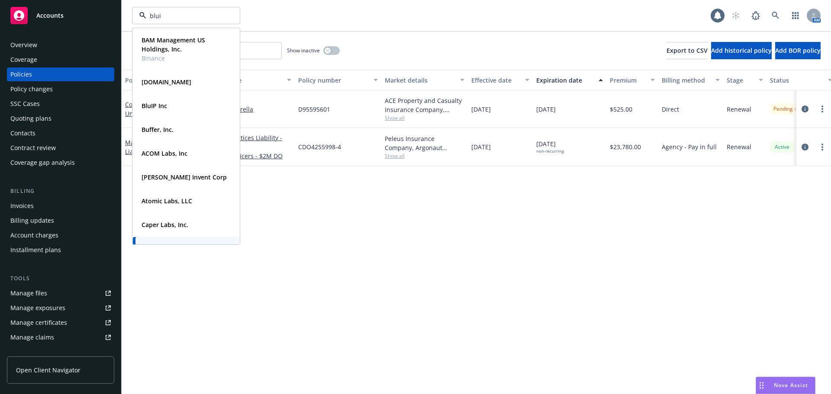
type input "bluip"
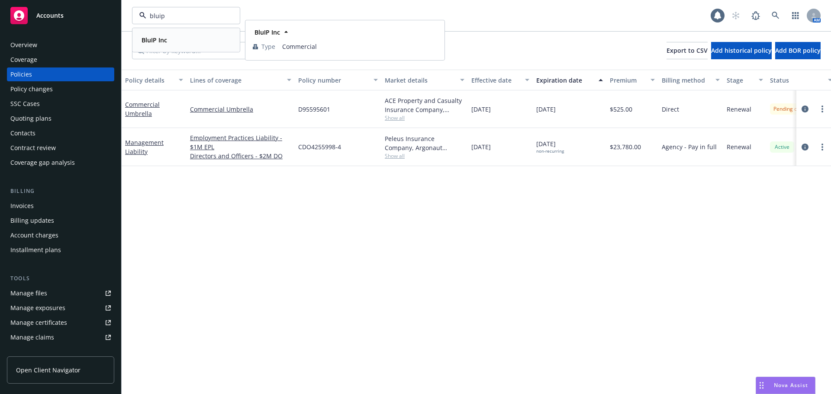
click at [160, 38] on strong "BluIP Inc" at bounding box center [155, 40] width 26 height 8
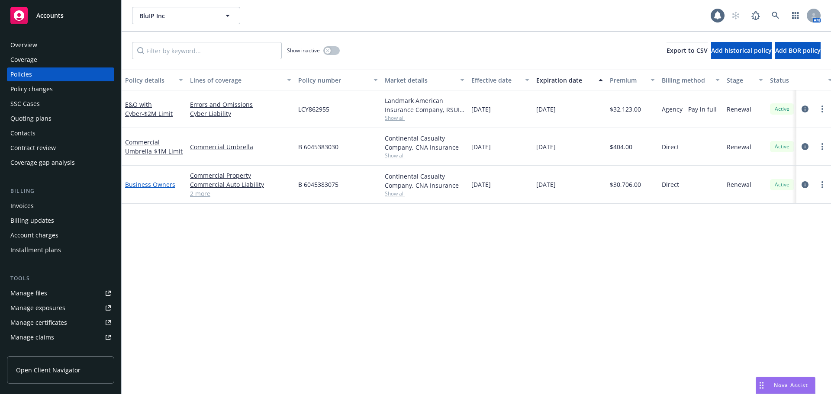
click at [143, 186] on link "Business Owners" at bounding box center [150, 185] width 50 height 8
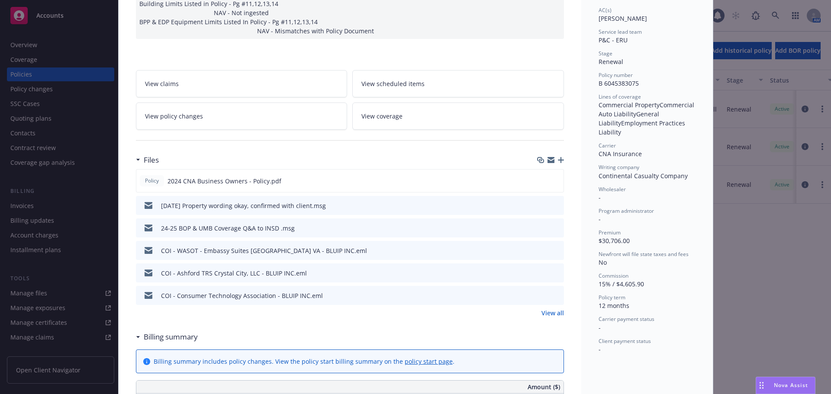
scroll to position [173, 0]
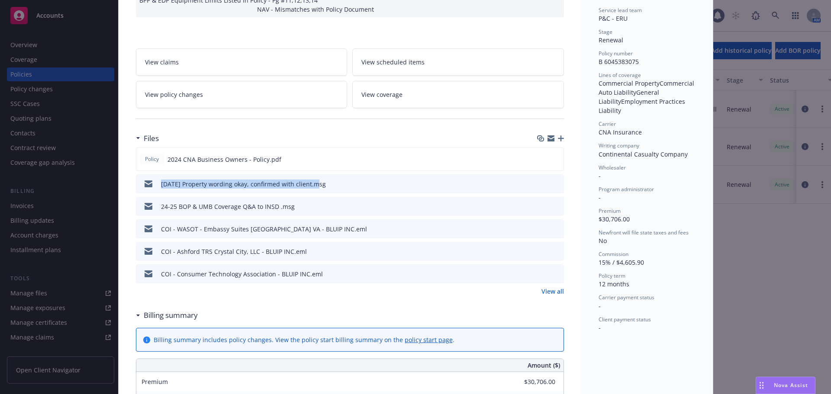
drag, startPoint x: 154, startPoint y: 179, endPoint x: 312, endPoint y: 179, distance: 157.6
click at [312, 179] on div "08/13/25 Property wording okay, confirmed with client.msg" at bounding box center [232, 184] width 187 height 18
copy div "08/13/25 Property wording okay, confirmed with client"
click at [558, 135] on icon "button" at bounding box center [561, 138] width 6 height 6
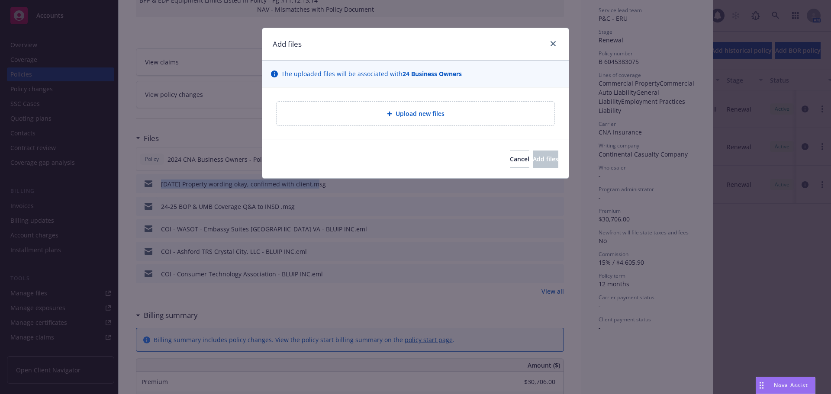
type textarea "x"
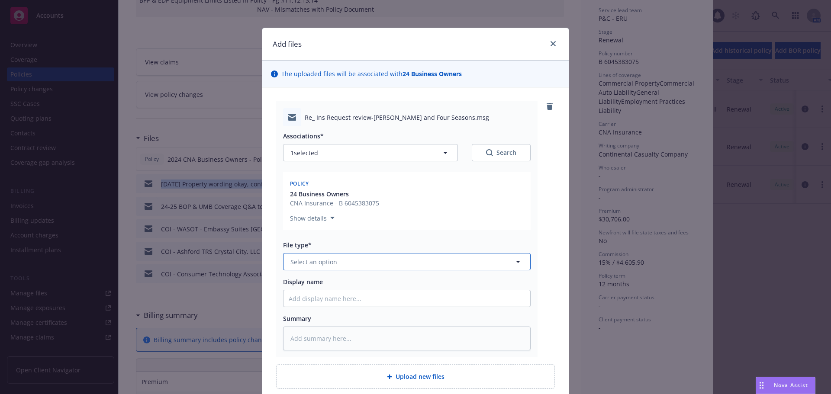
click at [321, 266] on span "Select an option" at bounding box center [313, 262] width 47 height 9
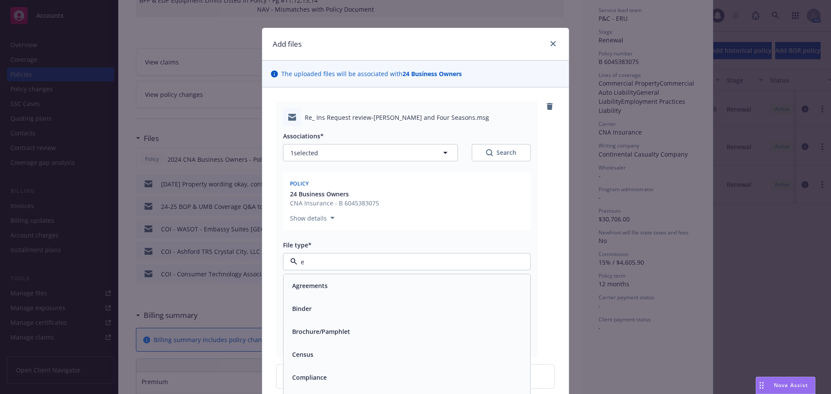
type input "em"
click at [306, 298] on div "Email" at bounding box center [407, 308] width 247 height 23
click at [316, 296] on input "Display name" at bounding box center [407, 298] width 247 height 16
paste input "08/13/25 Property wording okay, confirmed with client"
type textarea "x"
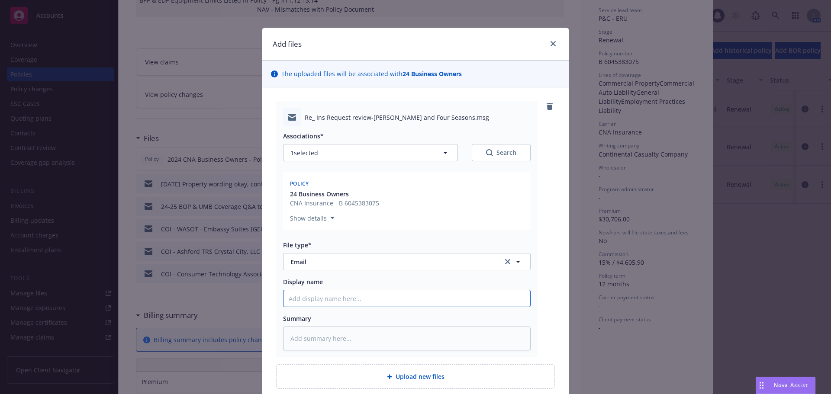
type input "08/13/25 Property wording okay, confirmed with client"
click at [301, 300] on input "08/13/25 Property wording okay, confirmed with client" at bounding box center [407, 298] width 247 height 16
type textarea "x"
type input "08/1/25 Property wording okay, confirmed with client"
type textarea "x"
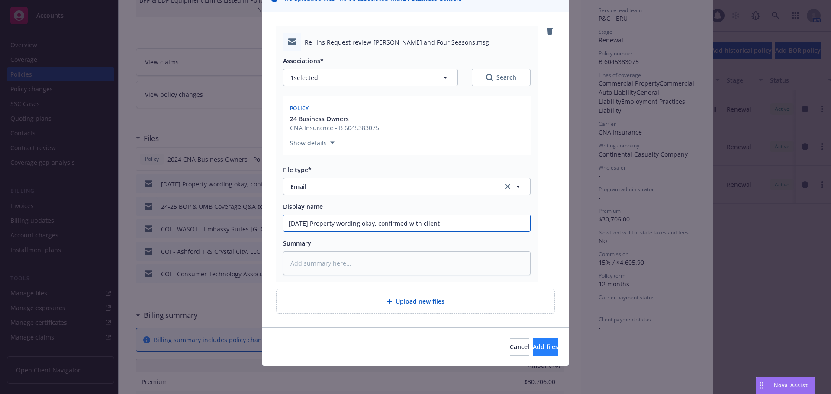
type input "08/15/25 Property wording okay, confirmed with client"
click at [538, 355] on button "Add files" at bounding box center [546, 347] width 26 height 17
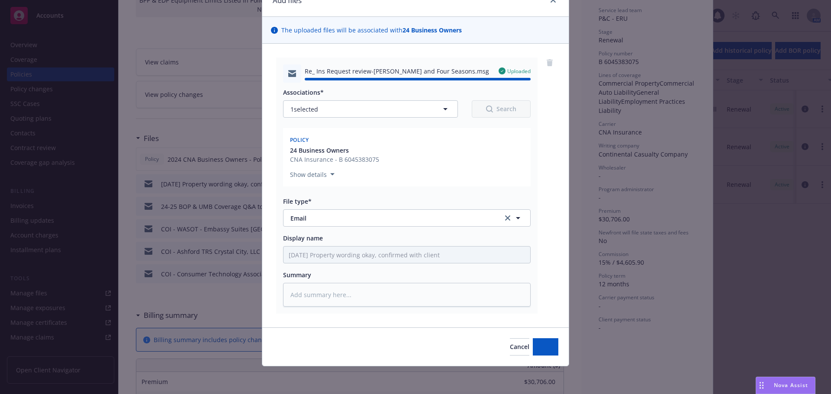
type textarea "x"
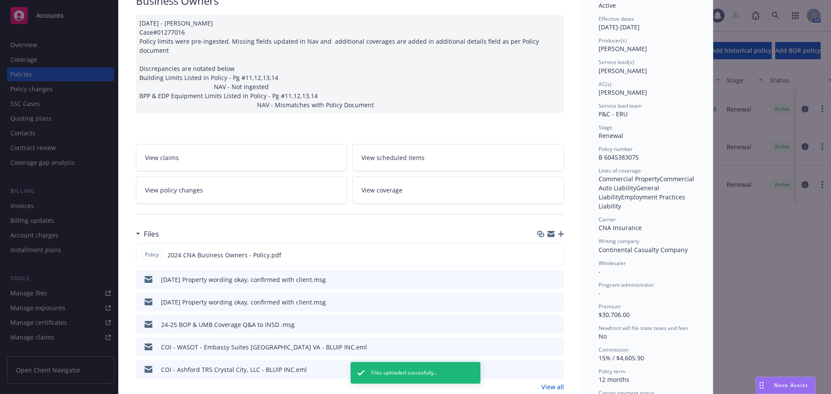
scroll to position [0, 0]
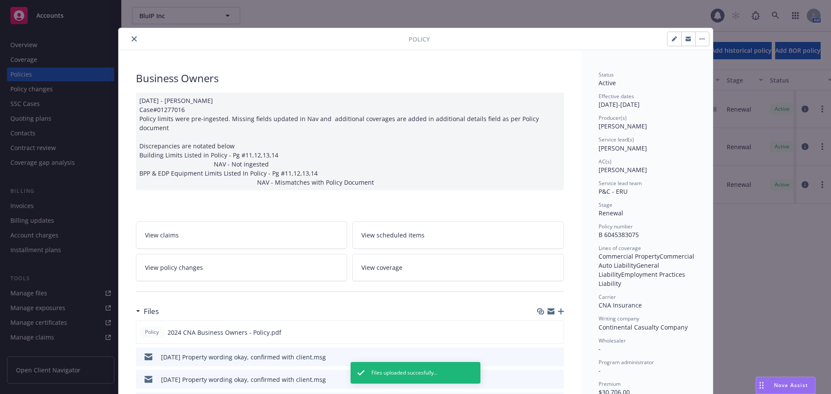
click at [131, 36] on button "close" at bounding box center [134, 39] width 10 height 10
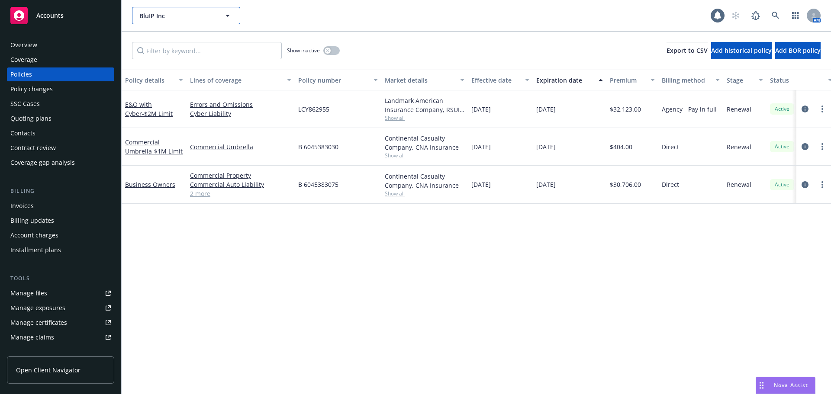
click at [171, 15] on span "BluIP Inc" at bounding box center [176, 15] width 75 height 9
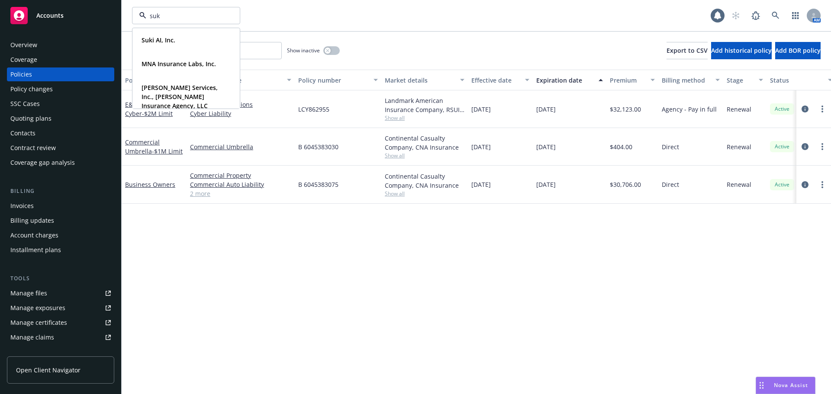
type input "suki"
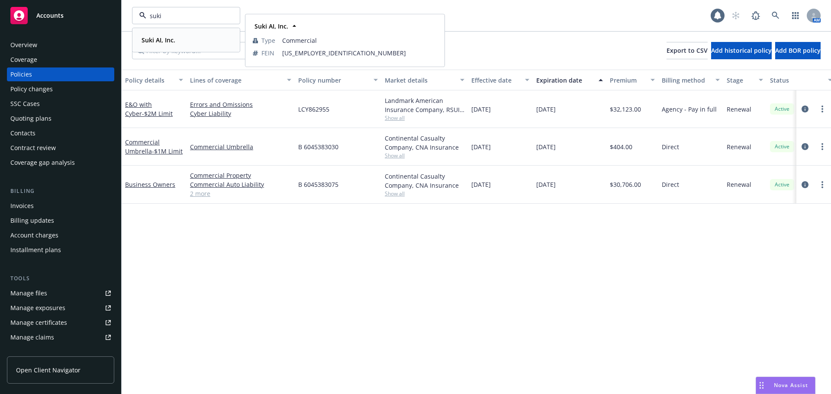
click at [171, 39] on strong "Suki AI, Inc." at bounding box center [159, 40] width 34 height 8
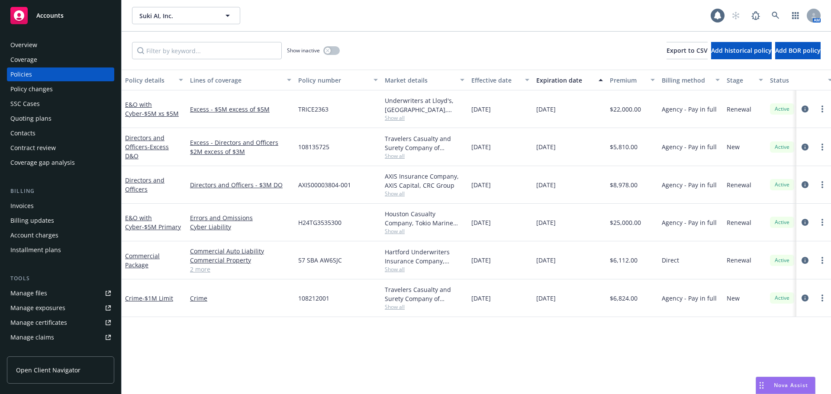
click at [52, 116] on div "Quoting plans" at bounding box center [60, 119] width 100 height 14
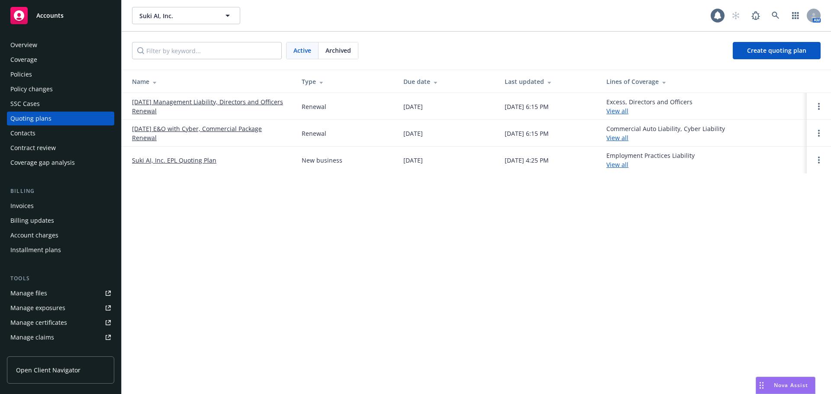
click at [186, 131] on link "[DATE] E&O with Cyber, Commercial Package Renewal" at bounding box center [210, 133] width 156 height 18
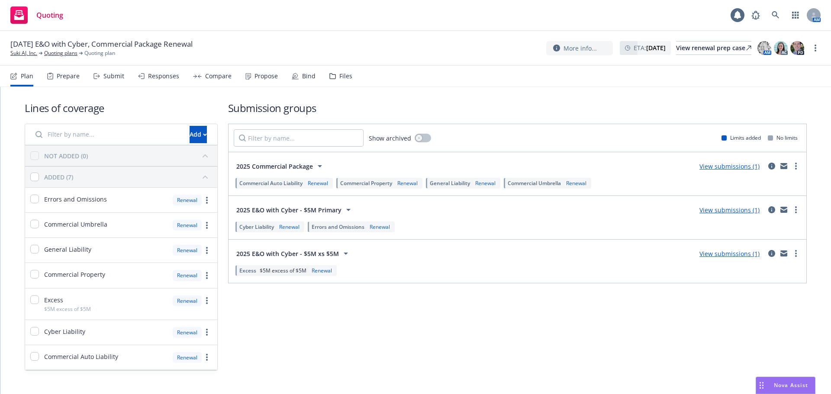
click at [205, 77] on div "Compare" at bounding box center [218, 76] width 26 height 7
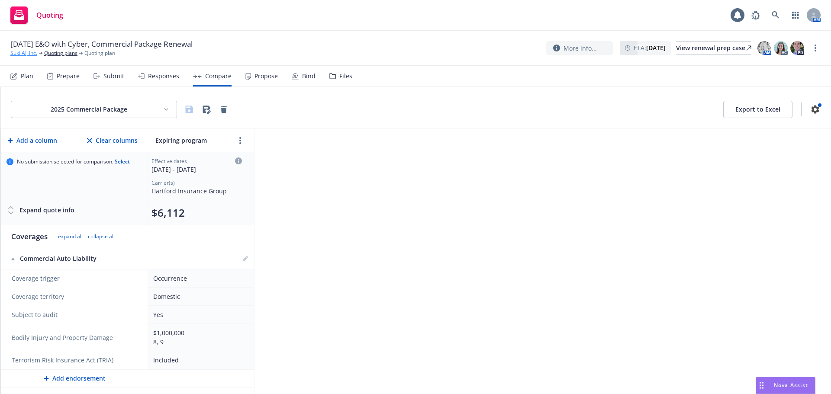
click at [18, 52] on link "Suki AI, Inc." at bounding box center [23, 53] width 27 height 8
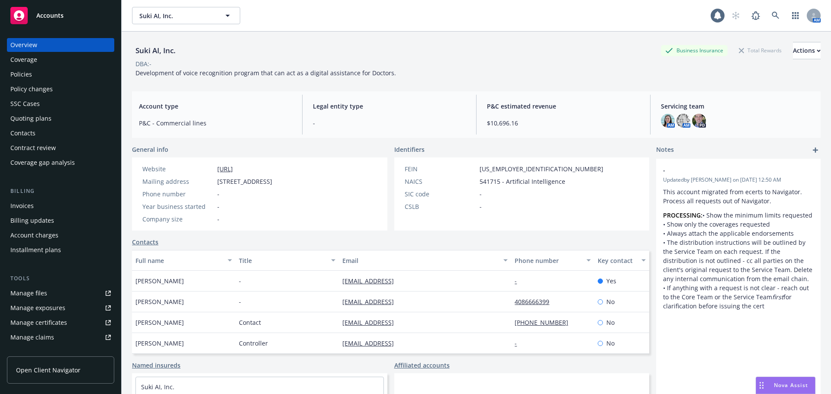
click at [87, 71] on div "Policies" at bounding box center [60, 75] width 100 height 14
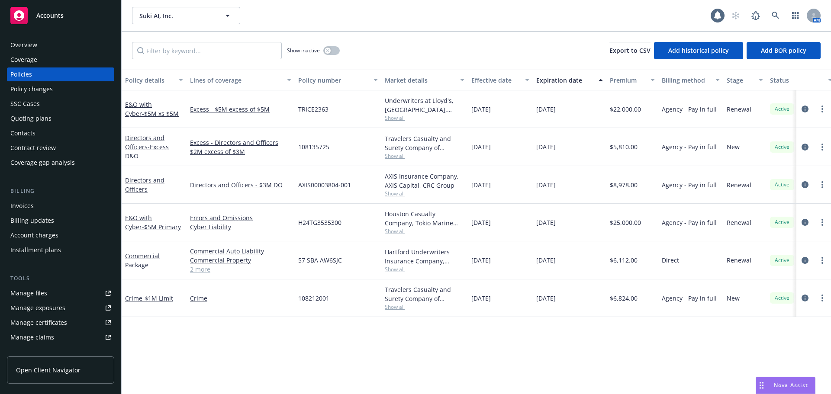
click at [74, 118] on div "Quoting plans" at bounding box center [60, 119] width 100 height 14
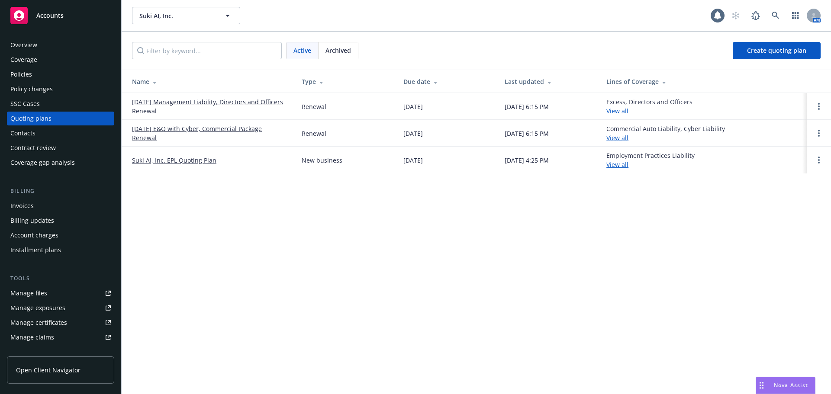
click at [190, 127] on link "[DATE] E&O with Cyber, Commercial Package Renewal" at bounding box center [210, 133] width 156 height 18
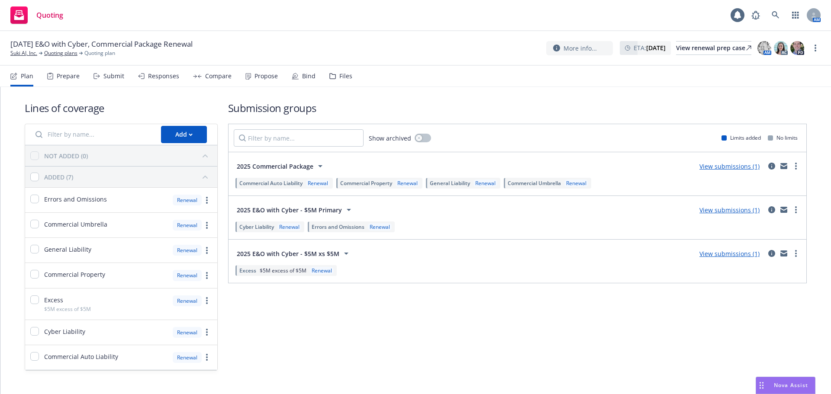
click at [739, 213] on link "View submissions (1)" at bounding box center [730, 210] width 60 height 8
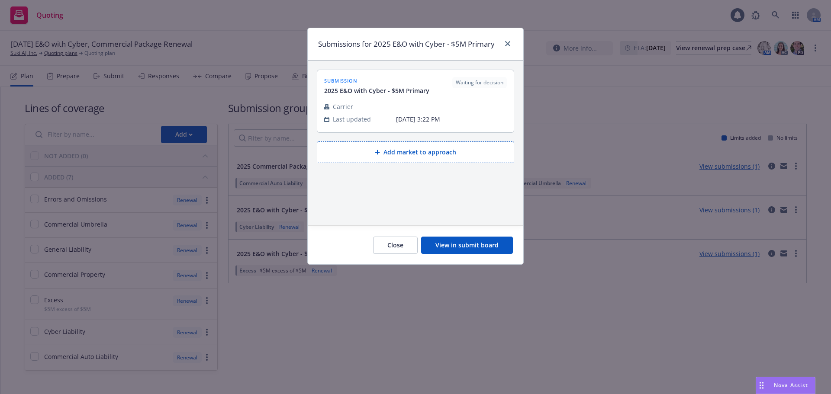
click at [476, 240] on button "View in submit board" at bounding box center [467, 245] width 92 height 17
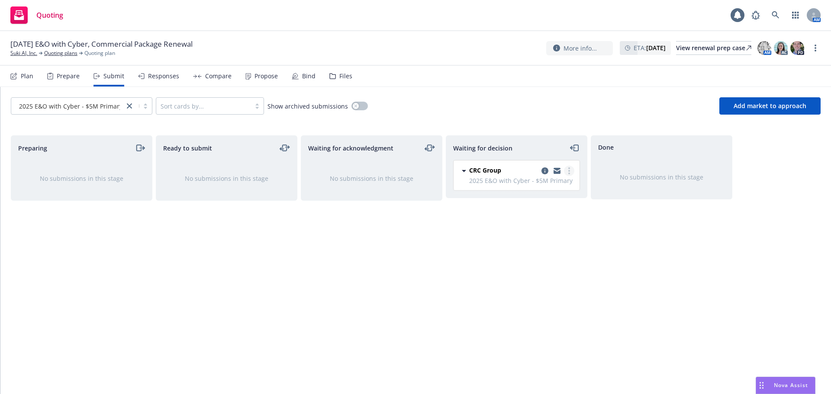
click at [570, 172] on icon "more" at bounding box center [569, 171] width 2 height 7
click at [542, 168] on icon "copy logging email" at bounding box center [545, 171] width 7 height 7
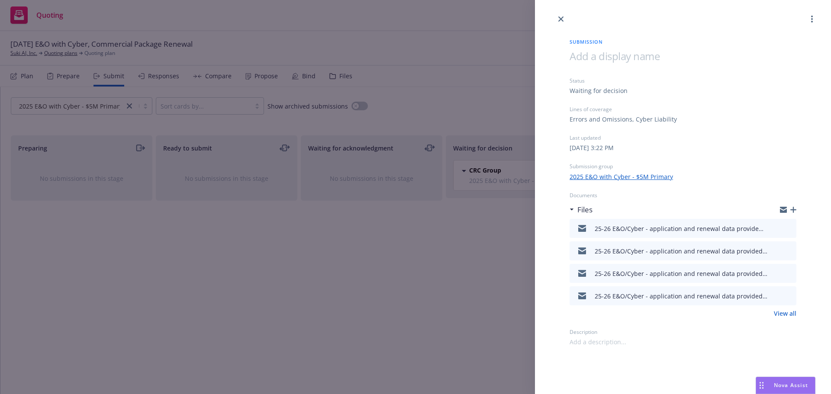
click at [789, 229] on icon "preview file" at bounding box center [788, 228] width 8 height 6
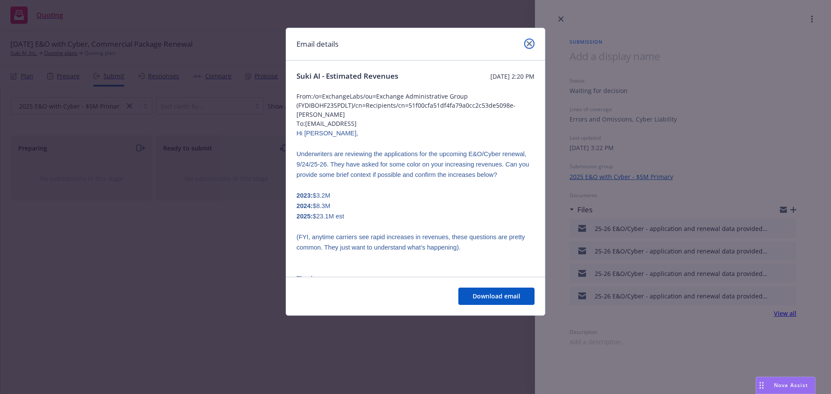
click at [527, 44] on icon "close" at bounding box center [529, 43] width 5 height 5
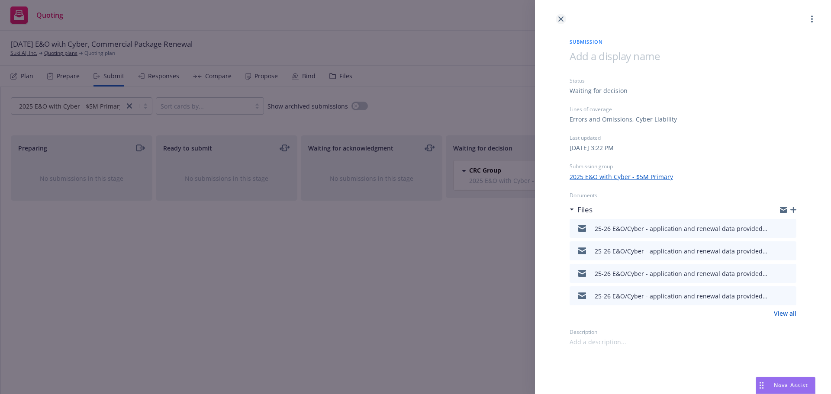
click at [559, 18] on icon "close" at bounding box center [560, 18] width 5 height 5
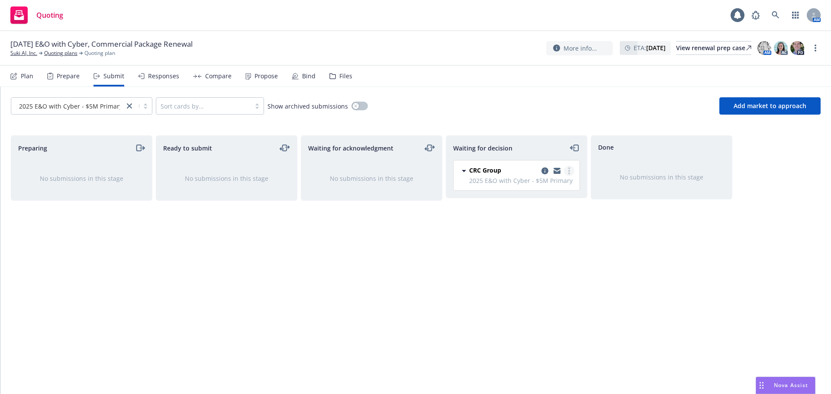
click at [569, 169] on icon "more" at bounding box center [569, 171] width 2 height 7
click at [549, 225] on span "Add accepted decision" at bounding box center [530, 223] width 87 height 8
select select "12"
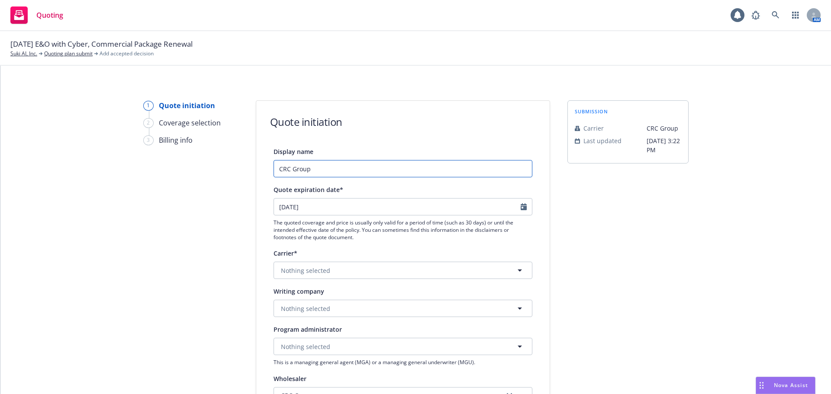
click at [377, 167] on input "CRC Group" at bounding box center [403, 168] width 259 height 17
drag, startPoint x: 436, startPoint y: 174, endPoint x: 170, endPoint y: 170, distance: 265.8
click at [170, 170] on div "1 Quote initiation 2 Coverage selection 3 Billing info Quote initiation Display…" at bounding box center [416, 390] width 810 height 580
click at [418, 164] on input "CRC Group / TMHCC $5m Primary Quote" at bounding box center [403, 168] width 259 height 17
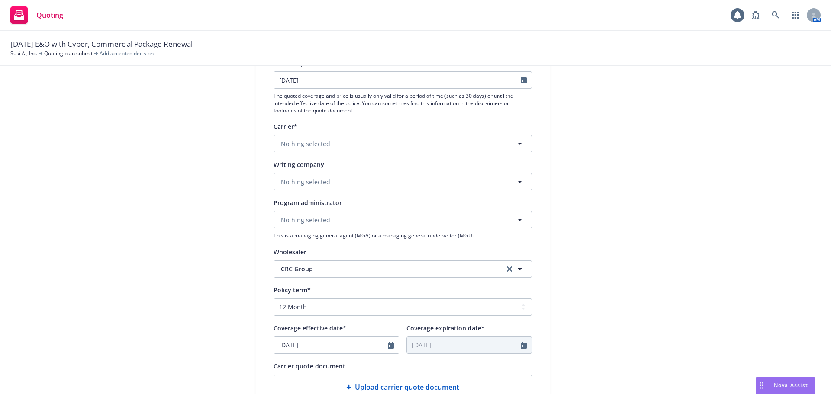
scroll to position [130, 0]
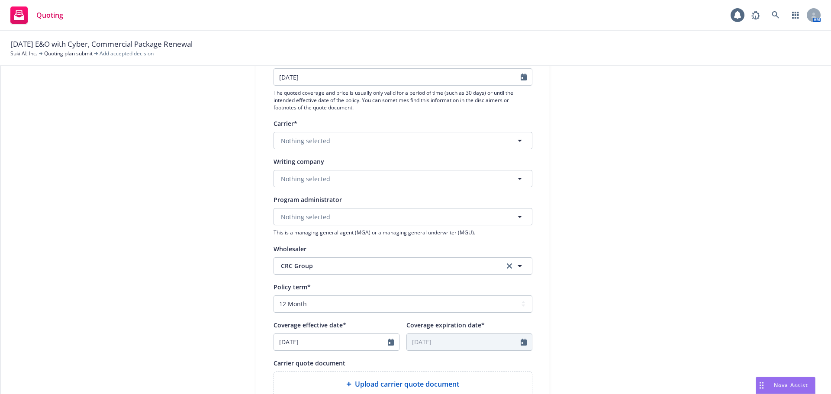
type input "CRC Group / TMHCC $5m Primary Quote"
click at [314, 181] on span "Nothing selected" at bounding box center [305, 178] width 49 height 9
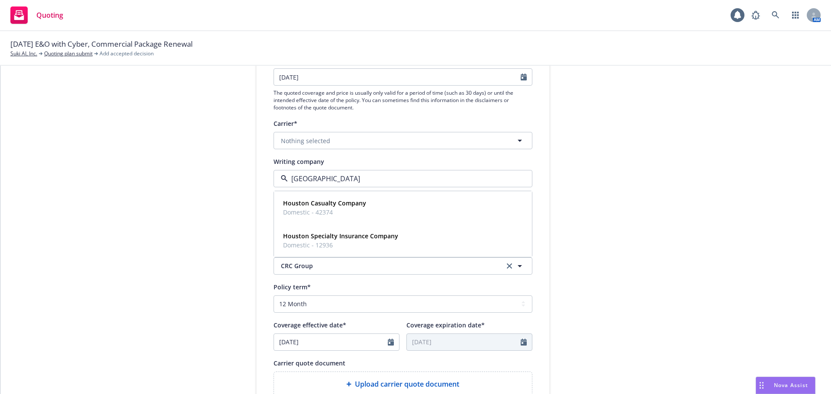
type input "houston c"
click at [330, 201] on strong "Houston Casualty Company" at bounding box center [324, 203] width 83 height 8
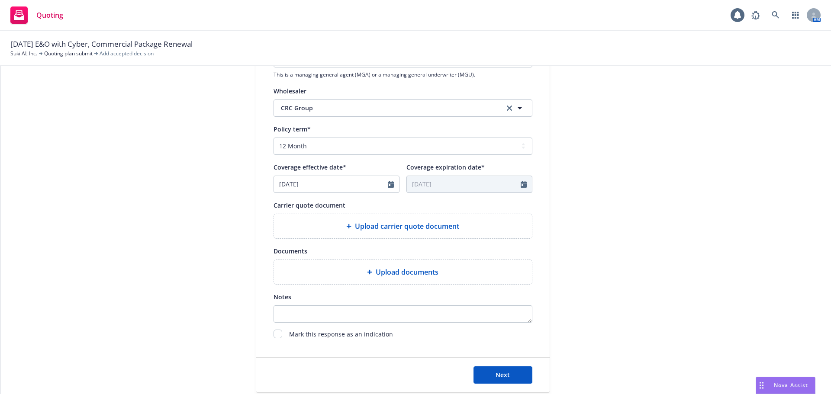
scroll to position [303, 0]
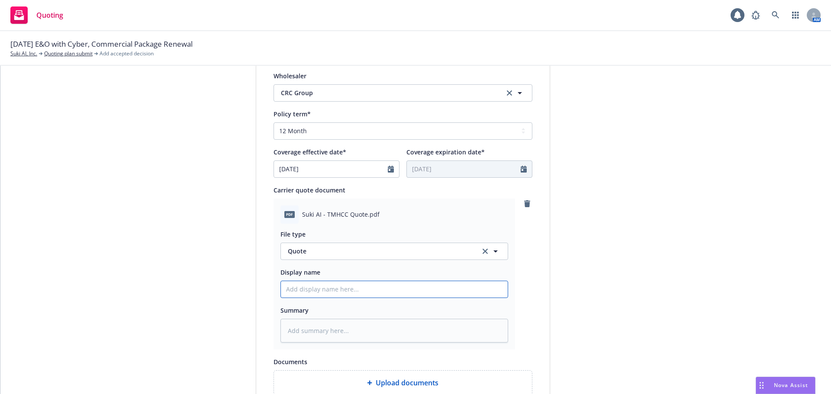
click at [368, 291] on input "Display name" at bounding box center [394, 289] width 227 height 16
paste input "CRC Group / TMHCC $5m Primary Quote"
type textarea "x"
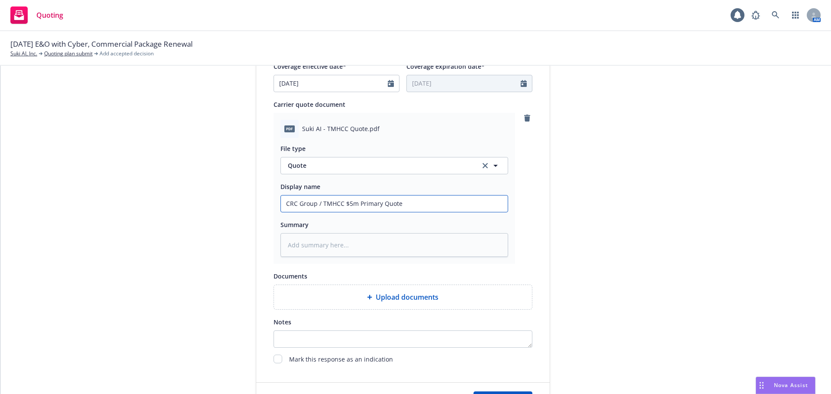
scroll to position [390, 0]
type input "CRC Group / TMHCC $5m Primary Quote"
type textarea "x"
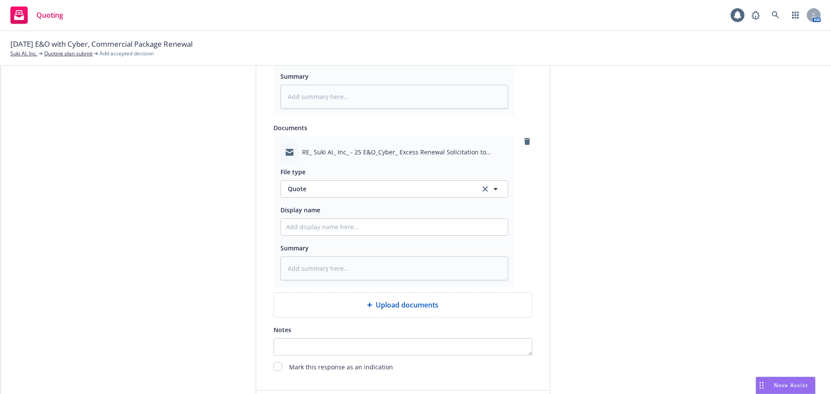
scroll to position [563, 0]
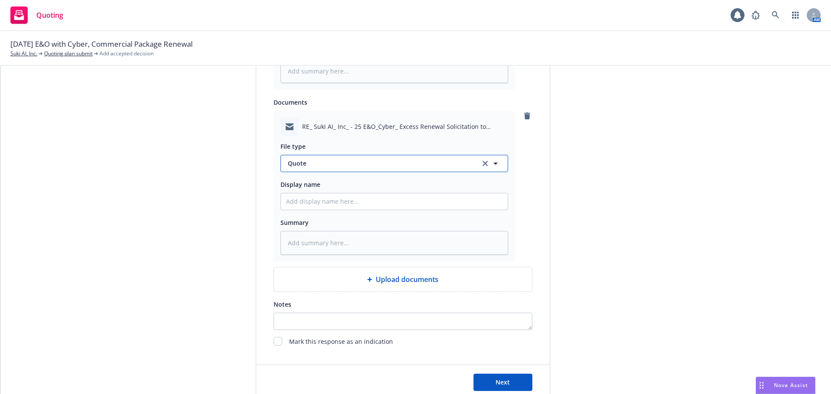
click at [330, 168] on span "Quote" at bounding box center [379, 163] width 182 height 9
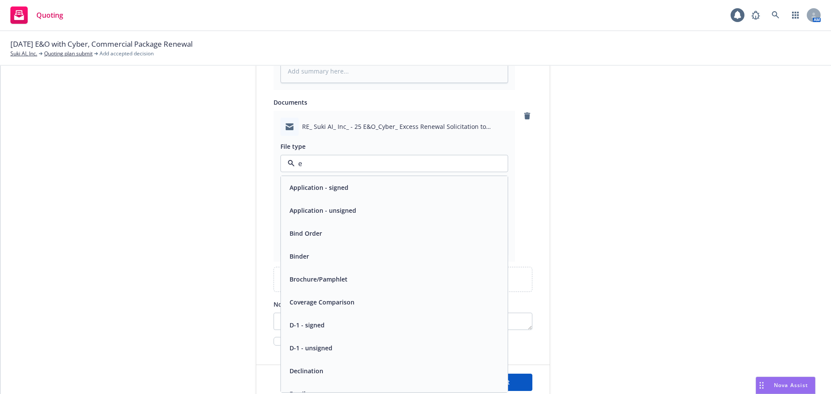
type input "em"
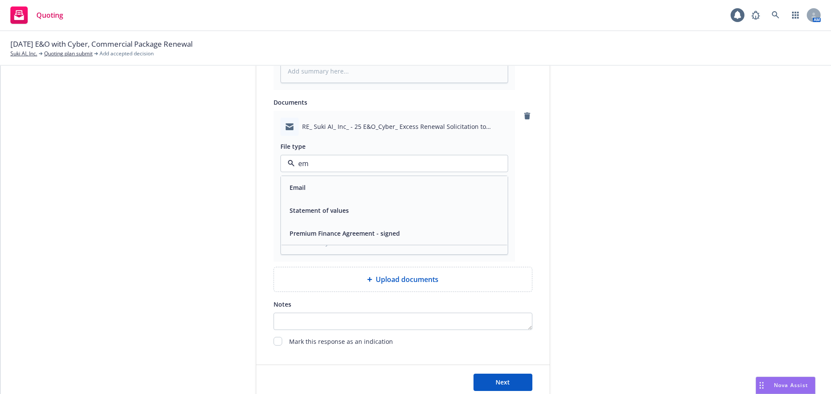
click at [292, 189] on span "Email" at bounding box center [298, 187] width 16 height 9
click at [322, 38] on input "Display name" at bounding box center [394, 30] width 227 height 16
paste input "CRC Group / TMHCC $5m Primary Quote"
type textarea "x"
type input "CRC Group / TMHCC $5m Primary Quote"
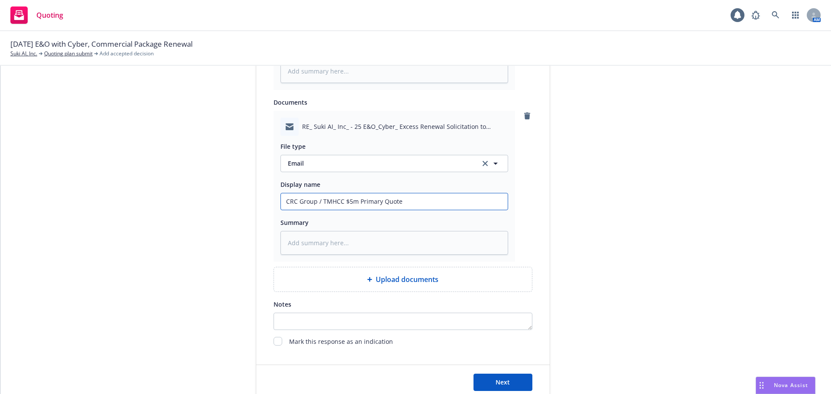
type textarea "x"
type input "CRC Group / TMHCC $5m Primary Quote"
type textarea "x"
type input "CRC Group / TMHCC $5m Primary Quote -"
type textarea "x"
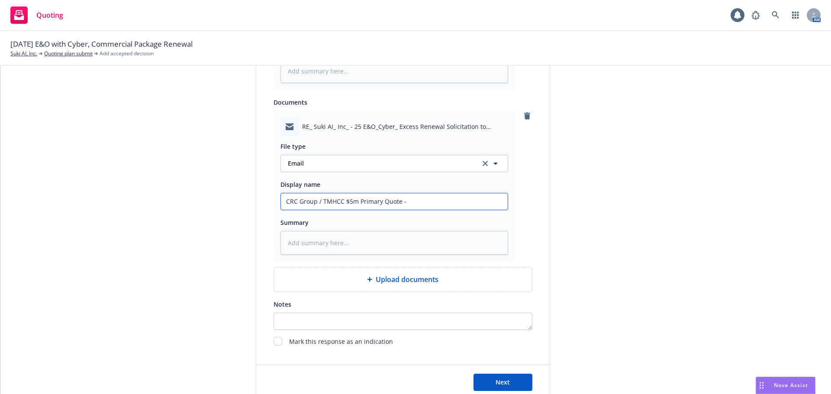
type input "CRC Group / TMHCC $5m Primary Quote -"
type textarea "x"
type input "CRC Group / TMHCC $5m Primary Quote - C"
type textarea "x"
type input "CRC Group / TMHCC $5m Primary Quote - CR"
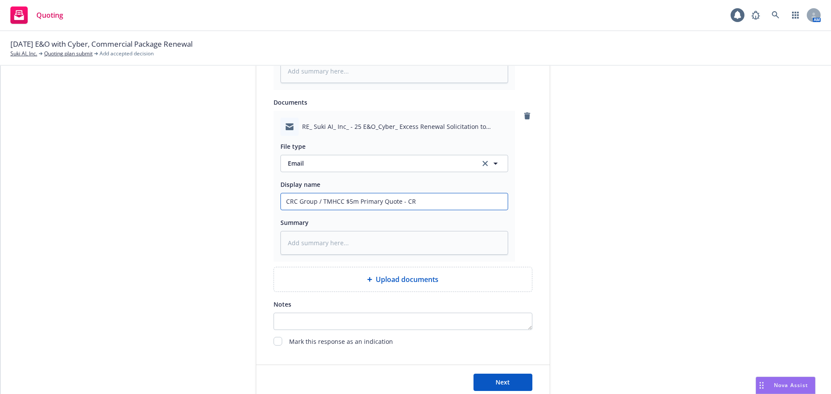
type textarea "x"
type input "CRC Group / TMHCC $5m Primary Quote - CRC"
type textarea "x"
type input "CRC Group / TMHCC $5m Primary Quote - CRC"
type textarea "x"
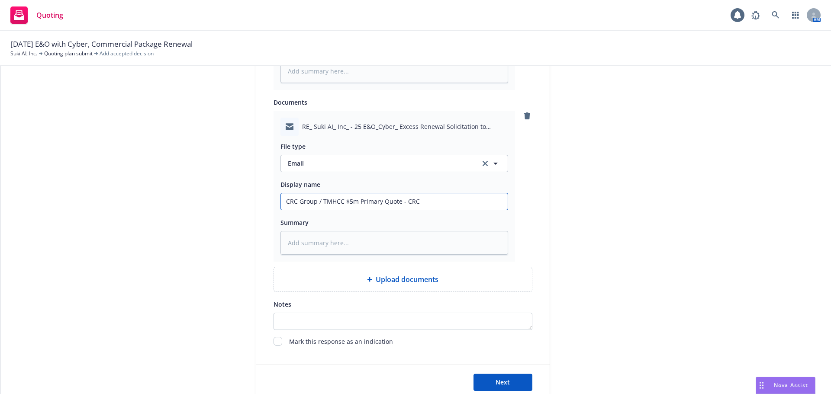
type input "CRC Group / TMHCC $5m Primary Quote - CRC E"
type textarea "x"
type input "CRC Group / TMHCC $5m Primary Quote - CRC Ema"
type textarea "x"
type input "CRC Group / TMHCC $5m Primary Quote - CRC Emai"
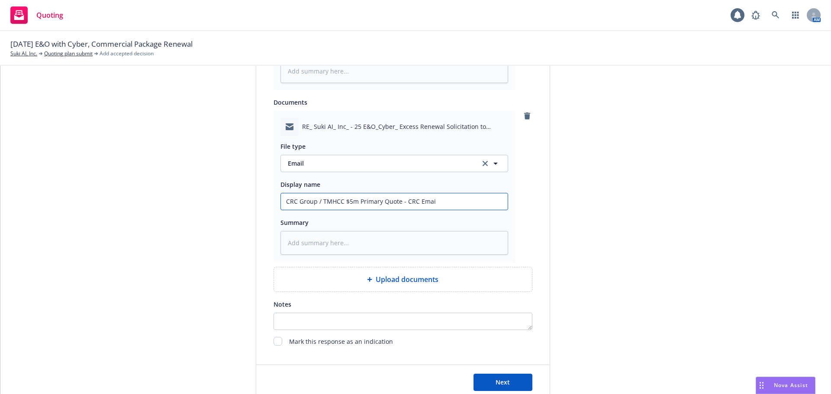
type textarea "x"
drag, startPoint x: 368, startPoint y: 203, endPoint x: 149, endPoint y: 203, distance: 219.5
click at [472, 38] on input "CRC Group / TMHCC $5m Primary Quote - CRC Email" at bounding box center [394, 30] width 227 height 16
type input "CRC Group / TMHCC $5m Primary Quote - CRC Email"
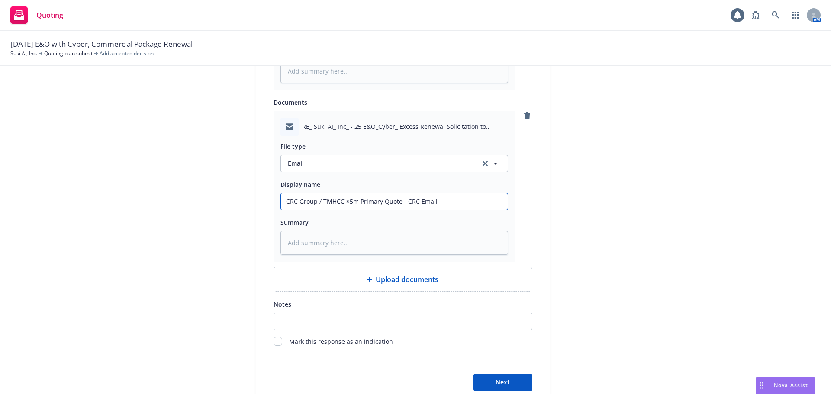
type textarea "x"
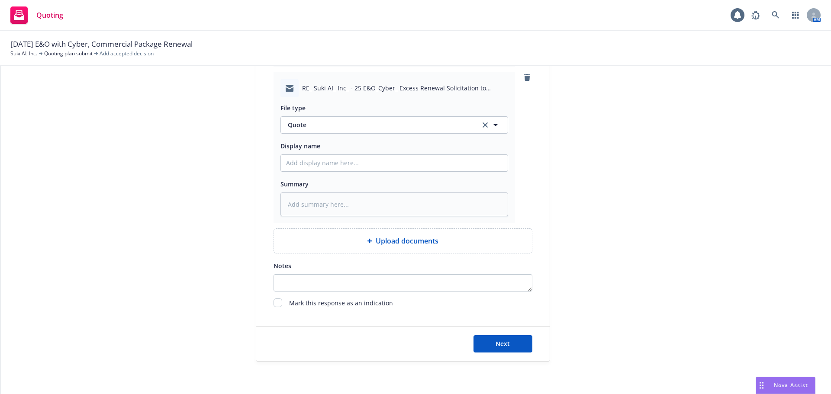
scroll to position [760, 0]
click at [305, 114] on button "Quote" at bounding box center [395, 122] width 228 height 17
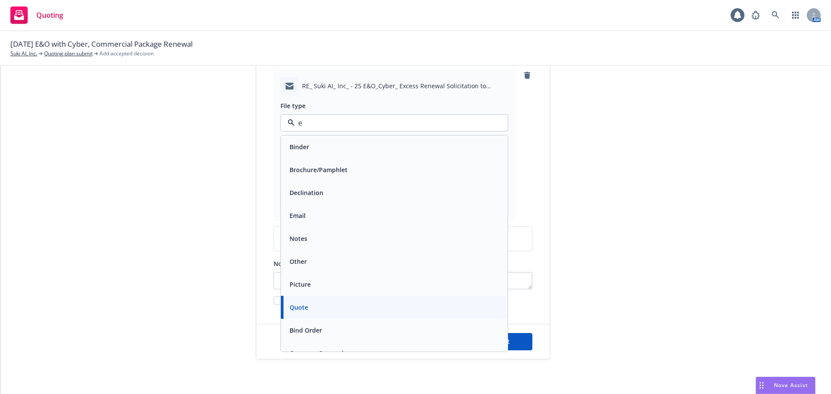
type input "em"
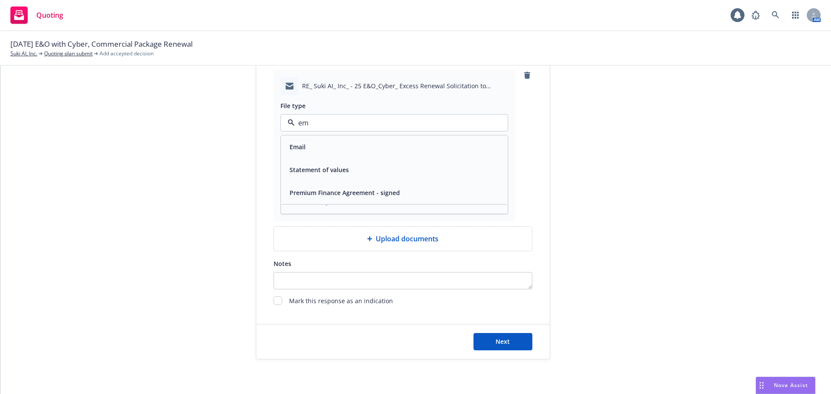
click at [316, 151] on div "Email" at bounding box center [394, 147] width 216 height 13
paste input "CRC Group / TMHCC $5m Primary Quote - CRC Email"
type textarea "x"
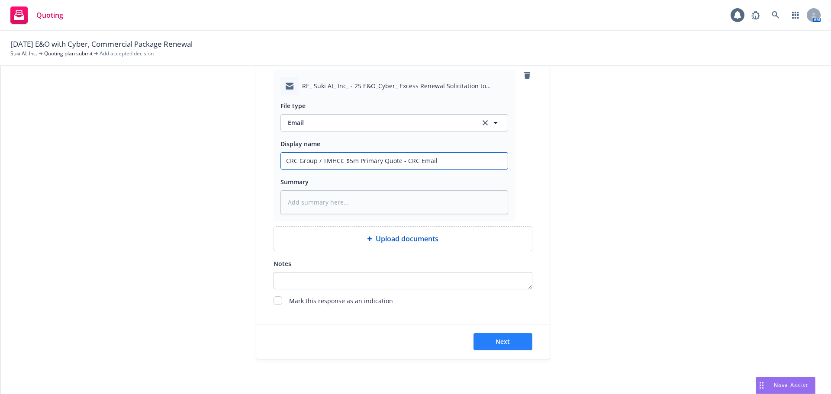
type input "CRC Group / TMHCC $5m Primary Quote - CRC Email"
click at [501, 344] on span "Next" at bounding box center [503, 342] width 14 height 8
type textarea "x"
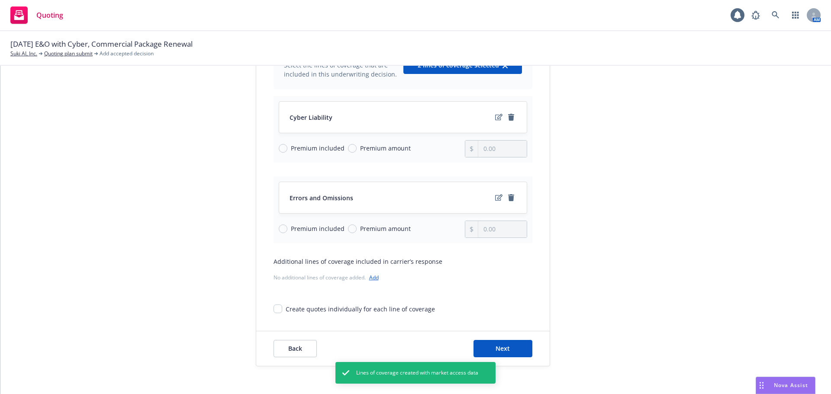
scroll to position [112, 0]
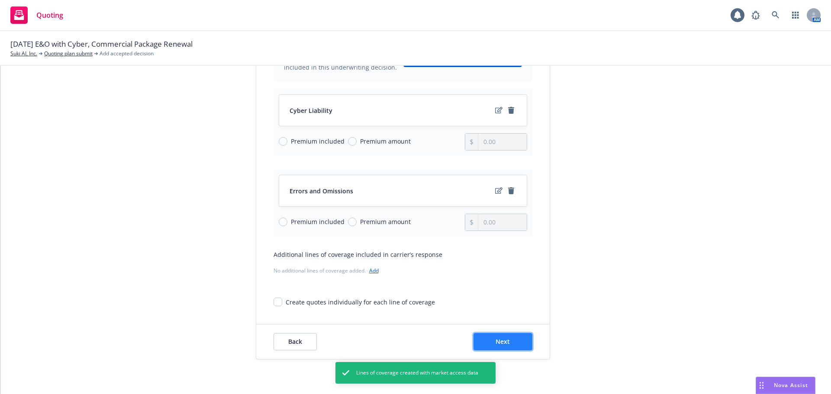
click at [504, 342] on span "Next" at bounding box center [503, 342] width 14 height 8
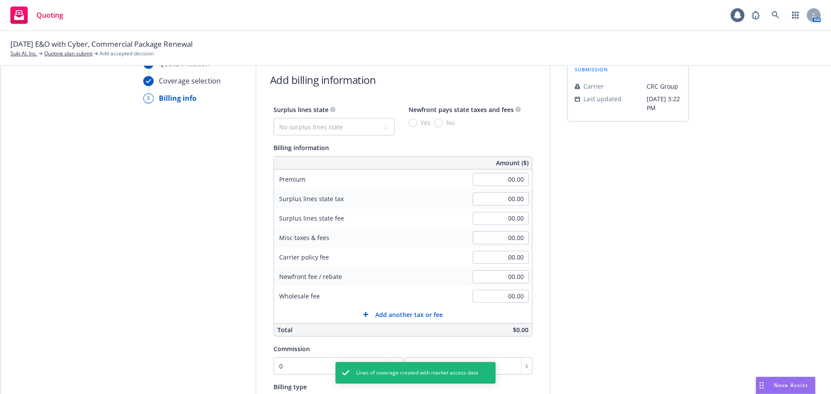
scroll to position [0, 0]
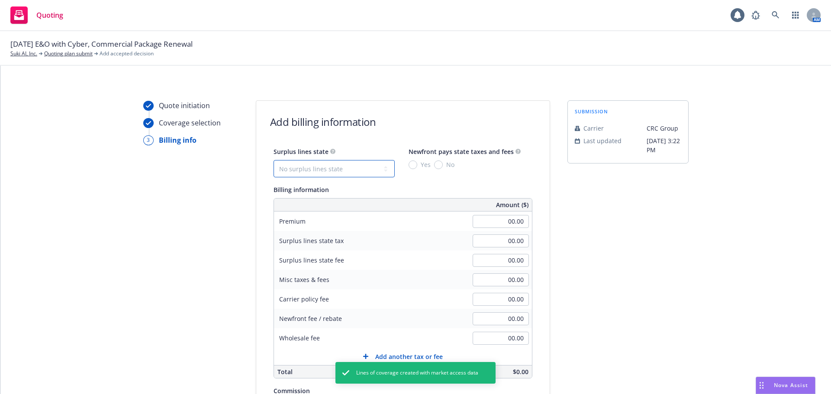
click at [314, 165] on select "No surplus lines state [US_STATE] [US_STATE] [US_STATE] [US_STATE] [US_STATE] […" at bounding box center [334, 168] width 121 height 17
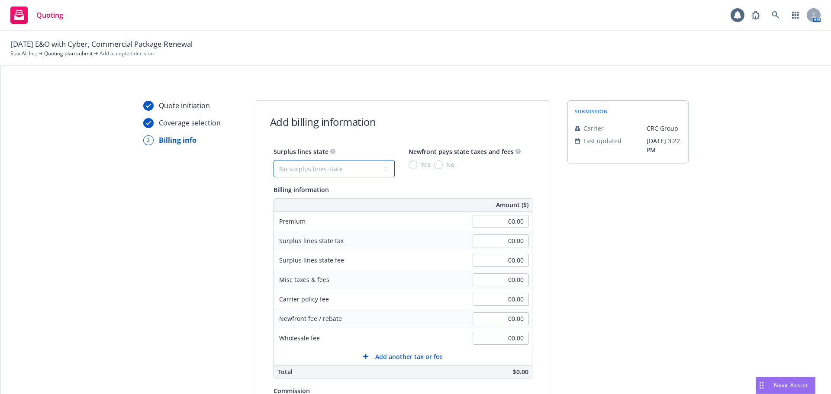
select select "CA"
click at [274, 160] on select "No surplus lines state [US_STATE] [US_STATE] [US_STATE] [US_STATE] [US_STATE] […" at bounding box center [334, 168] width 121 height 17
drag, startPoint x: 430, startPoint y: 163, endPoint x: 463, endPoint y: 190, distance: 42.7
click at [434, 163] on input "No" at bounding box center [438, 165] width 9 height 9
radio input "true"
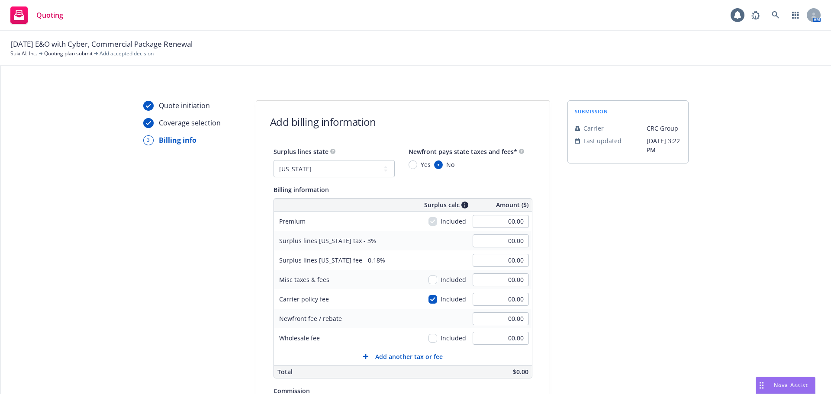
click at [484, 213] on div "00.00" at bounding box center [501, 221] width 62 height 19
click at [473, 218] on input "00.00" at bounding box center [501, 221] width 56 height 13
type input "38,000.00"
type input "1,140.00"
type input "68.40"
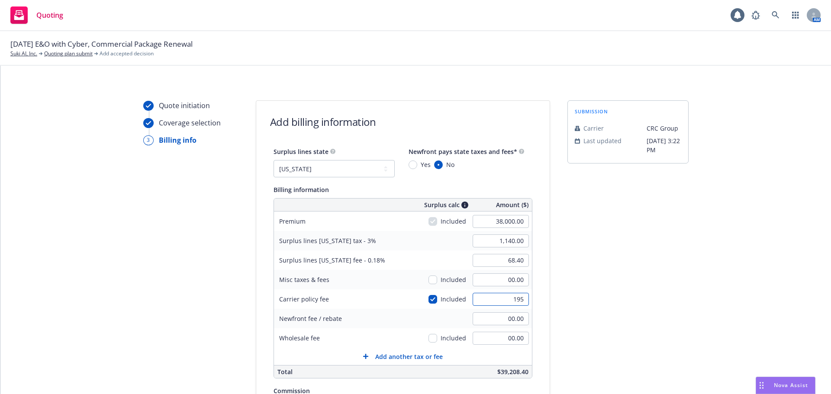
type input "195"
type input "1,145.85"
type input "68.75"
type input "195.00"
click at [622, 283] on div "submission Carrier CRC Group Last updated [DATE] 3:22 PM" at bounding box center [628, 321] width 121 height 443
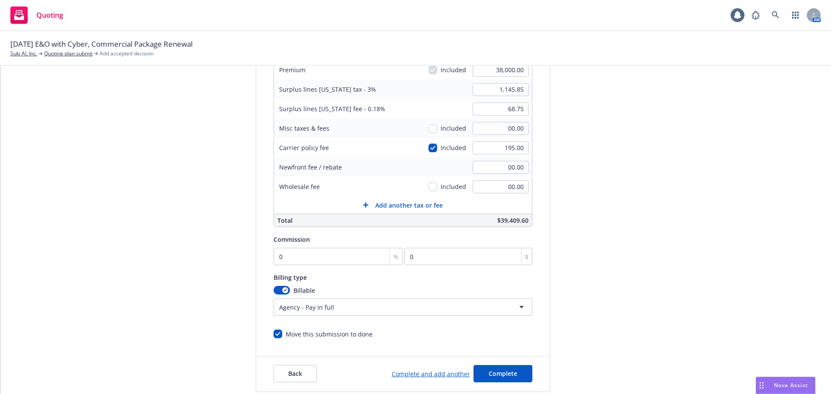
scroll to position [173, 0]
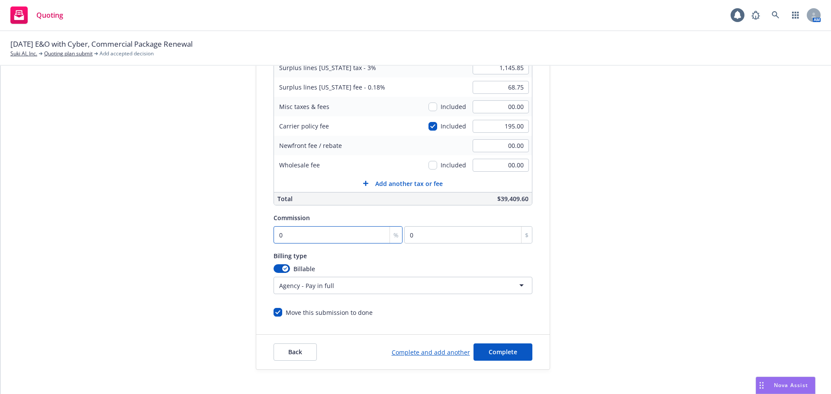
click at [306, 237] on input "0" at bounding box center [338, 234] width 129 height 17
type input "1"
type input "380"
type input "12"
type input "4560"
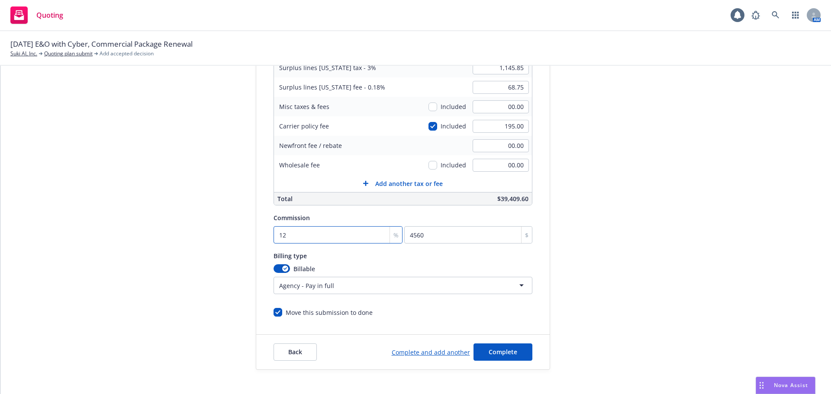
type input "12"
click at [591, 299] on div "submission Carrier CRC Group Last updated [DATE] 3:22 PM" at bounding box center [628, 148] width 121 height 443
click at [513, 352] on button "Complete" at bounding box center [503, 352] width 59 height 17
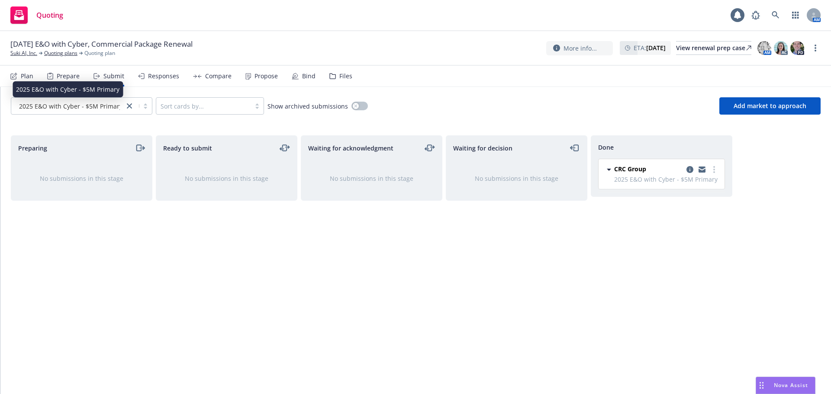
click at [90, 106] on span "2025 E&O with Cyber - $5M Primary" at bounding box center [70, 106] width 103 height 9
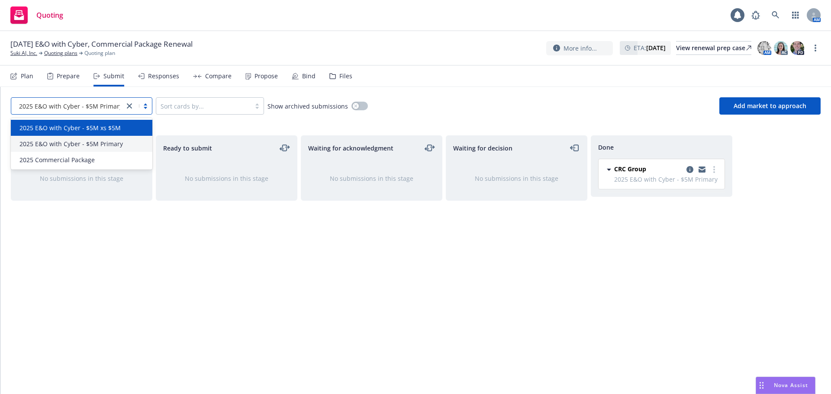
click at [119, 131] on div "2025 E&O with Cyber - $5M xs $5M" at bounding box center [81, 127] width 131 height 9
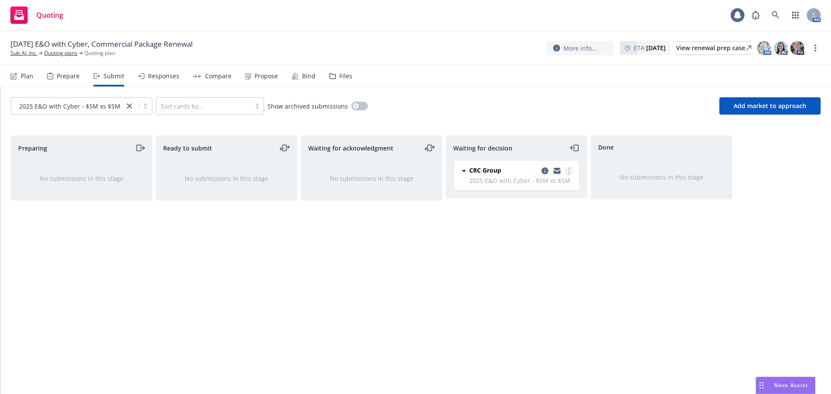
click at [570, 170] on icon "more" at bounding box center [569, 171] width 2 height 7
click at [529, 221] on span "Add accepted decision" at bounding box center [530, 223] width 87 height 8
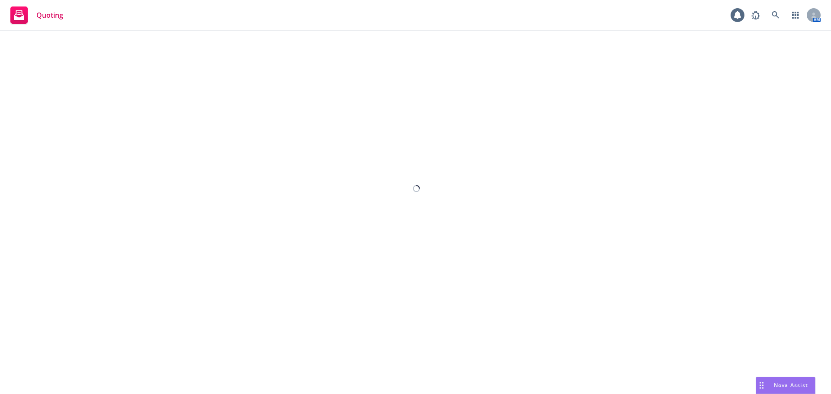
select select "12"
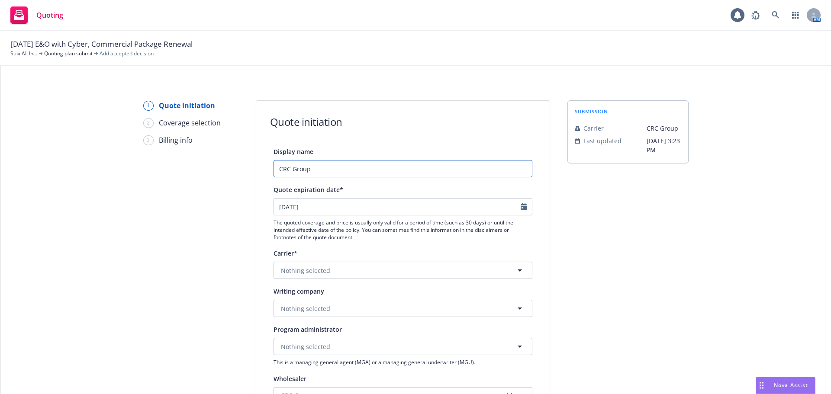
drag, startPoint x: 422, startPoint y: 172, endPoint x: 164, endPoint y: 158, distance: 258.0
click at [164, 158] on div "1 Quote initiation 2 Coverage selection 3 Billing info Quote initiation Display…" at bounding box center [416, 390] width 810 height 580
paste input "/ TMHCC $5m Primary Quote - CRC Email"
drag, startPoint x: 332, startPoint y: 171, endPoint x: 313, endPoint y: 170, distance: 19.1
click at [313, 170] on input "CRC Group / TMHCC $5m Primary Quote - CRC Email" at bounding box center [403, 168] width 259 height 17
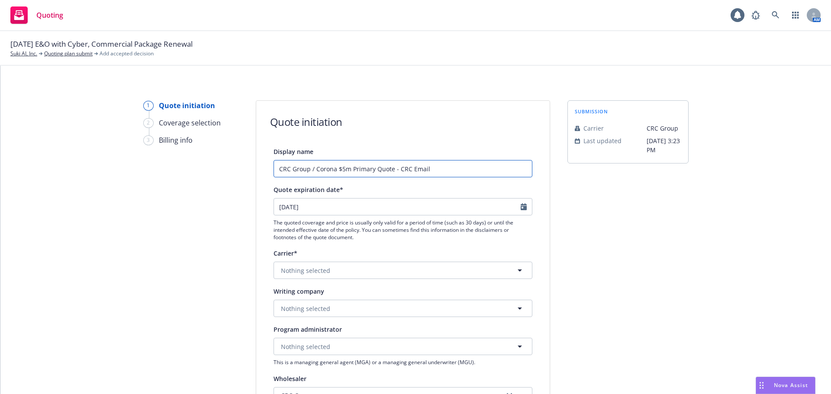
click at [365, 171] on input "CRC Group / Corona $5m Primary Quote - CRC Email" at bounding box center [403, 168] width 259 height 17
click at [442, 170] on input "CRC Group / Corona $5m xs $5m Quote - CRC Email" at bounding box center [403, 168] width 259 height 17
drag, startPoint x: 412, startPoint y: 168, endPoint x: 167, endPoint y: 168, distance: 245.0
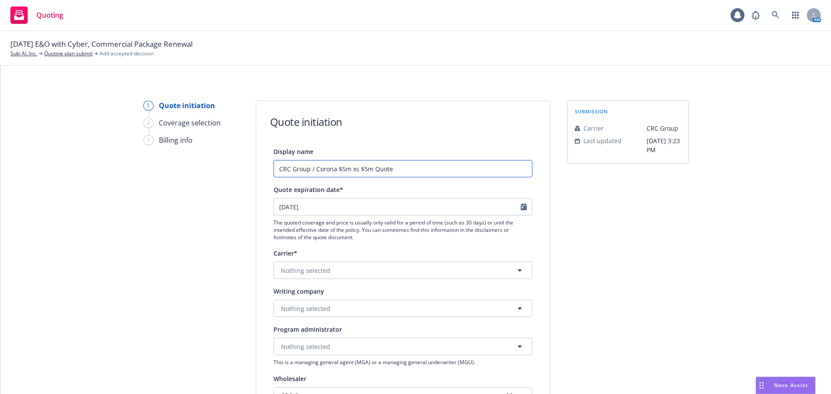
click at [167, 168] on div "1 Quote initiation 2 Coverage selection 3 Billing info Quote initiation Display…" at bounding box center [416, 390] width 810 height 580
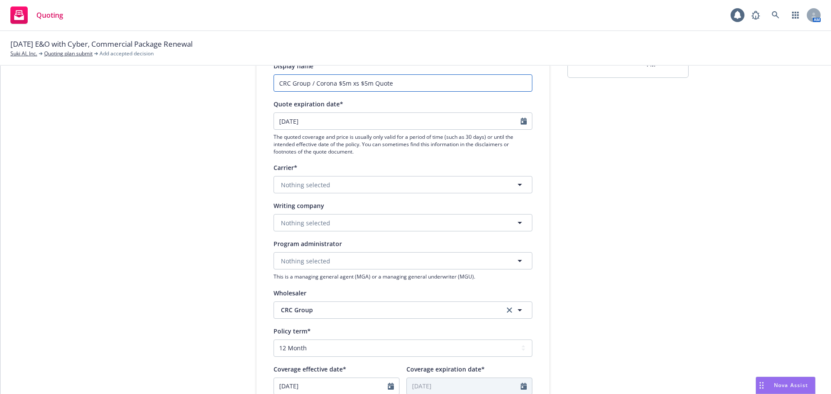
scroll to position [130, 0]
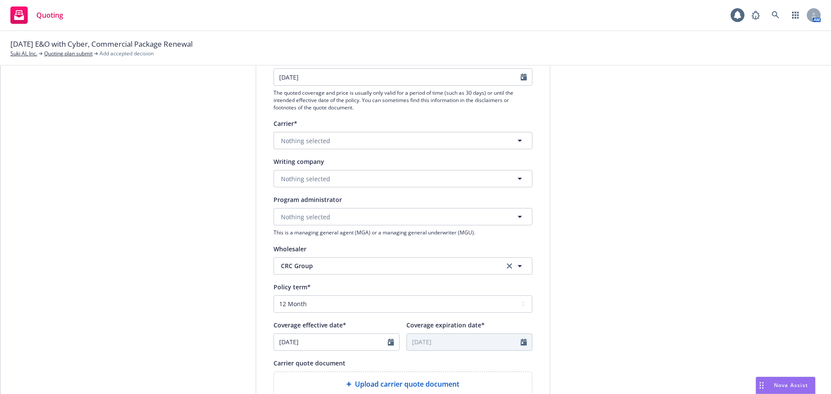
type input "CRC Group / Corona $5m xs $5m Quote"
click at [366, 142] on button "Nothing selected" at bounding box center [403, 140] width 259 height 17
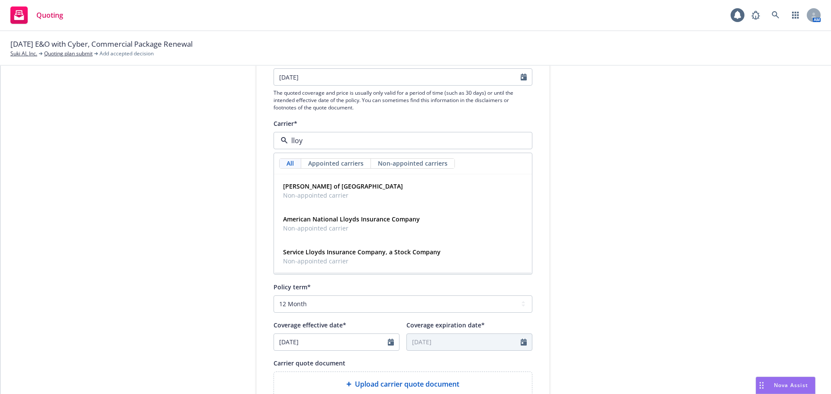
type input "[PERSON_NAME]"
click at [334, 183] on span "[PERSON_NAME] of [GEOGRAPHIC_DATA]" at bounding box center [343, 186] width 120 height 9
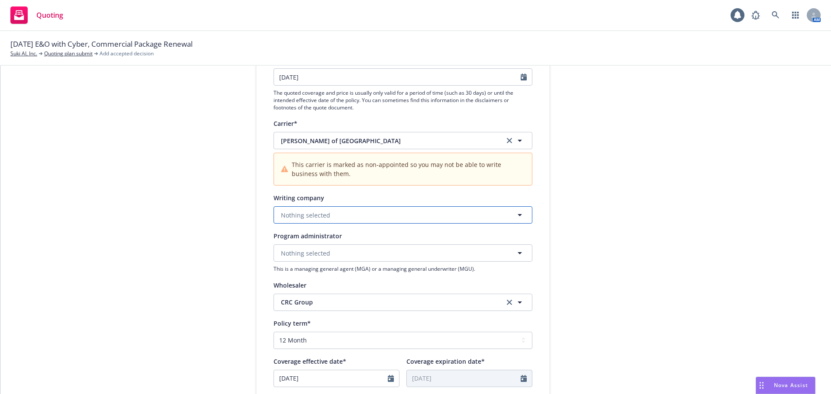
click at [332, 213] on button "Nothing selected" at bounding box center [403, 214] width 259 height 17
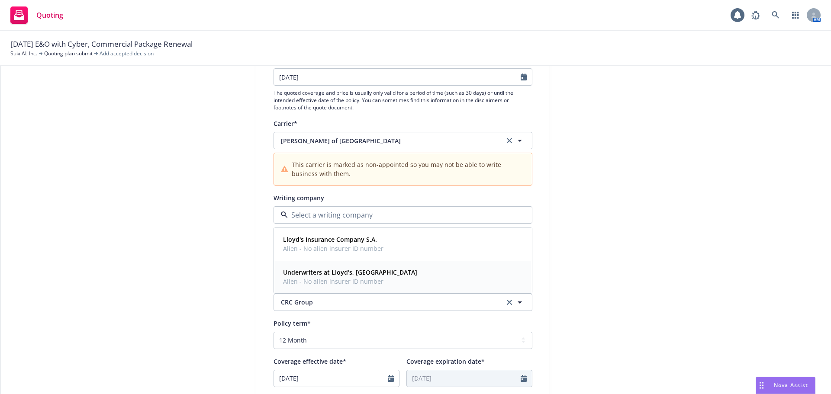
click at [344, 275] on strong "Underwriters at Lloyd's, [GEOGRAPHIC_DATA]" at bounding box center [350, 272] width 134 height 8
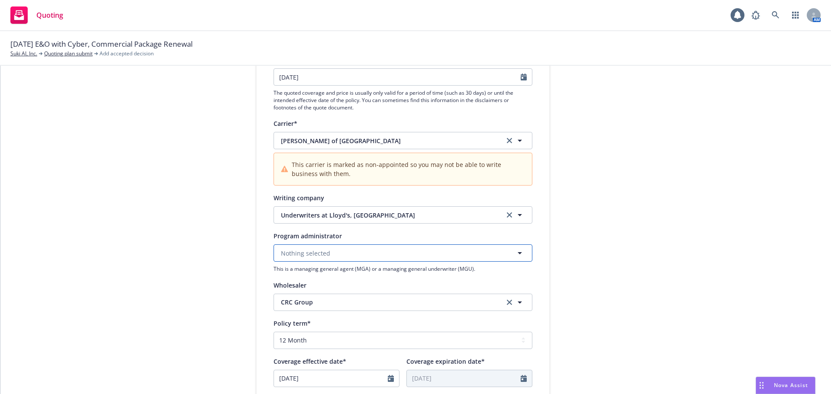
click at [339, 257] on button "Nothing selected" at bounding box center [403, 253] width 259 height 17
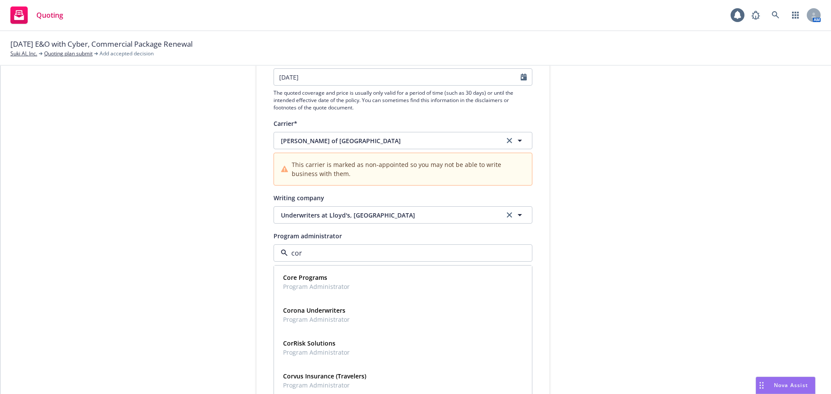
type input "coro"
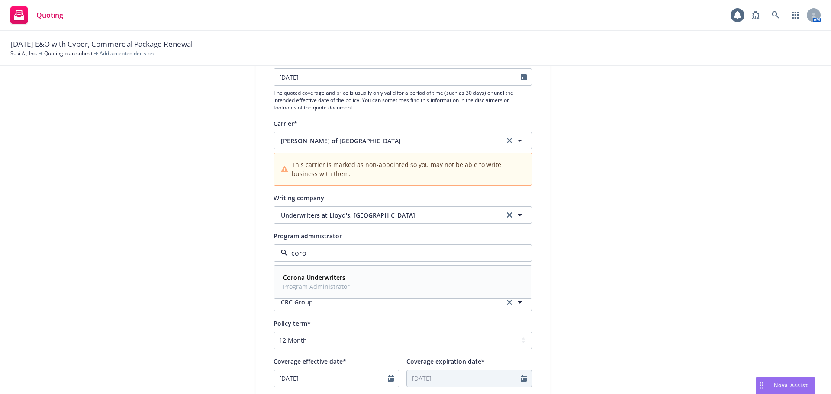
click at [339, 278] on strong "Corona Underwriters" at bounding box center [314, 278] width 62 height 8
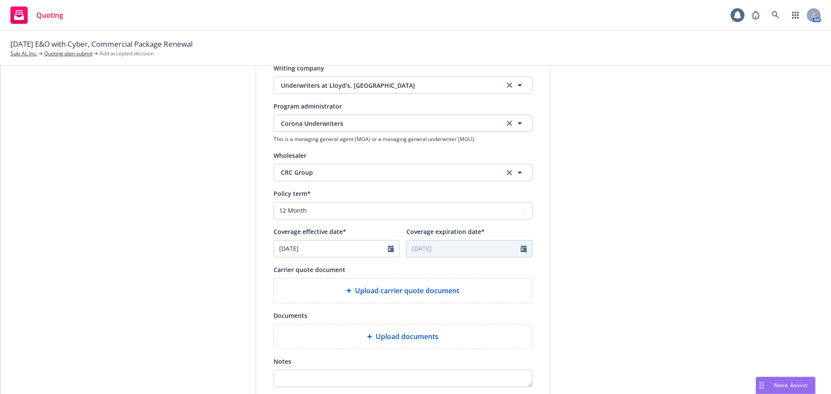
scroll to position [303, 0]
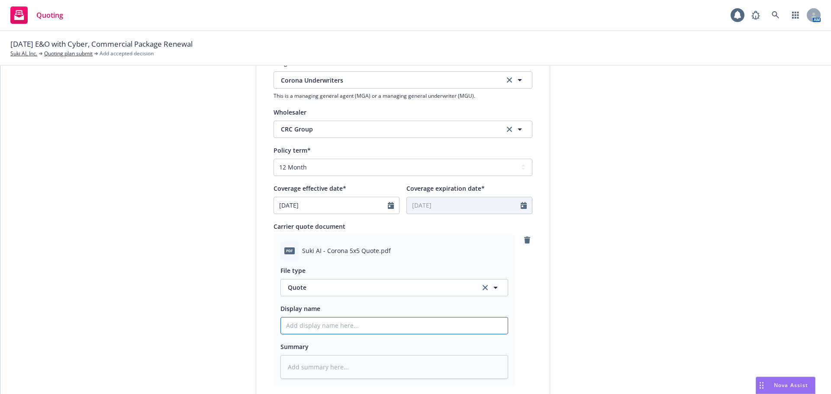
click at [342, 327] on input "Display name" at bounding box center [394, 326] width 227 height 16
paste input "CRC Group / Corona $5m xs $5m Quote"
type textarea "x"
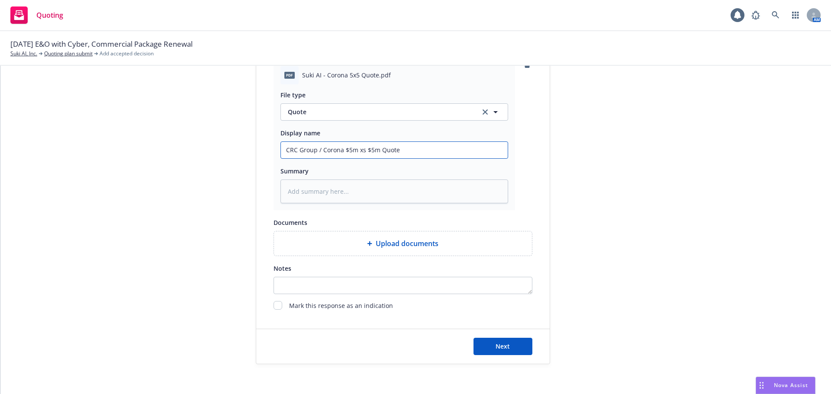
scroll to position [484, 0]
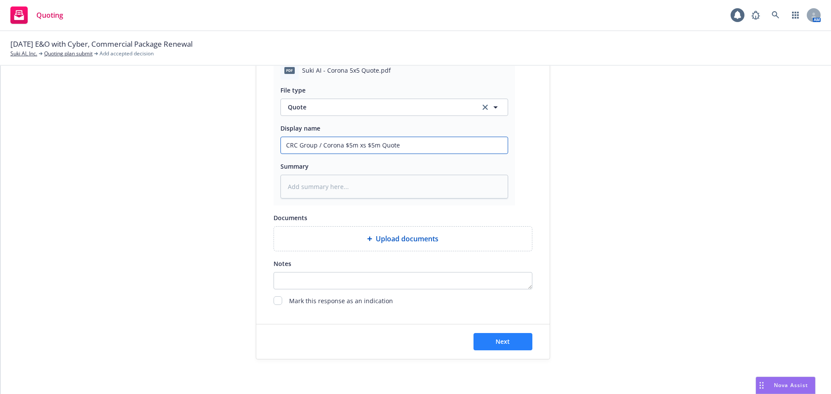
type input "CRC Group / Corona $5m xs $5m Quote"
click at [497, 340] on span "Next" at bounding box center [503, 342] width 14 height 8
type textarea "x"
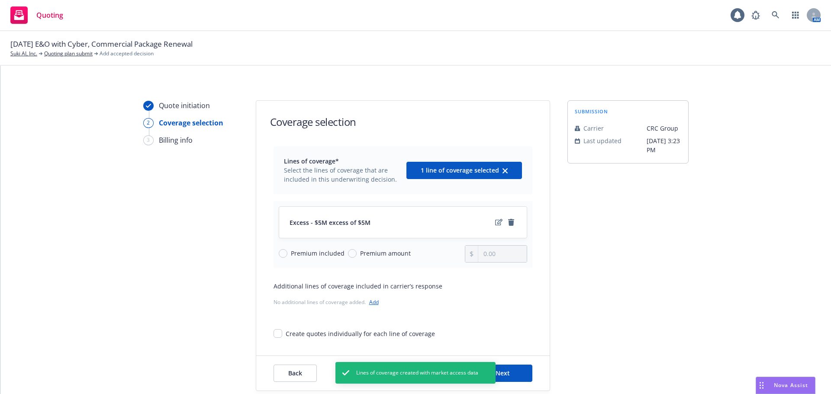
scroll to position [32, 0]
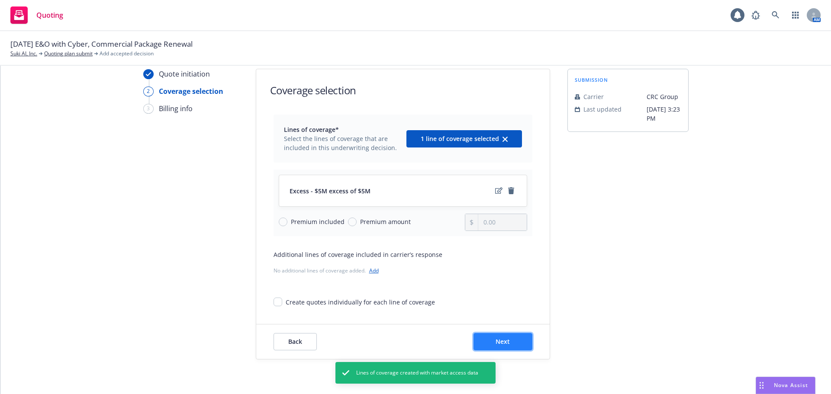
click at [515, 341] on button "Next" at bounding box center [503, 341] width 59 height 17
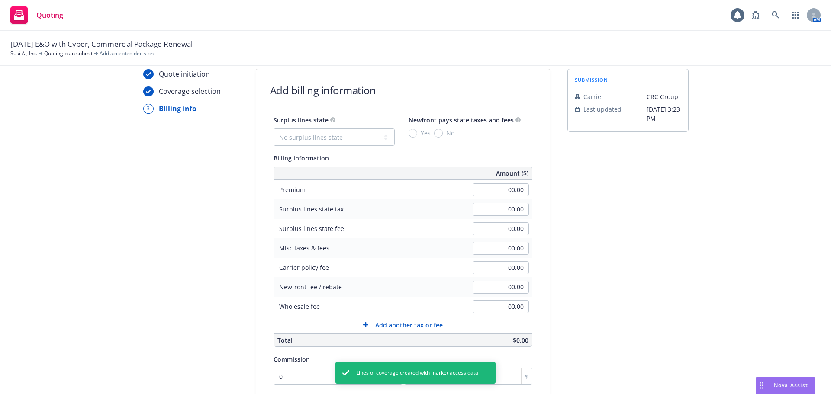
click at [326, 127] on div "Surplus lines state No surplus lines state [US_STATE] [US_STATE] [US_STATE] [US…" at bounding box center [334, 130] width 121 height 31
click at [325, 132] on select "No surplus lines state [US_STATE] [US_STATE] [US_STATE] [US_STATE] [US_STATE] […" at bounding box center [334, 137] width 121 height 17
select select "CA"
click at [274, 129] on select "No surplus lines state [US_STATE] [US_STATE] [US_STATE] [US_STATE] [US_STATE] […" at bounding box center [334, 137] width 121 height 17
click at [434, 134] on input "No" at bounding box center [438, 133] width 9 height 9
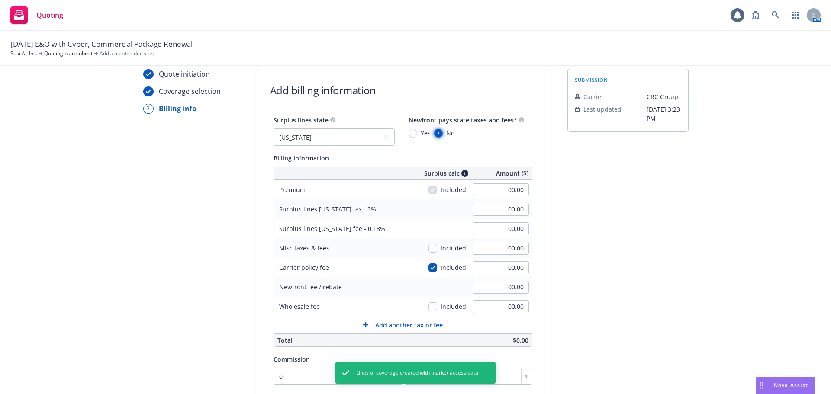
radio input "true"
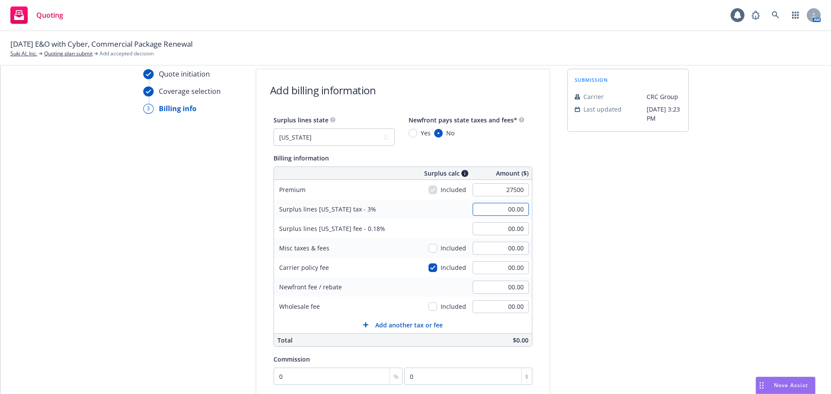
type input "27,500.00"
type input "825.00"
type input "49.50"
type input "195"
type input "830.85"
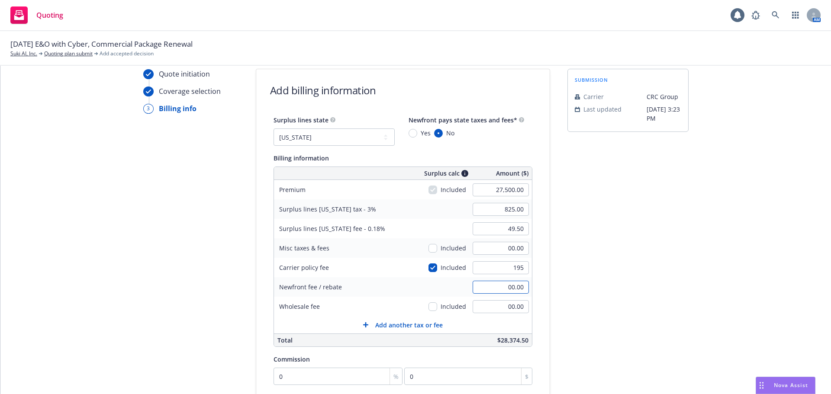
type input "49.85"
type input "195.00"
click at [307, 134] on select "No surplus lines state [US_STATE] [US_STATE] [US_STATE] [US_STATE] [US_STATE] […" at bounding box center [334, 137] width 121 height 17
select select "FL"
click at [274, 129] on select "No surplus lines state [US_STATE] [US_STATE] [US_STATE] [US_STATE] [US_STATE] […" at bounding box center [334, 137] width 121 height 17
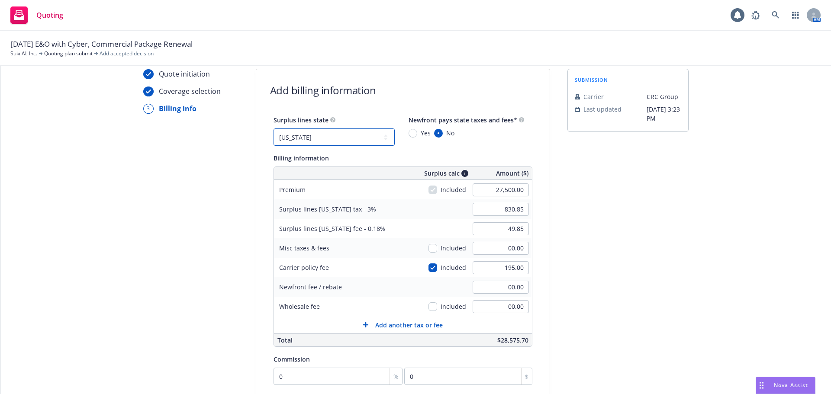
type input "1,368.13"
type input "16.62"
click at [482, 191] on input "27,500.00" at bounding box center [501, 190] width 56 height 13
type input "20000"
type input "997.63"
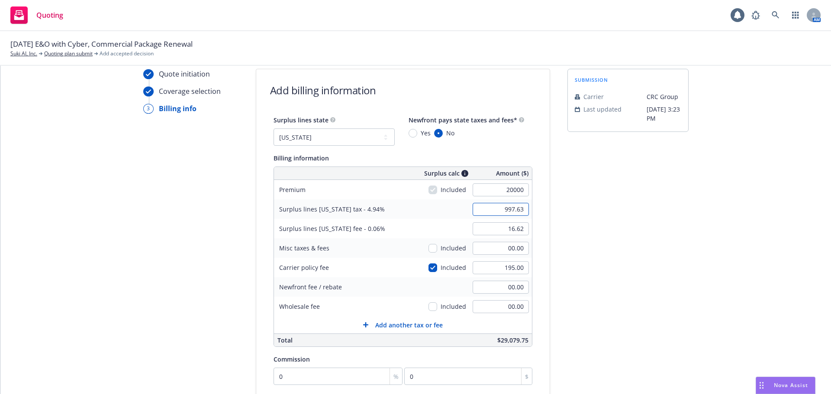
type input "20,000.00"
type input "12.12"
click at [619, 237] on div "submission Carrier CRC Group Last updated [DATE] 3:23 PM" at bounding box center [628, 290] width 121 height 443
type input "988.00"
type input "12.00"
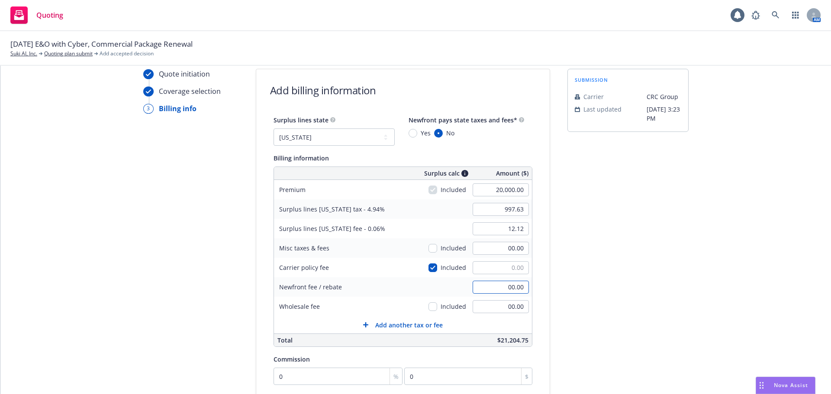
type input "00.00"
click at [600, 273] on div "submission Carrier CRC Group Last updated [DATE] 3:23 PM" at bounding box center [628, 290] width 121 height 443
click at [332, 131] on select "No surplus lines state [US_STATE] [US_STATE] [US_STATE] [US_STATE] [US_STATE] […" at bounding box center [334, 137] width 121 height 17
select select "CA"
click at [274, 129] on select "No surplus lines state [US_STATE] [US_STATE] [US_STATE] [US_STATE] [US_STATE] […" at bounding box center [334, 137] width 121 height 17
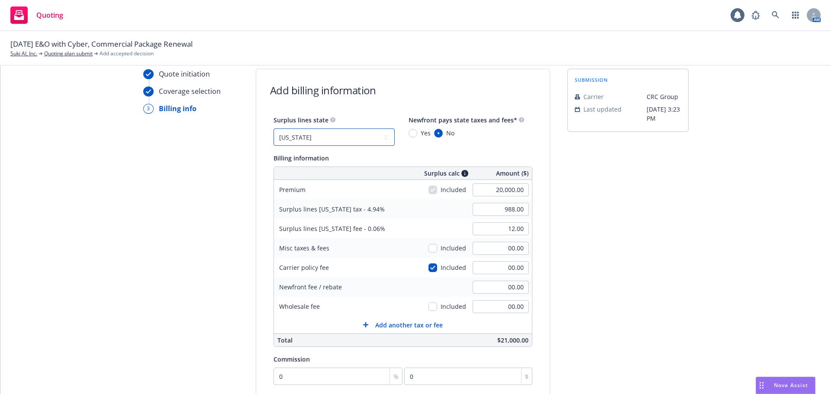
type input "600.00"
type input "36.00"
type input "27,500.00"
type input "825.00"
type input "49.50"
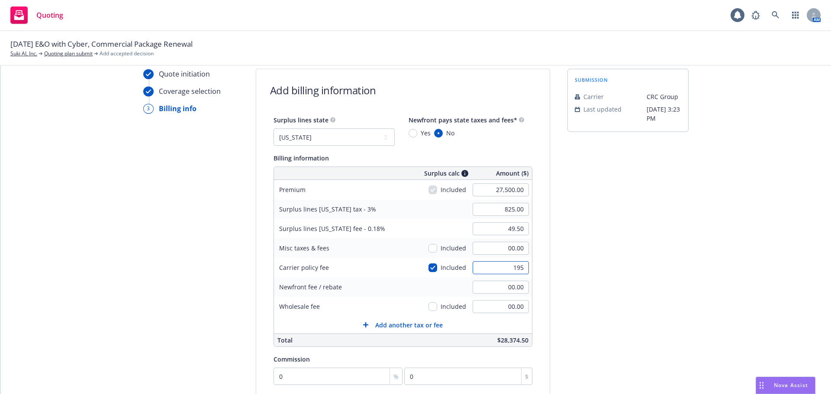
type input "195"
type input "830.85"
type input "49.85"
type input "195.00"
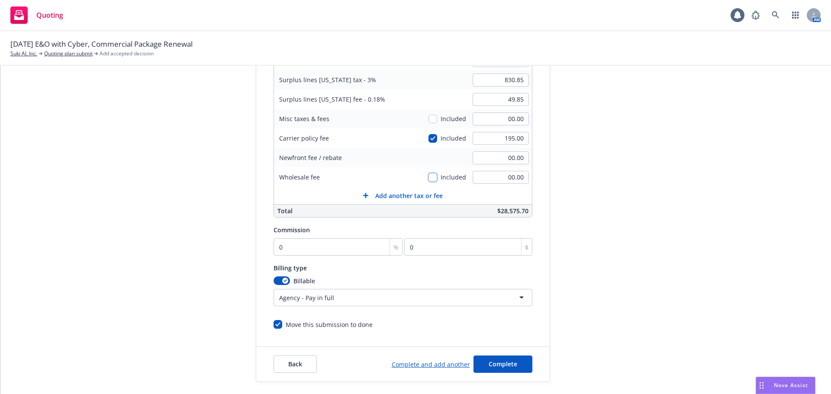
scroll to position [161, 0]
click at [339, 245] on input "0" at bounding box center [338, 246] width 129 height 17
type input "1"
type input "275"
type input "12"
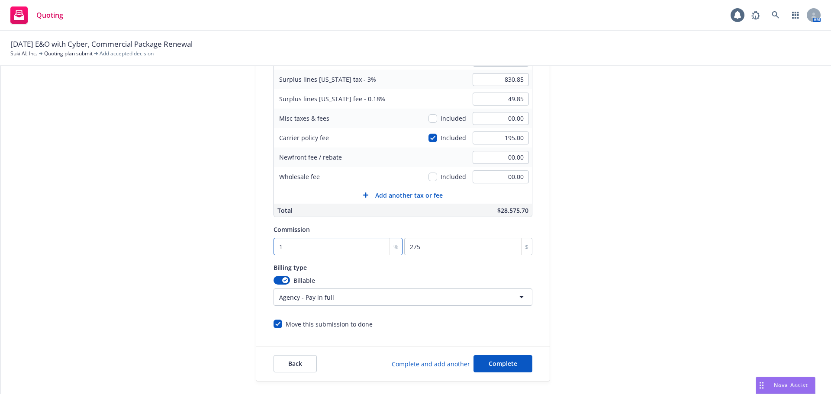
type input "3300"
type input "12"
click at [598, 277] on div "submission Carrier CRC Group Last updated [DATE] 3:23 PM" at bounding box center [628, 160] width 121 height 443
click at [499, 367] on span "Complete" at bounding box center [503, 364] width 29 height 8
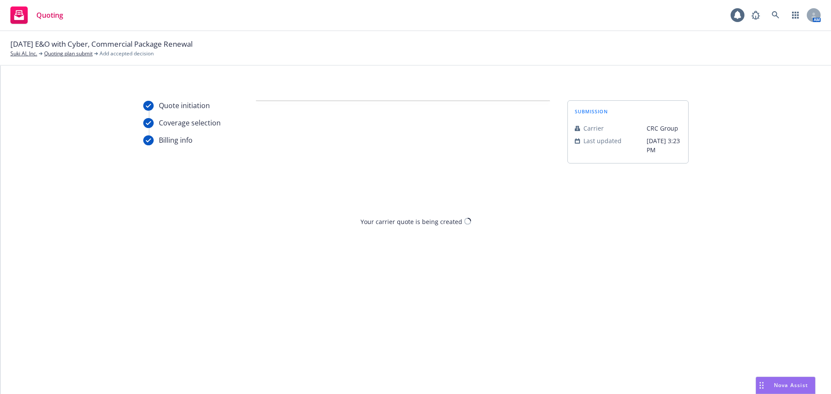
scroll to position [0, 0]
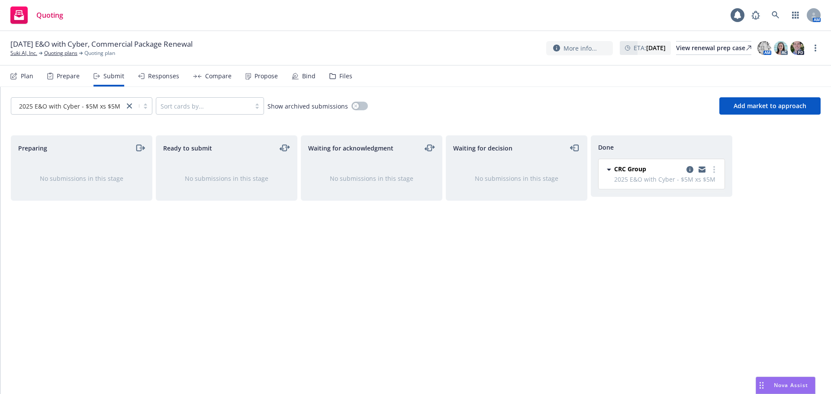
click at [415, 260] on div "Waiting for acknowledgment No submissions in this stage" at bounding box center [372, 255] width 142 height 241
click at [423, 235] on div "Waiting for acknowledgment No submissions in this stage" at bounding box center [372, 255] width 142 height 241
click at [714, 168] on icon "more" at bounding box center [714, 169] width 2 height 7
click at [671, 202] on span "Add accepted decision" at bounding box center [675, 204] width 87 height 8
select select "12"
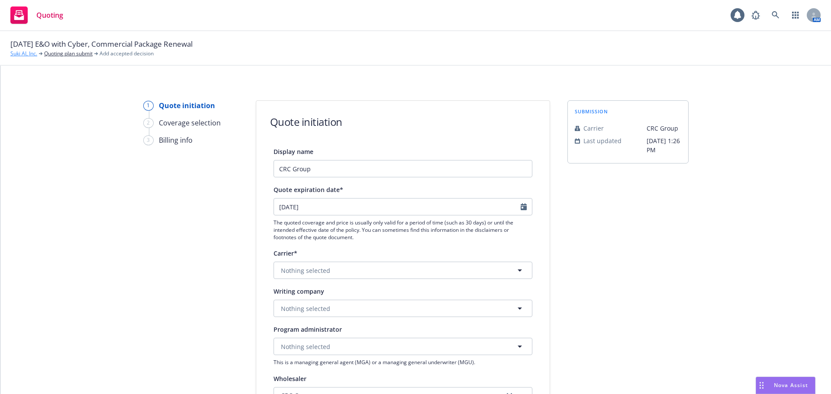
click at [24, 54] on link "Suki AI, Inc." at bounding box center [23, 54] width 27 height 8
